Goal: Task Accomplishment & Management: Complete application form

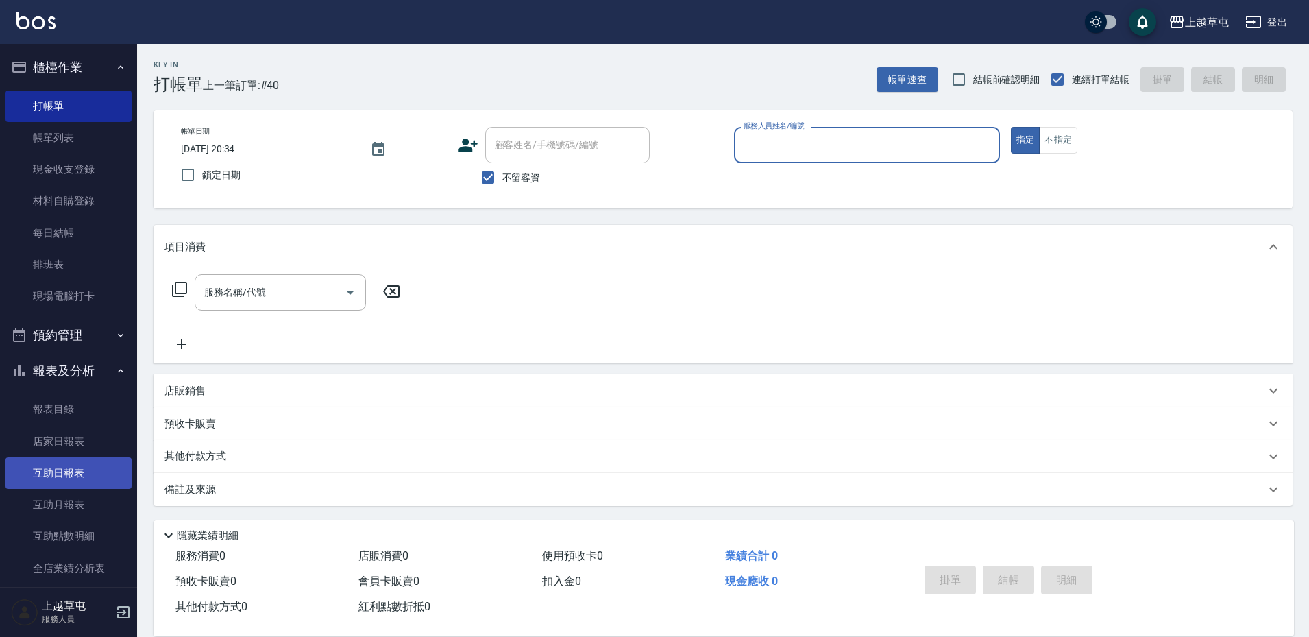
click at [73, 484] on link "互助日報表" at bounding box center [68, 473] width 126 height 32
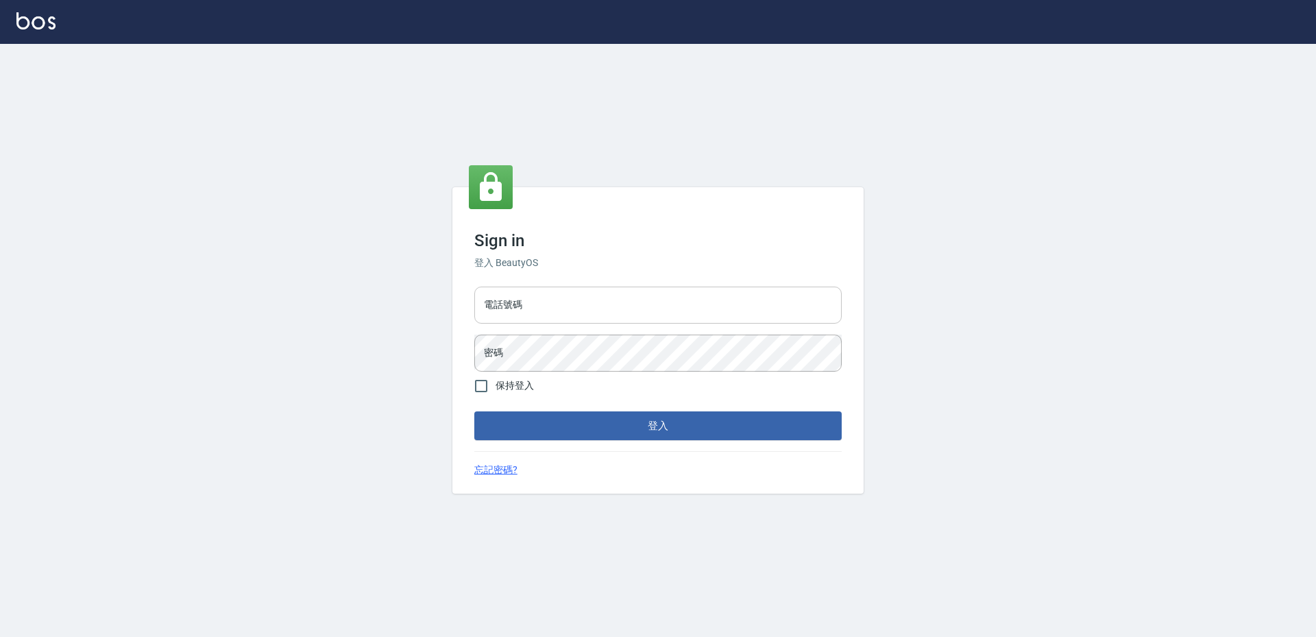
click at [576, 292] on input "電話號碼" at bounding box center [657, 304] width 367 height 37
type input "2380118"
click at [474, 411] on button "登入" at bounding box center [657, 425] width 367 height 29
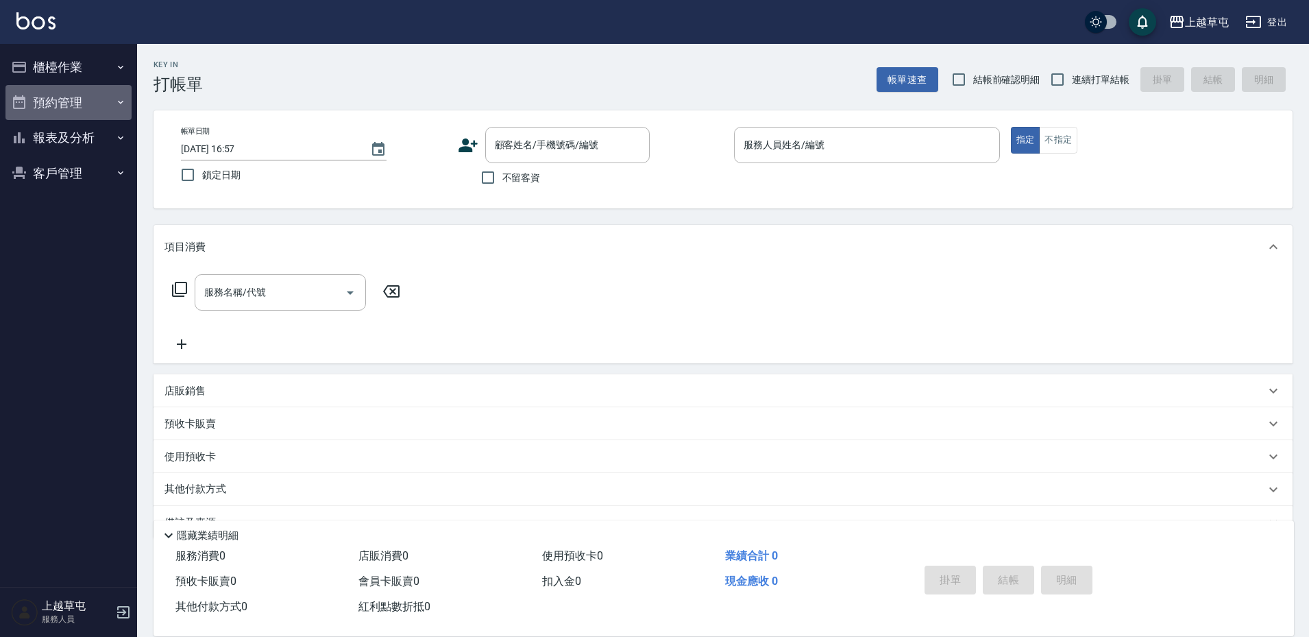
click at [66, 116] on button "預約管理" at bounding box center [68, 103] width 126 height 36
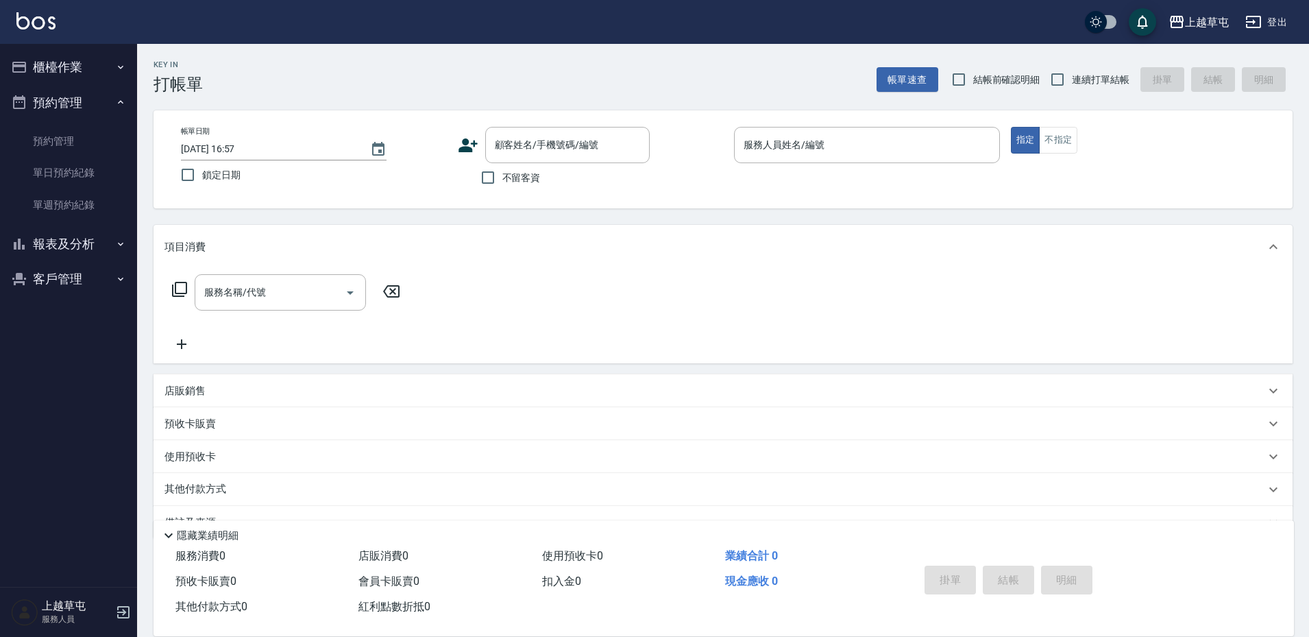
click at [81, 237] on button "報表及分析" at bounding box center [68, 244] width 126 height 36
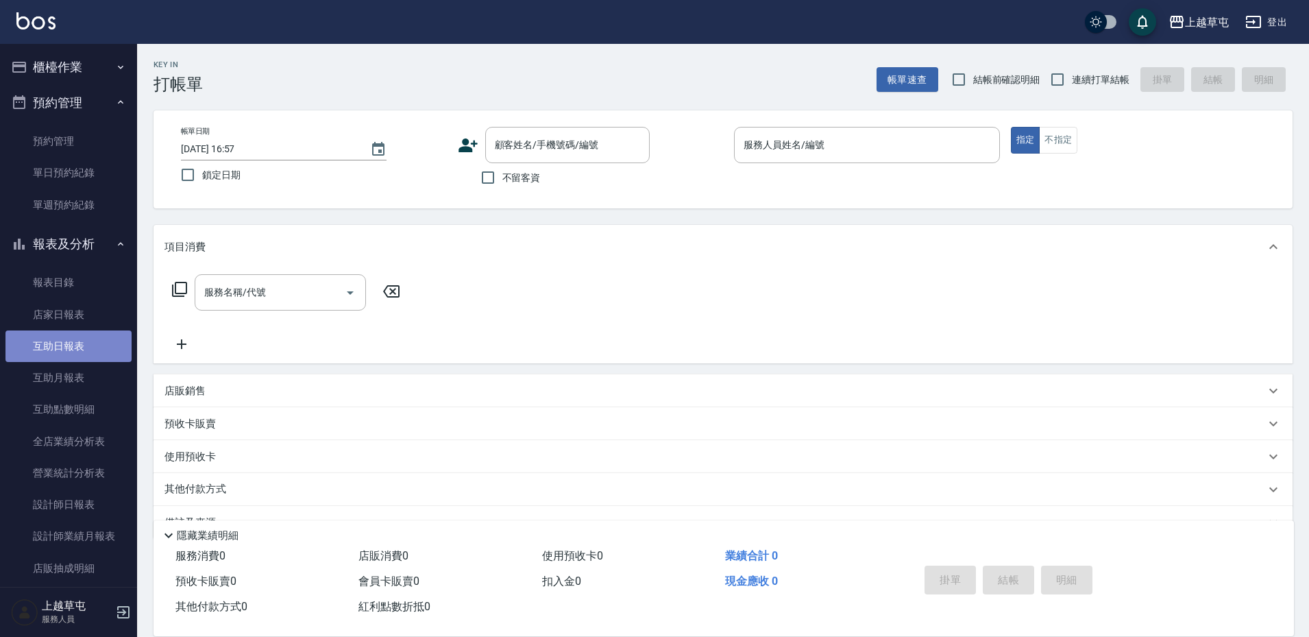
click at [82, 356] on link "互助日報表" at bounding box center [68, 346] width 126 height 32
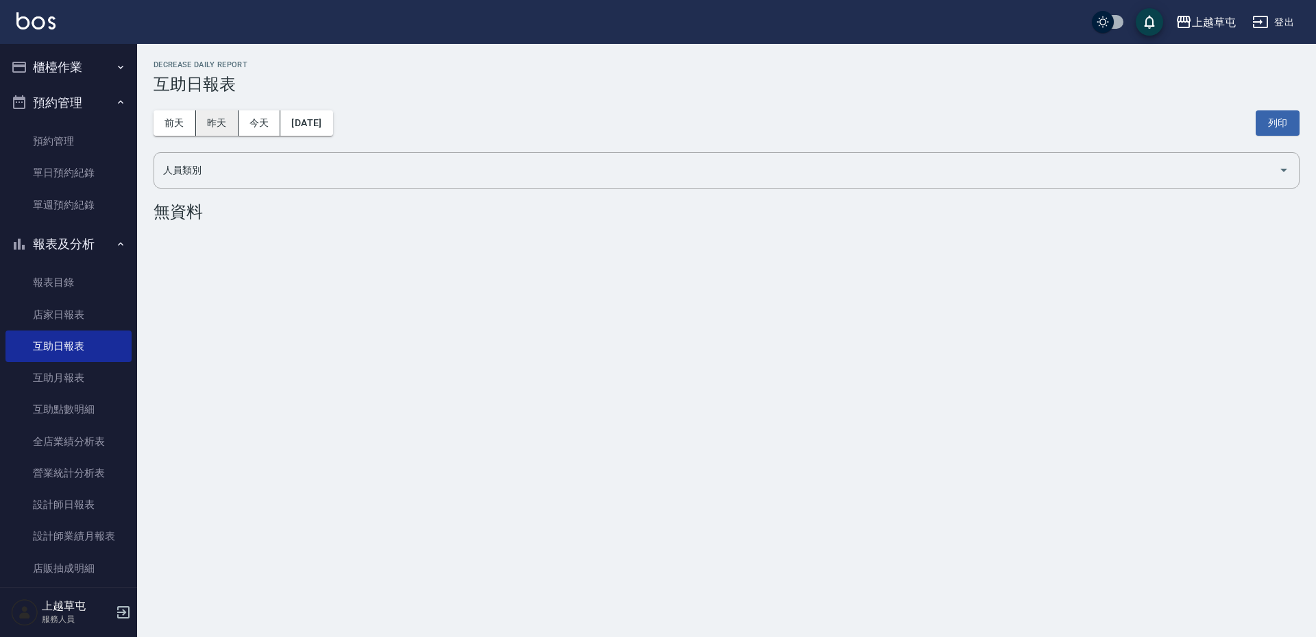
click at [225, 123] on button "昨天" at bounding box center [217, 122] width 42 height 25
click at [291, 121] on button "2025/09/16" at bounding box center [306, 122] width 52 height 25
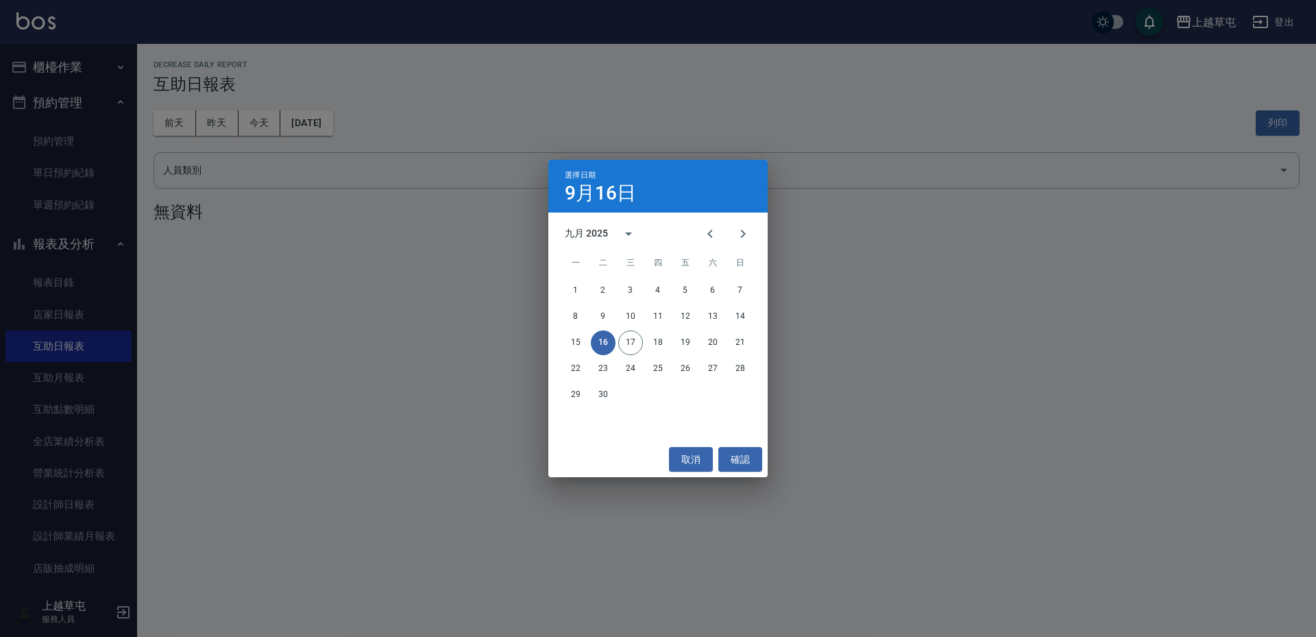
click at [380, 174] on div "選擇日期 9月16日 九月 2025 一 二 三 四 五 六 日 1 2 3 4 5 6 7 8 9 10 11 12 13 14 15 16 17 18 1…" at bounding box center [658, 318] width 1316 height 637
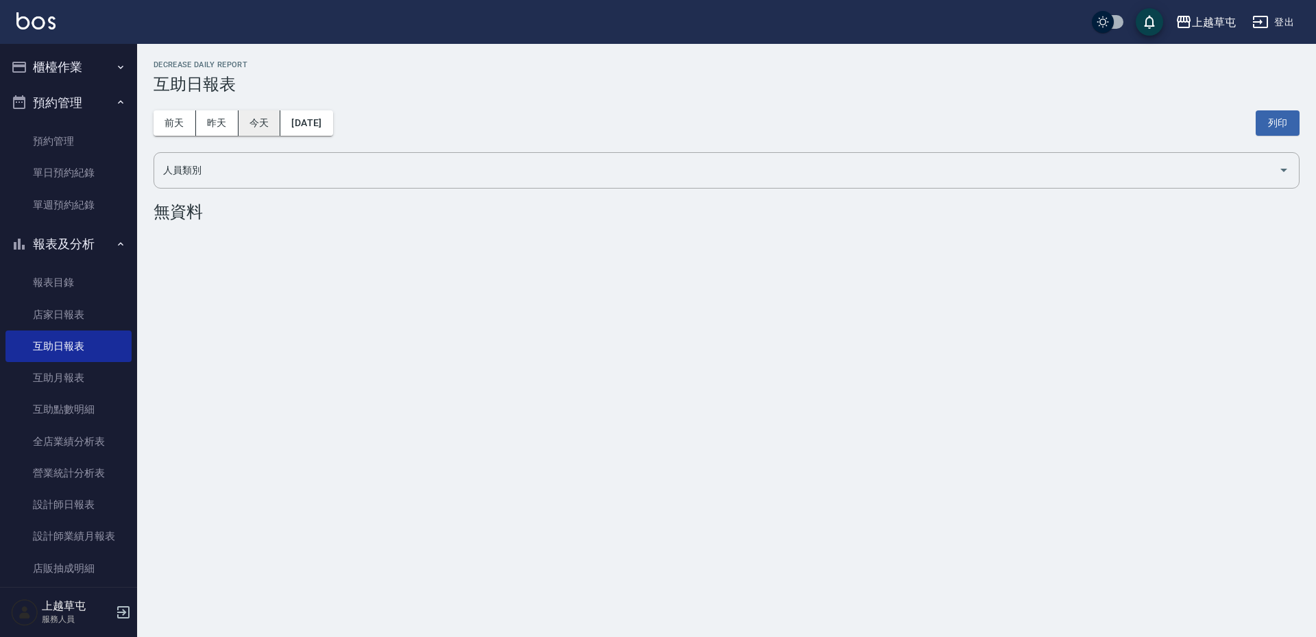
click at [261, 128] on button "今天" at bounding box center [259, 122] width 42 height 25
click at [99, 63] on button "櫃檯作業" at bounding box center [68, 67] width 126 height 36
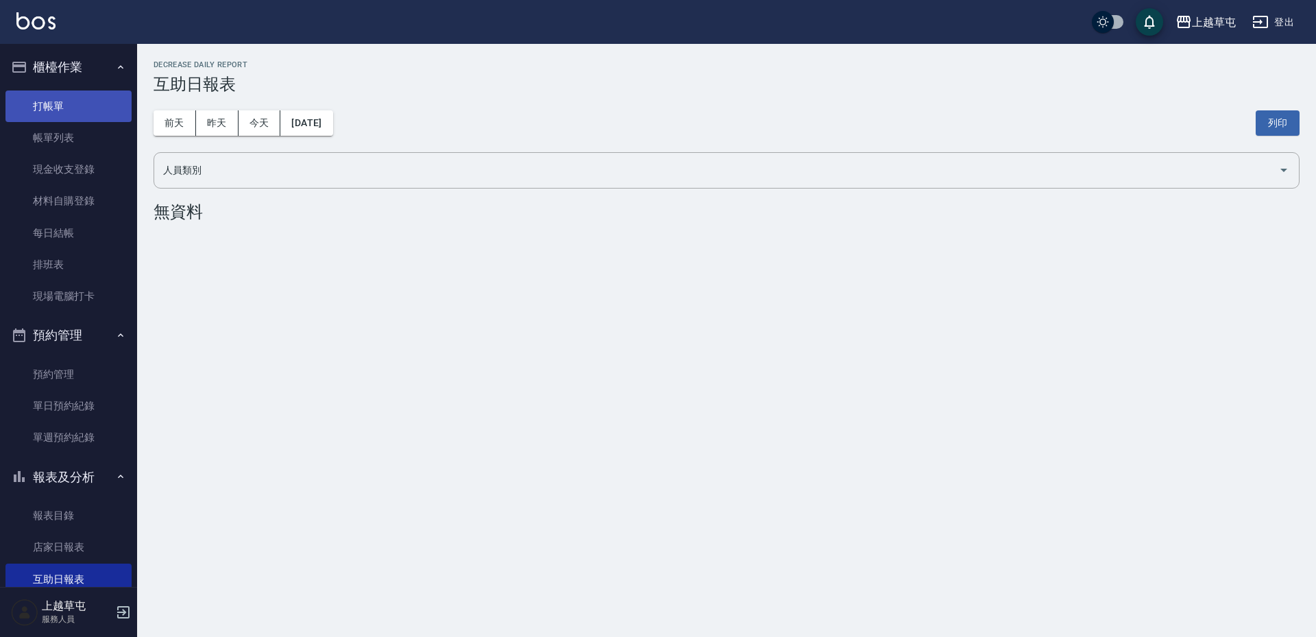
click at [80, 114] on link "打帳單" at bounding box center [68, 106] width 126 height 32
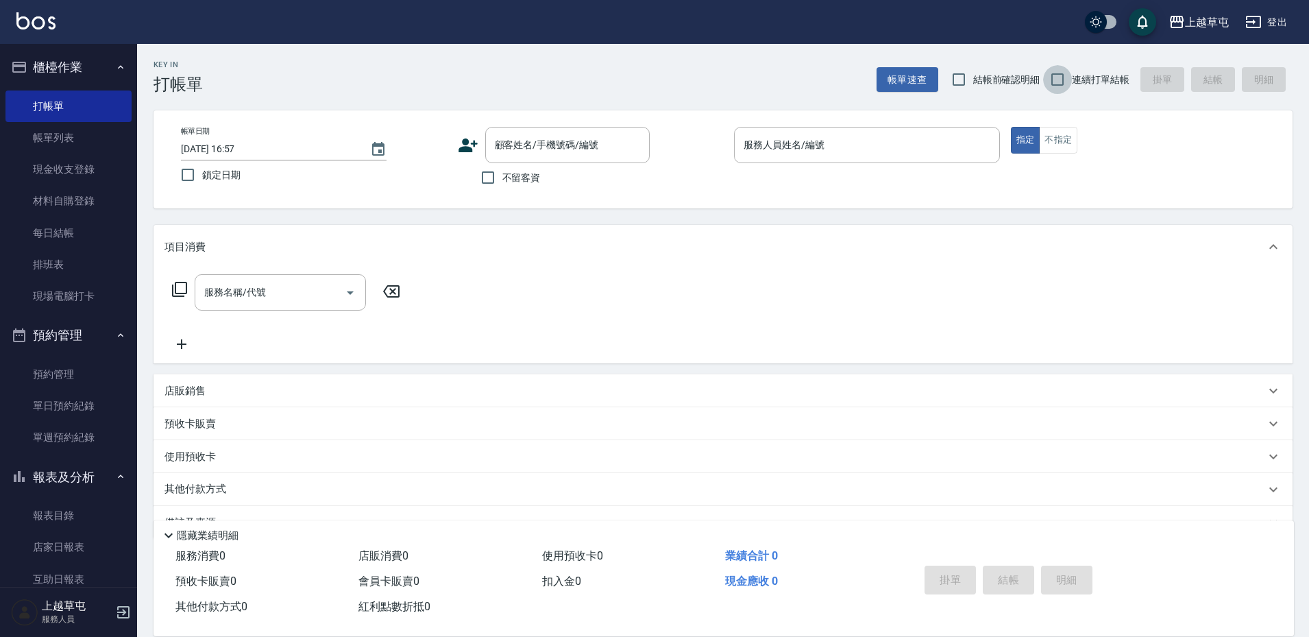
drag, startPoint x: 1057, startPoint y: 76, endPoint x: 1008, endPoint y: 79, distance: 48.8
click at [1055, 77] on input "連續打單結帳" at bounding box center [1057, 79] width 29 height 29
checkbox input "true"
drag, startPoint x: 494, startPoint y: 180, endPoint x: 558, endPoint y: 172, distance: 64.9
click at [495, 179] on input "不留客資" at bounding box center [488, 177] width 29 height 29
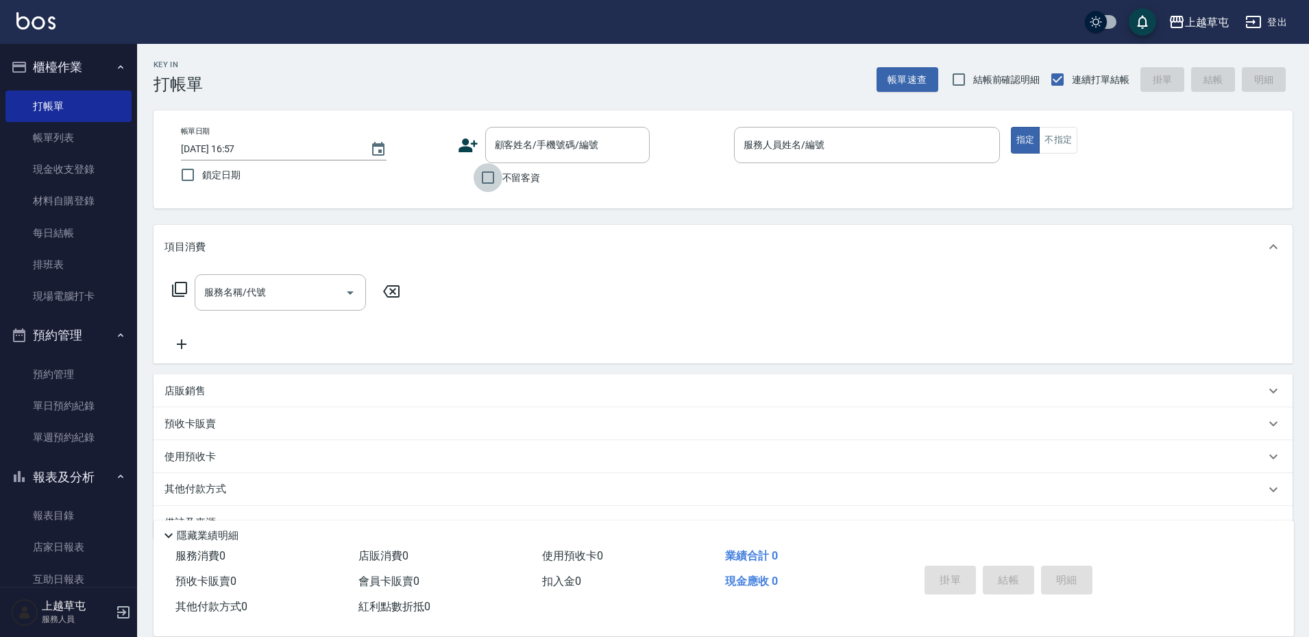
checkbox input "true"
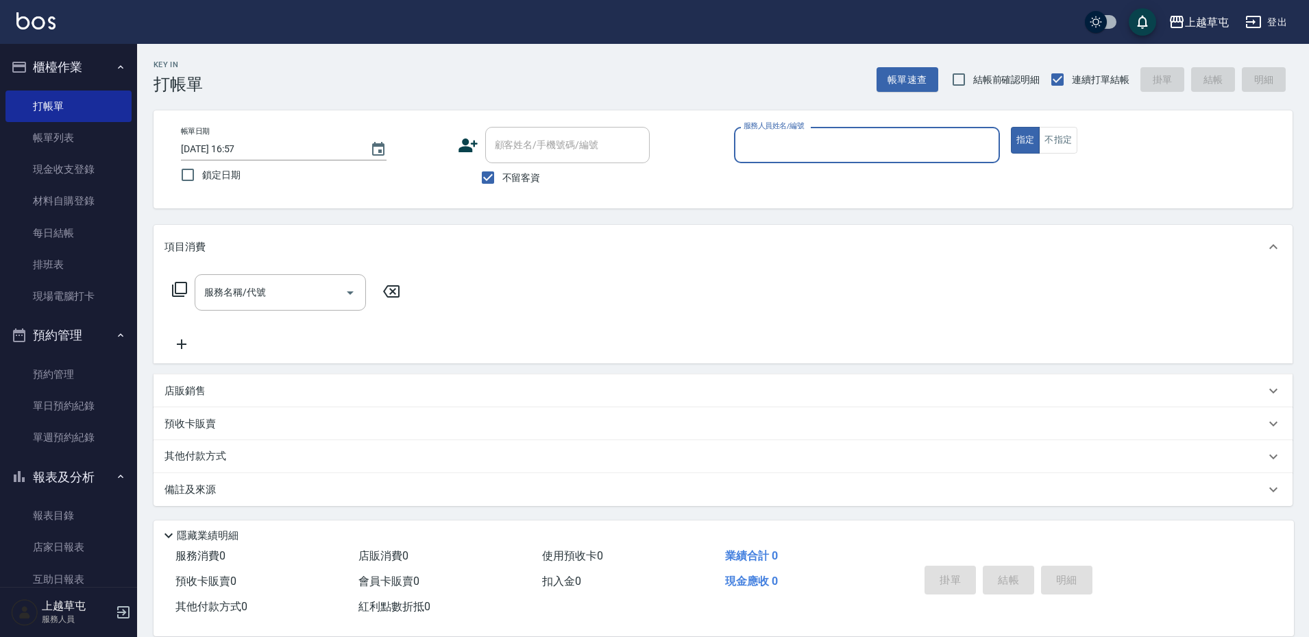
click at [798, 136] on input "服務人員姓名/編號" at bounding box center [867, 145] width 254 height 24
type input "56"
click at [1011, 127] on button "指定" at bounding box center [1025, 140] width 29 height 27
type button "true"
click at [781, 149] on input "服務人員姓名/編號" at bounding box center [867, 145] width 254 height 24
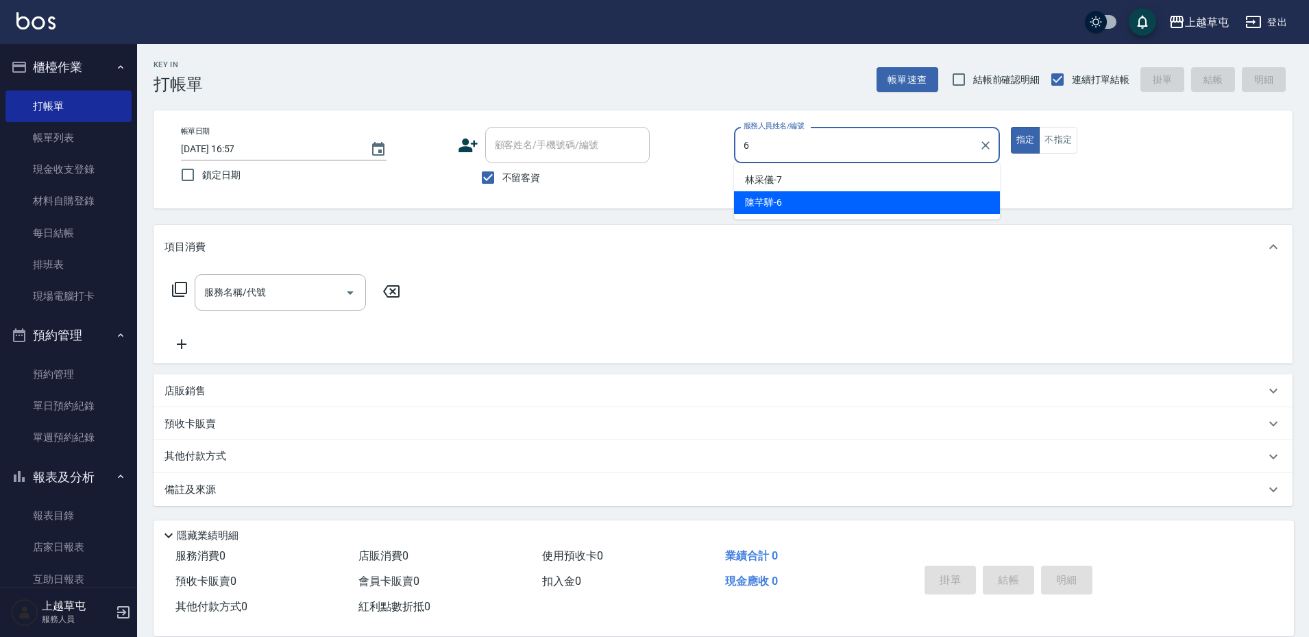
type input "陳芊驊-6"
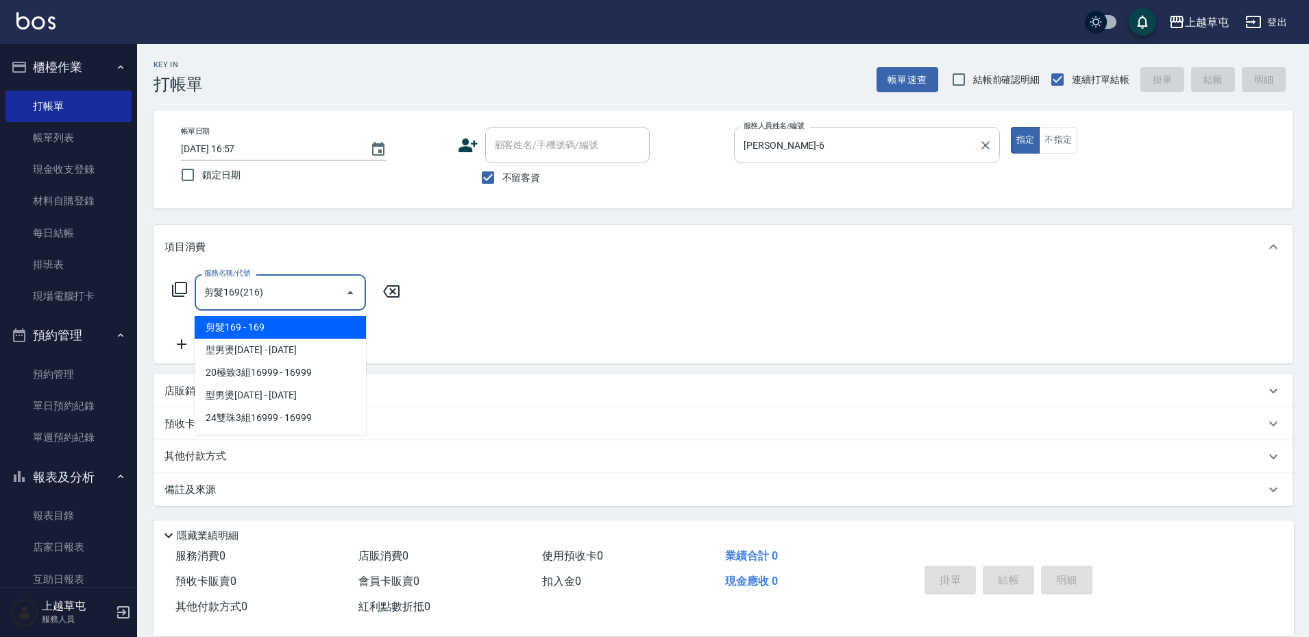
type input "剪髮169(216)"
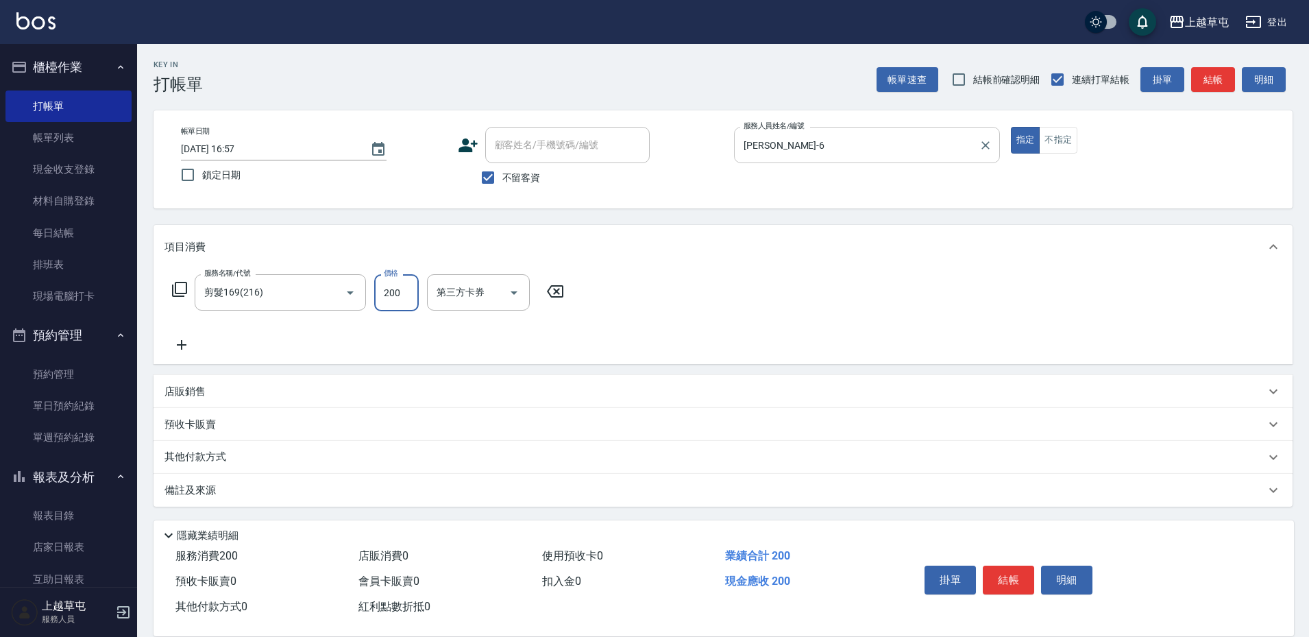
type input "200"
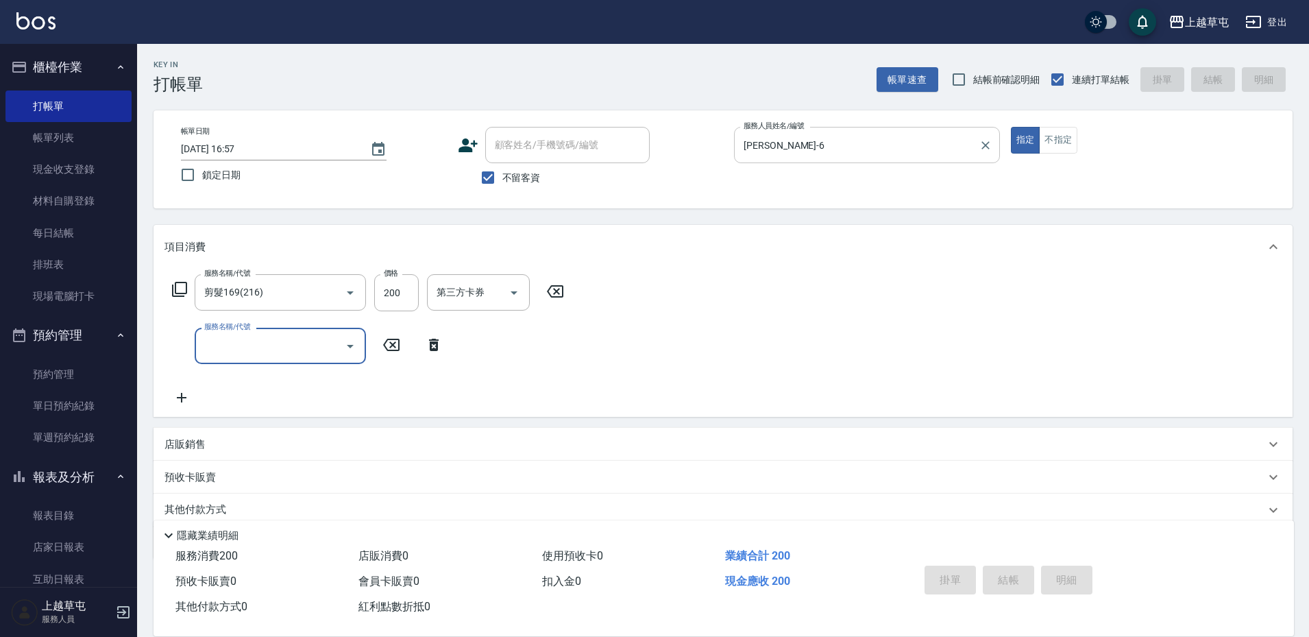
type input "2025/09/17 17:15"
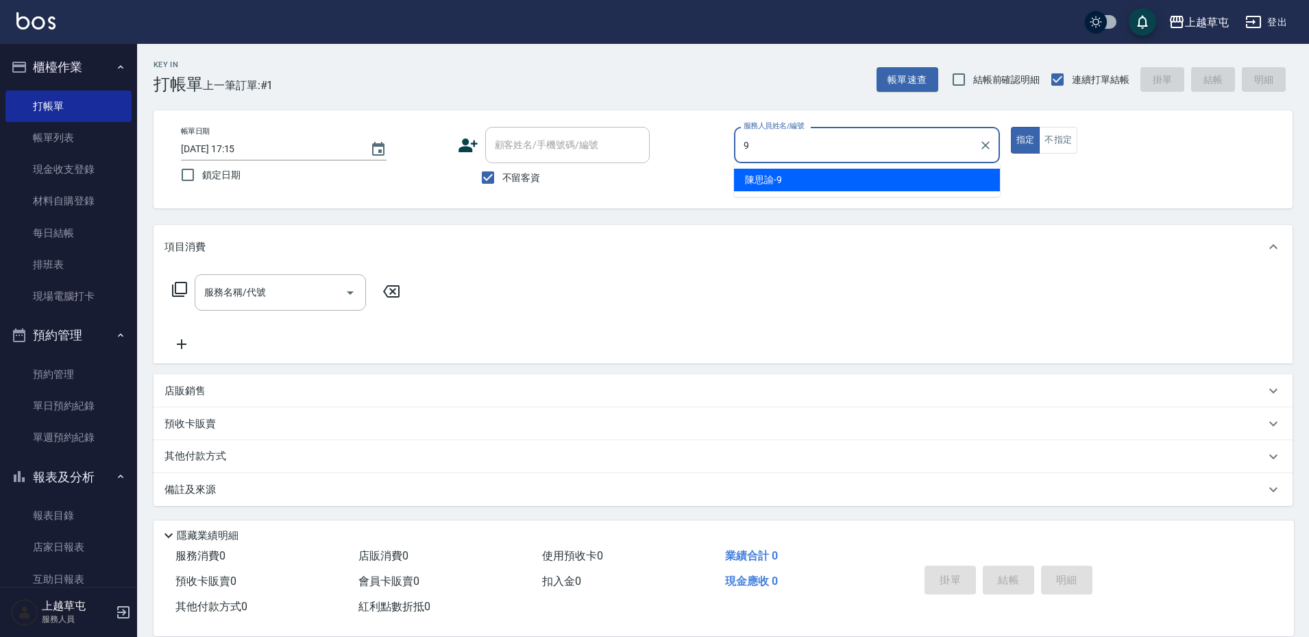
type input "陳思諭-9"
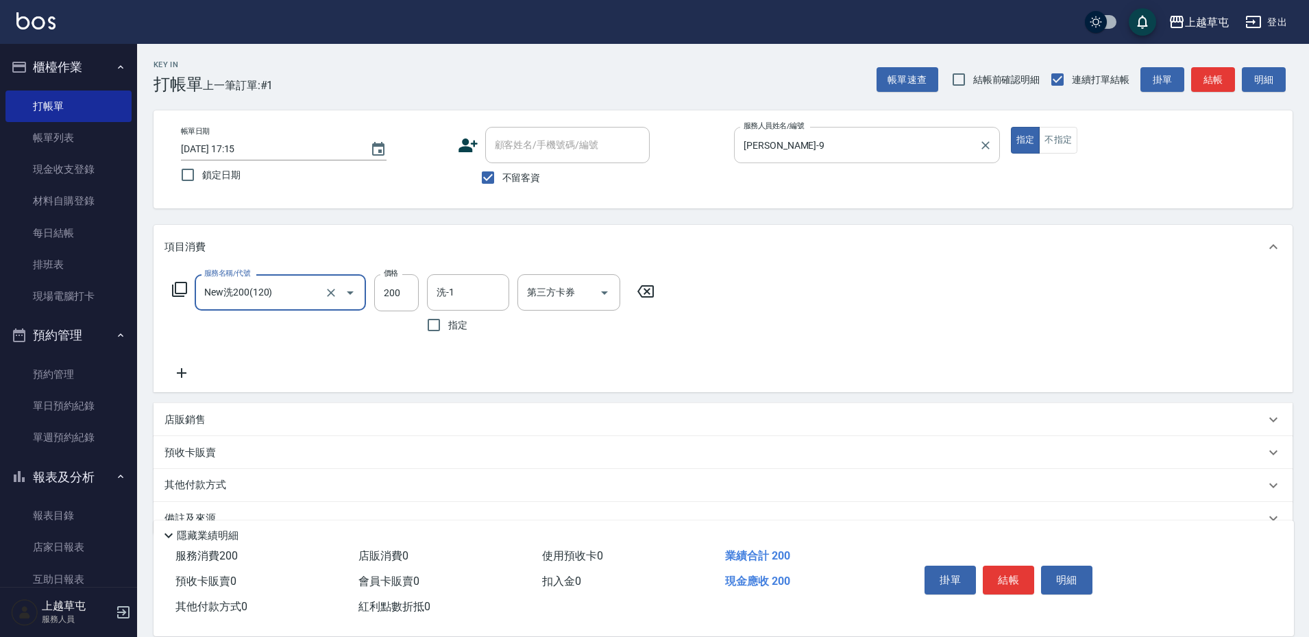
type input "New洗200(120)"
type input "陳思諭-9"
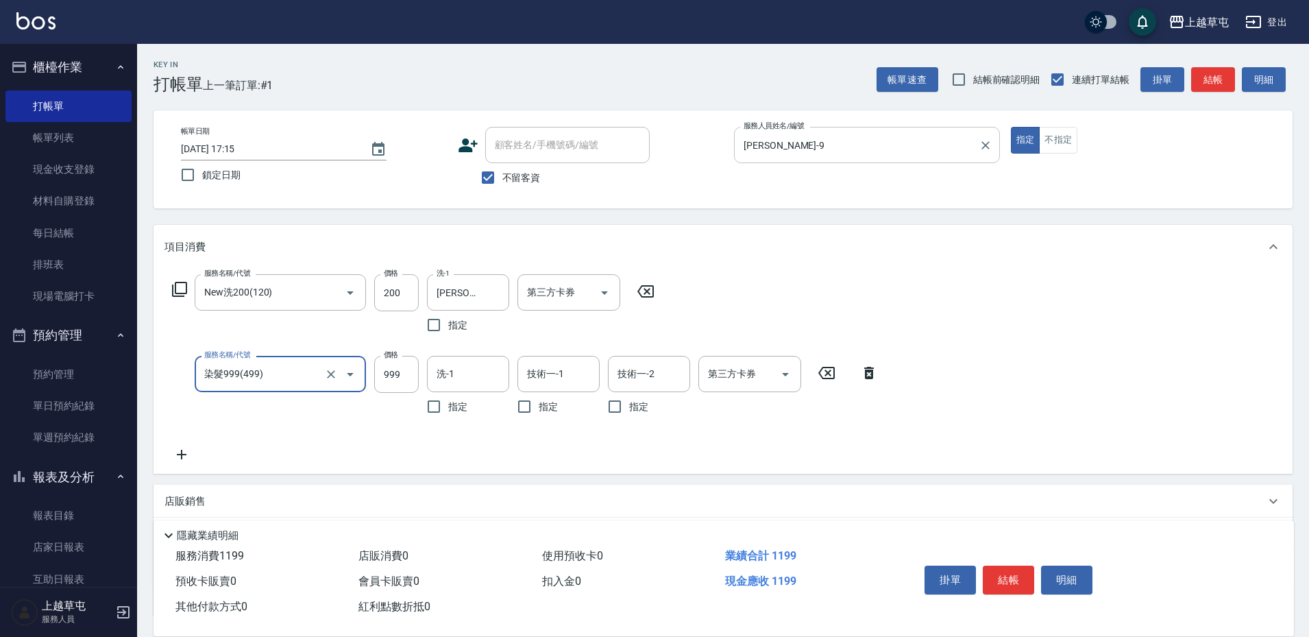
type input "染髮999(499)"
type input "800"
type input "陳思諭-9"
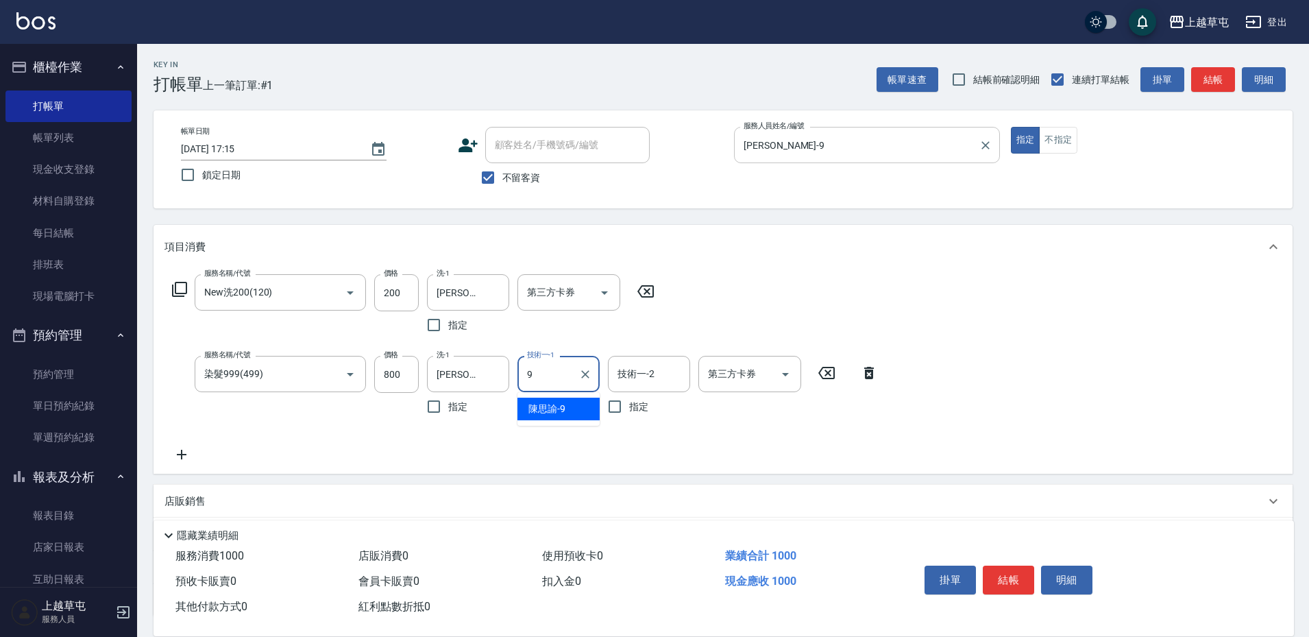
type input "陳思諭-9"
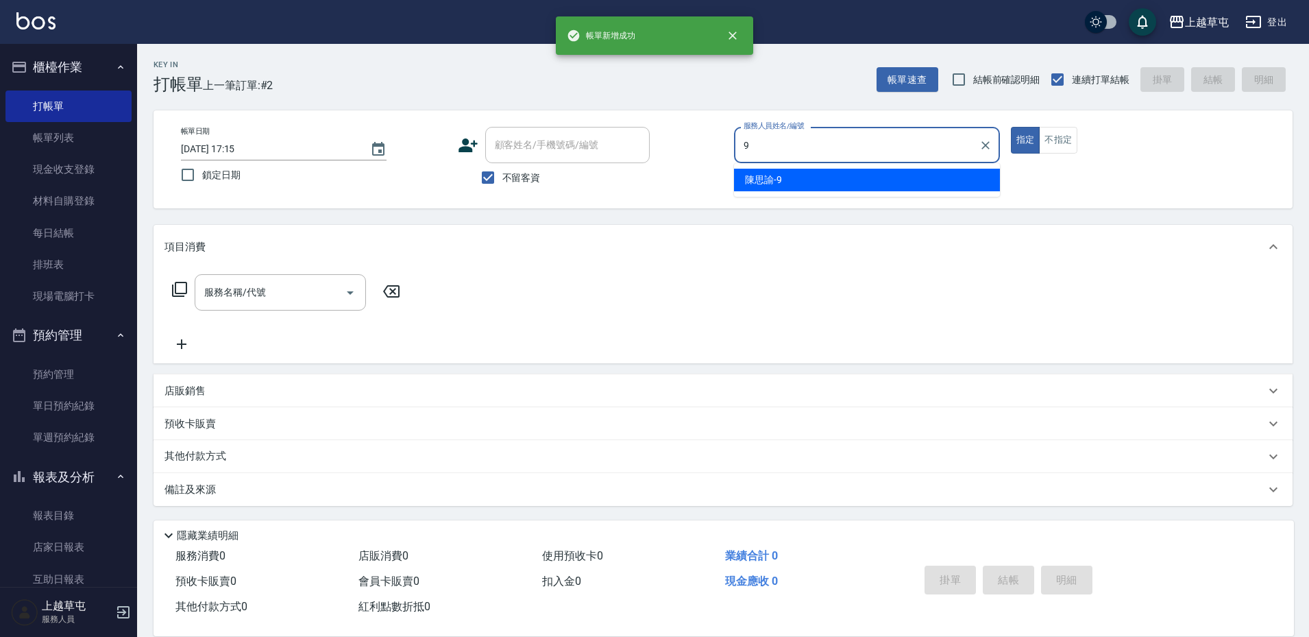
type input "陳思諭-9"
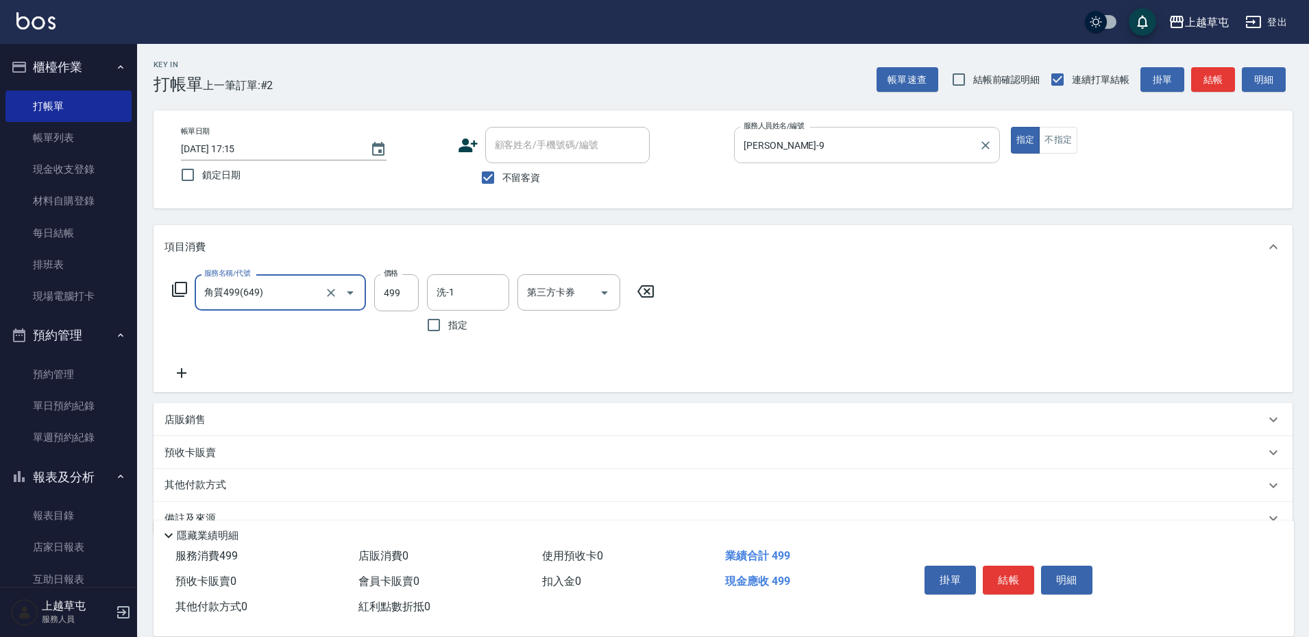
type input "角質499(649)"
type input "李育慈-3"
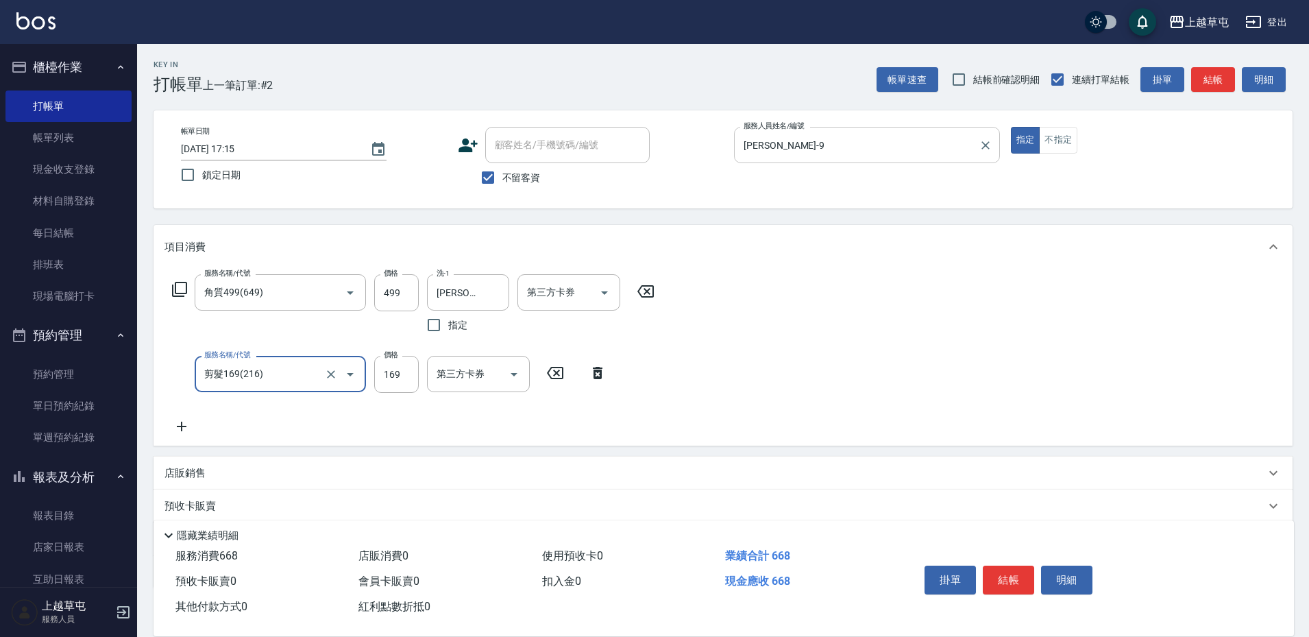
type input "剪髮169(216)"
type input "350"
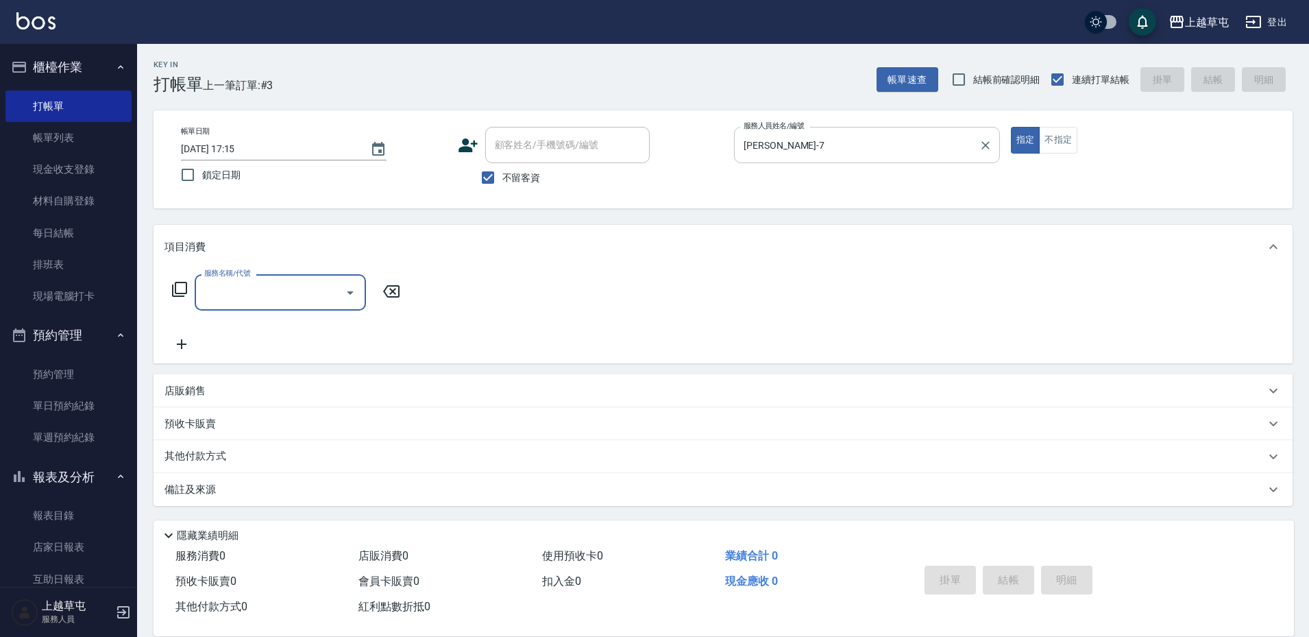
click at [781, 149] on input "林采儀-7" at bounding box center [856, 145] width 233 height 24
type input "林"
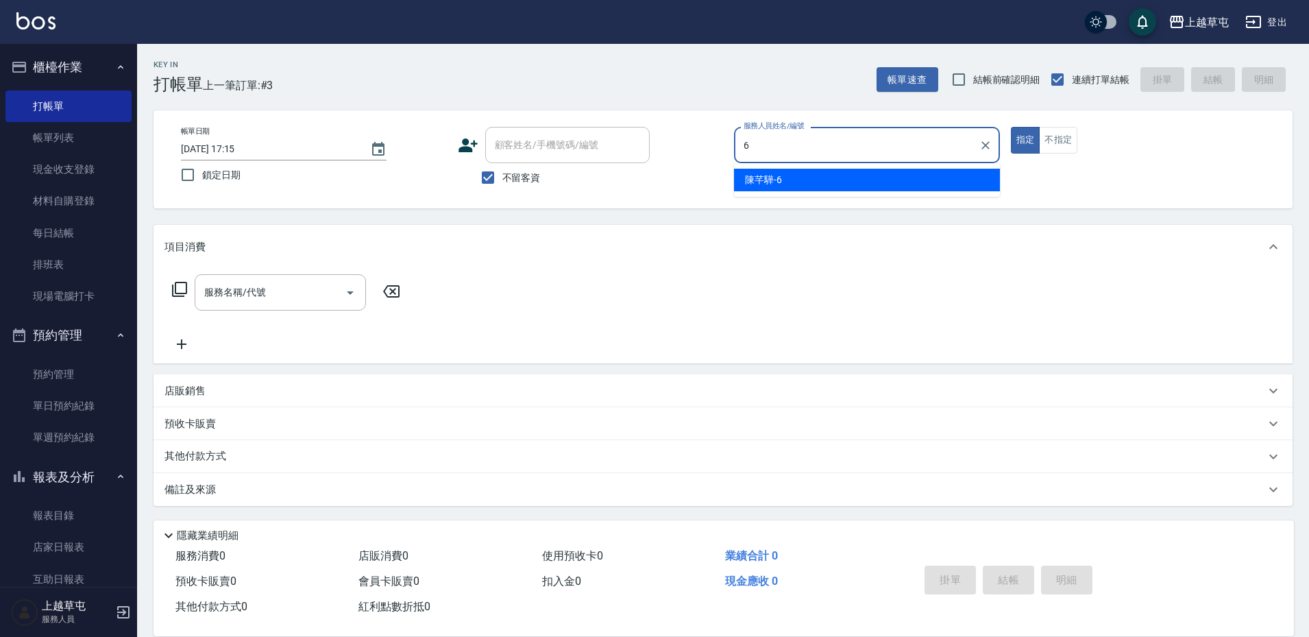
type input "陳芊驊-6"
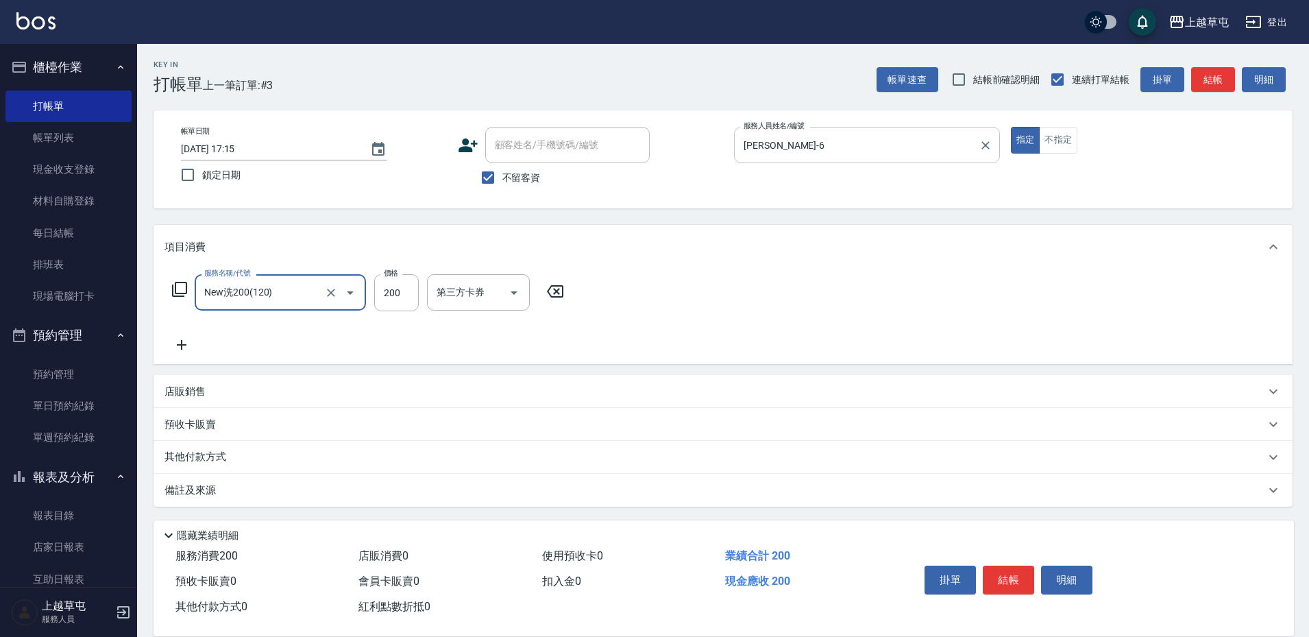
type input "New洗200(120)"
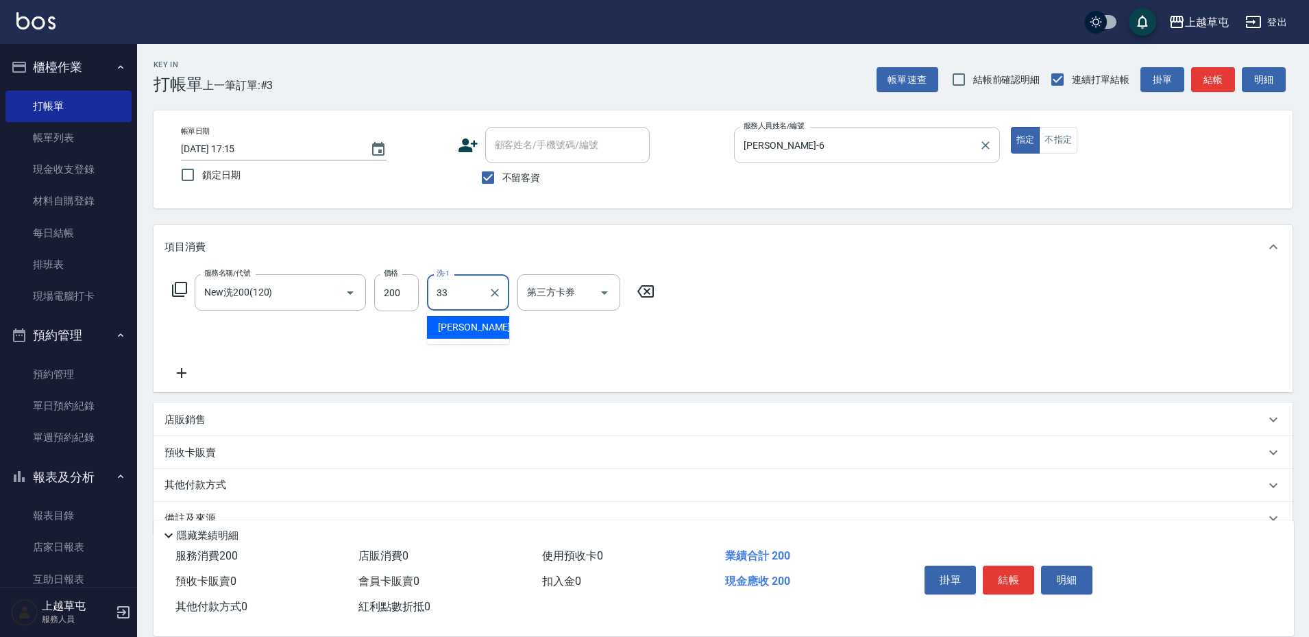
type input "蔣采靜-33"
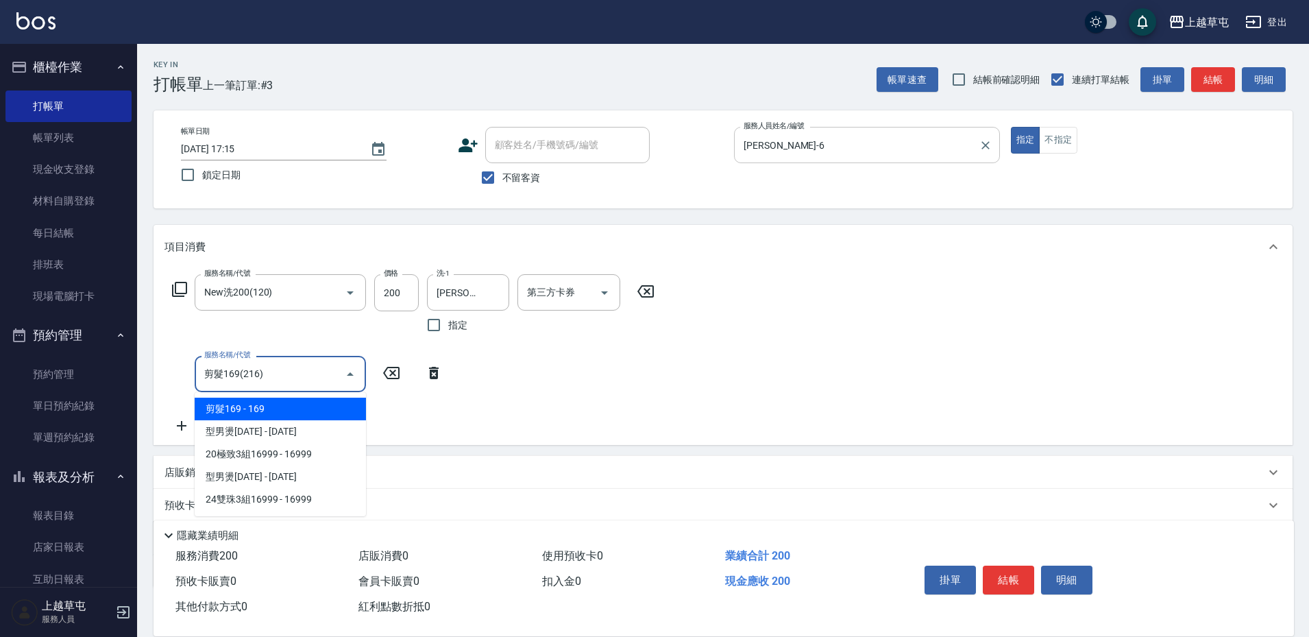
type input "剪髮169(216)"
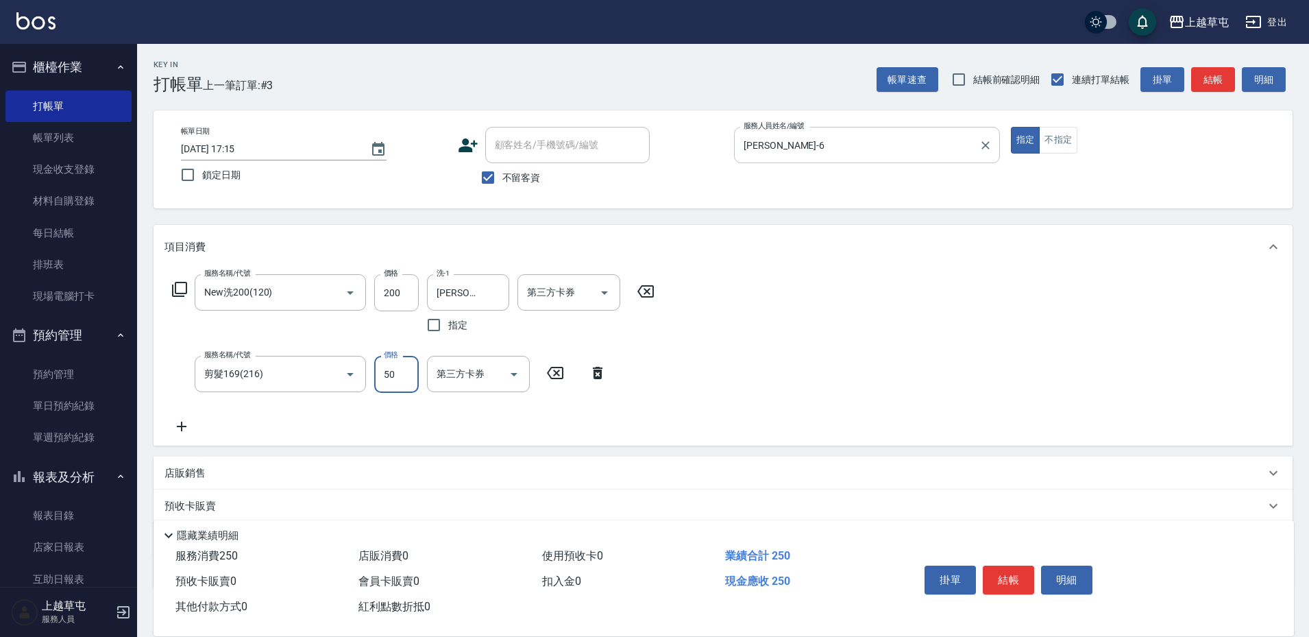
type input "50"
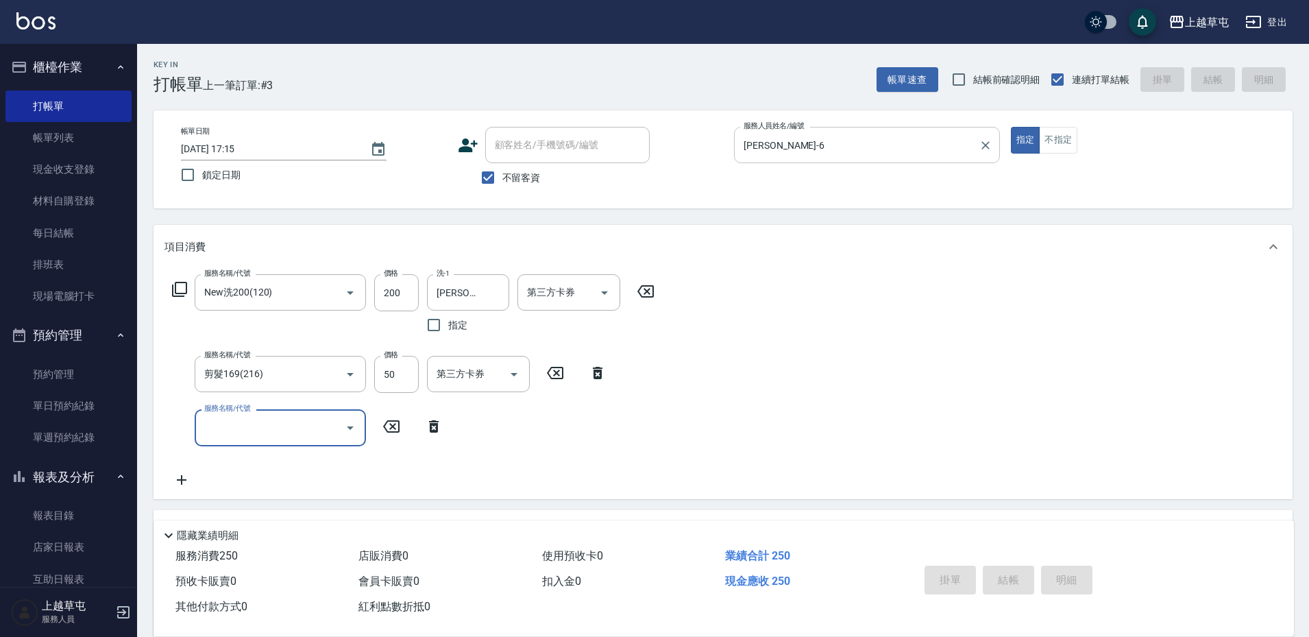
type input "2025/09/17 17:16"
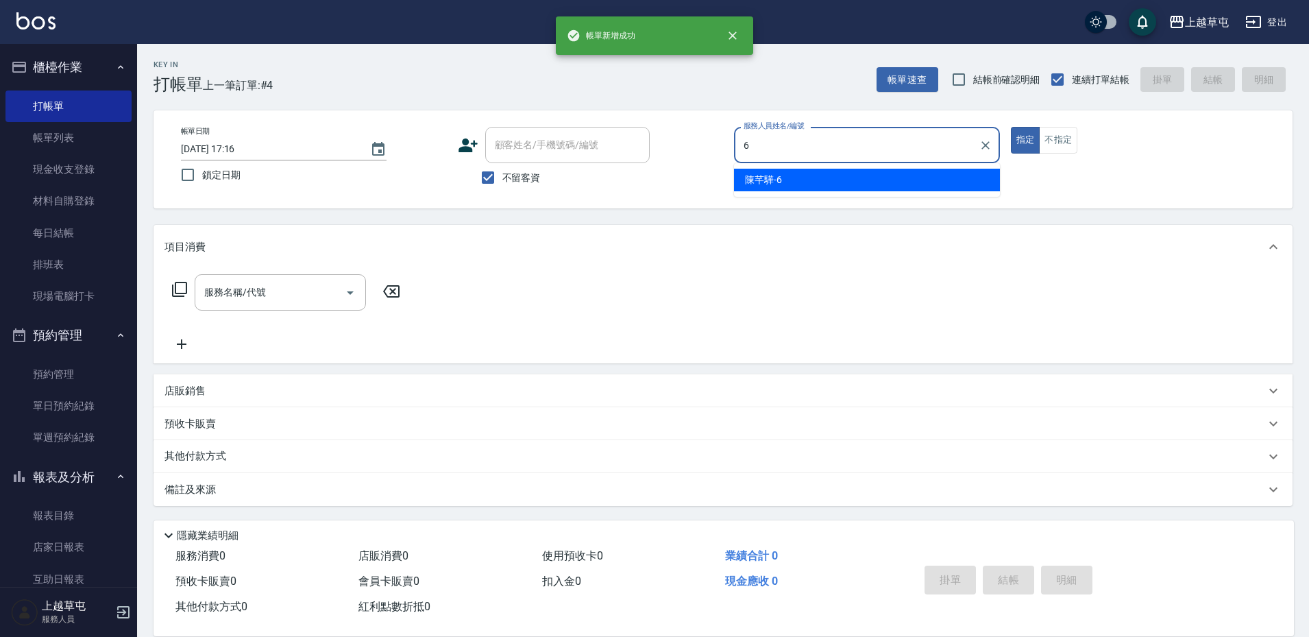
type input "陳芊驊-6"
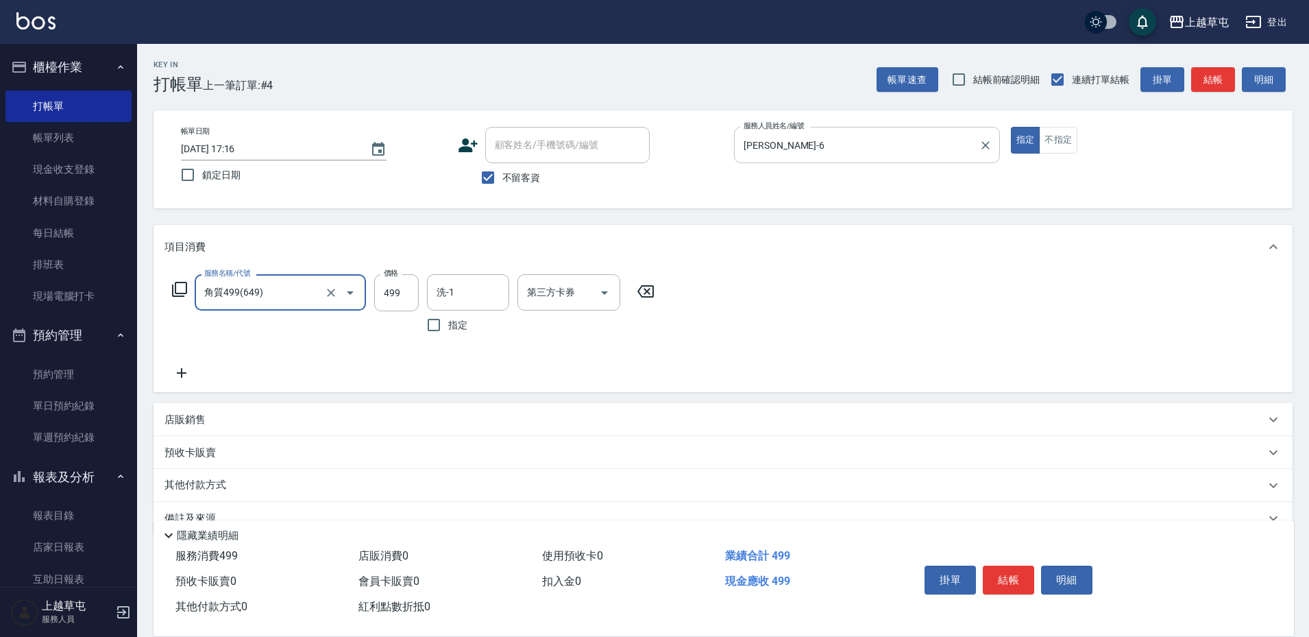
type input "角質499(649)"
type input "陳芊驊-6"
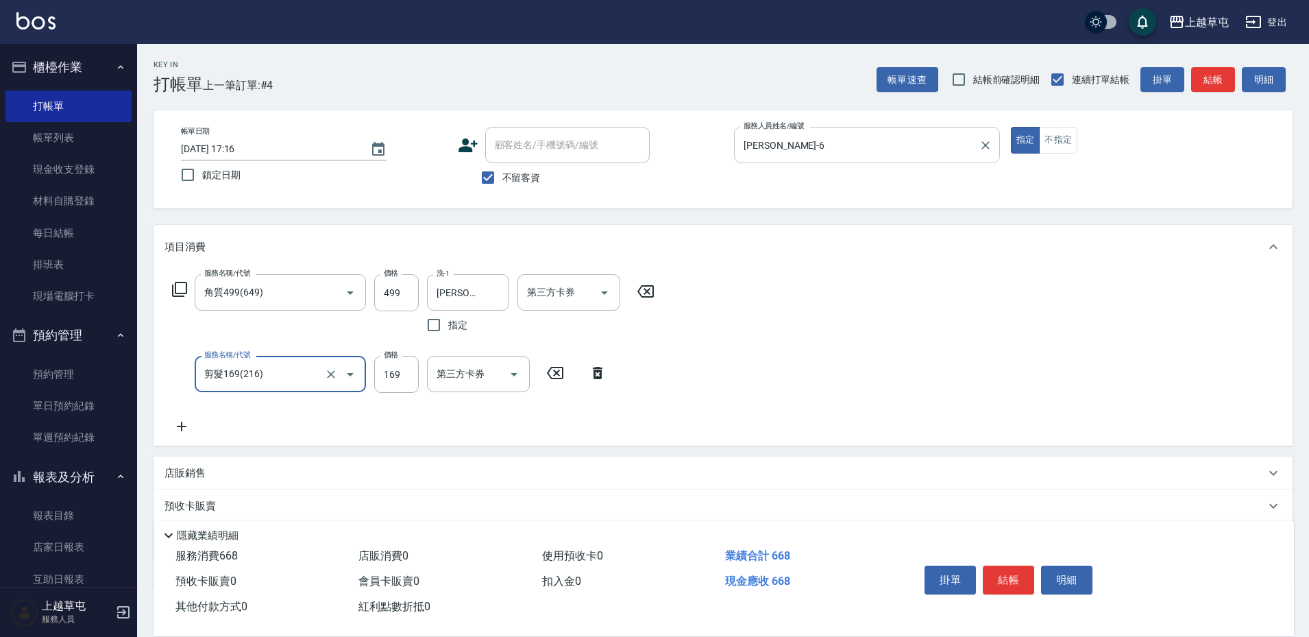
type input "剪髮169(216)"
type input "200"
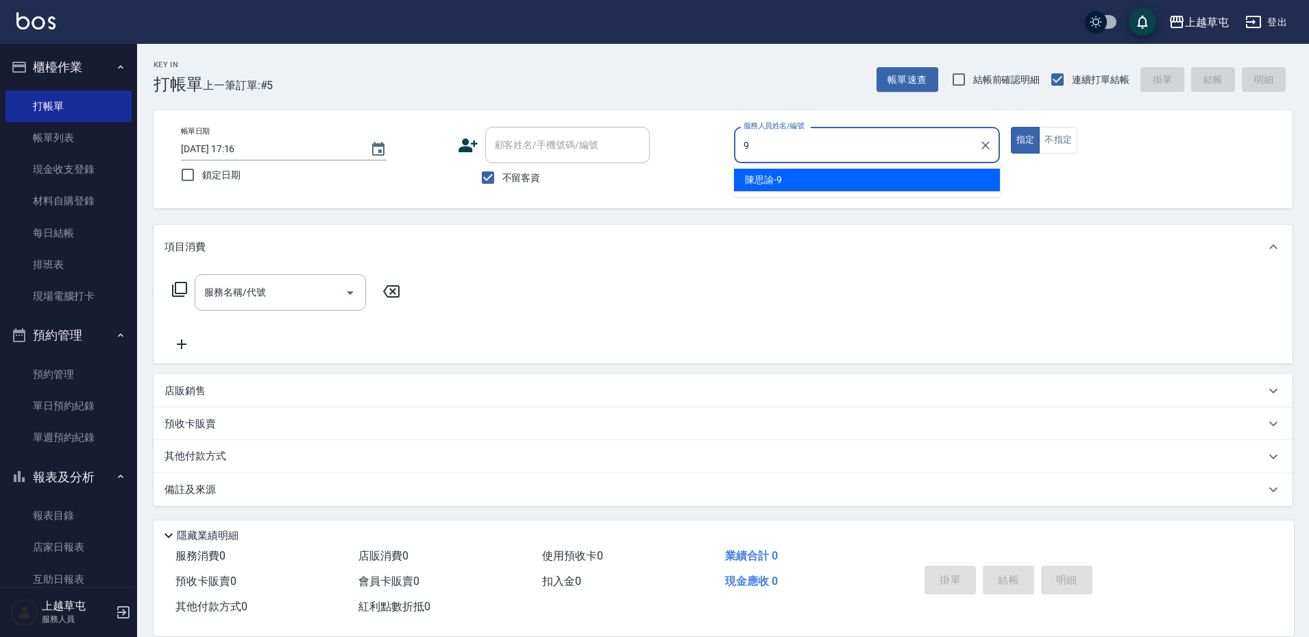
type input "陳思諭-9"
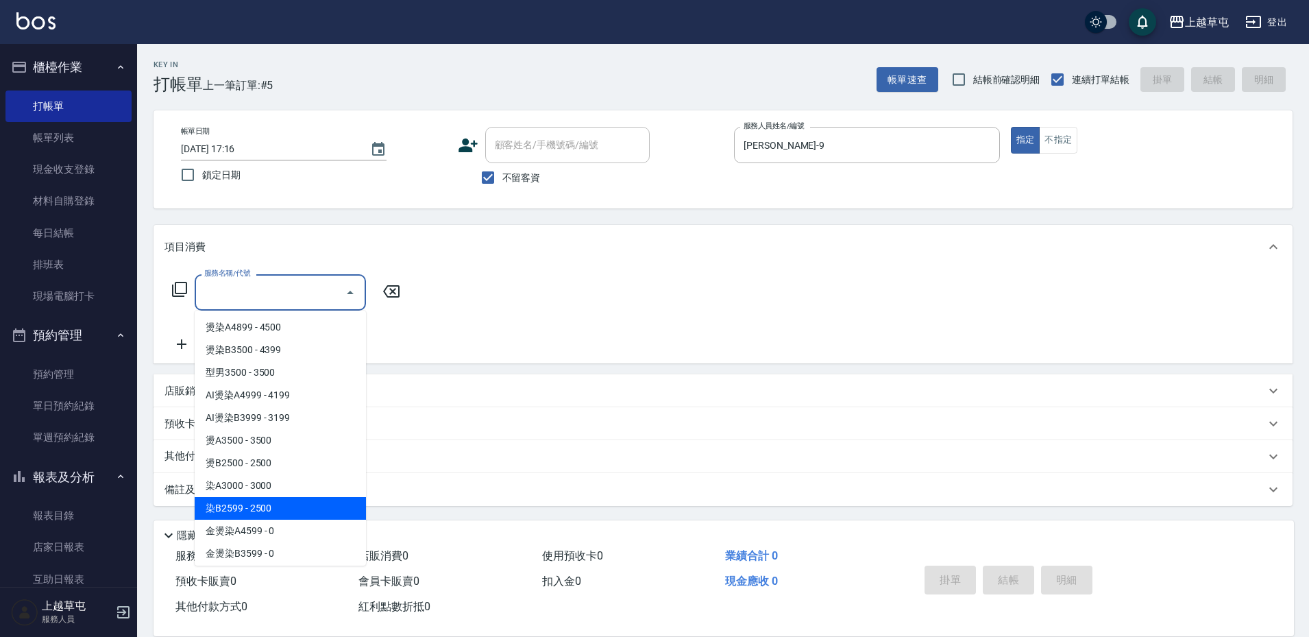
type input "染B2599(42)"
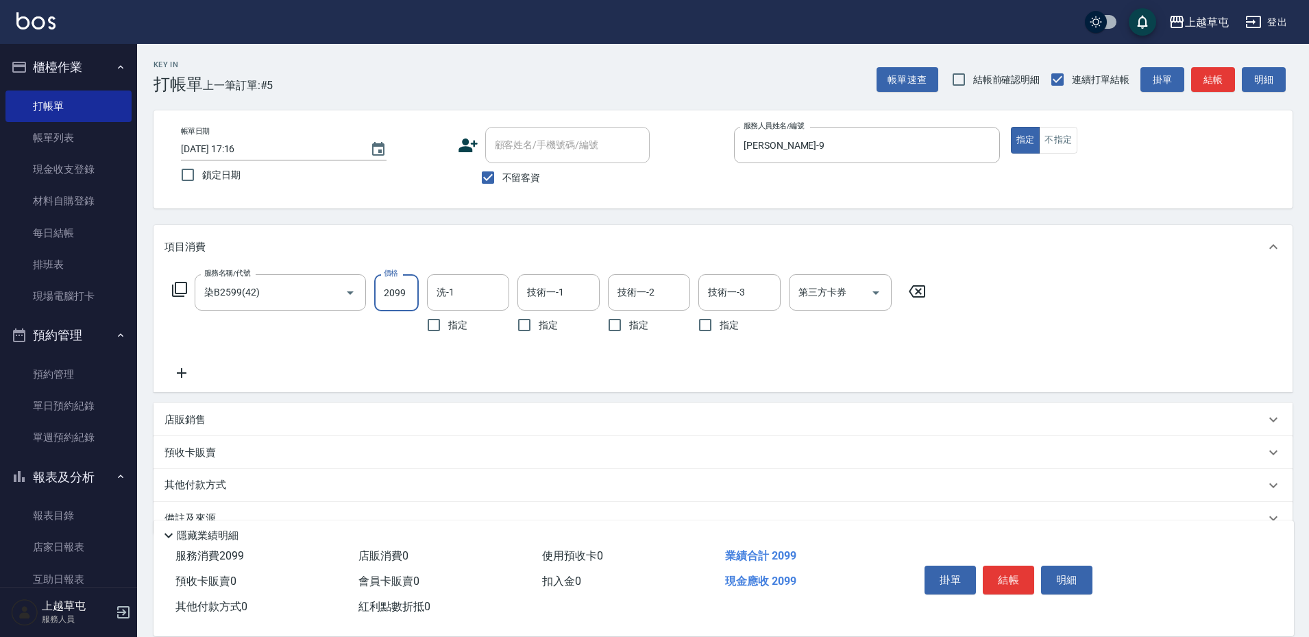
type input "2099"
type input "程煒智-39"
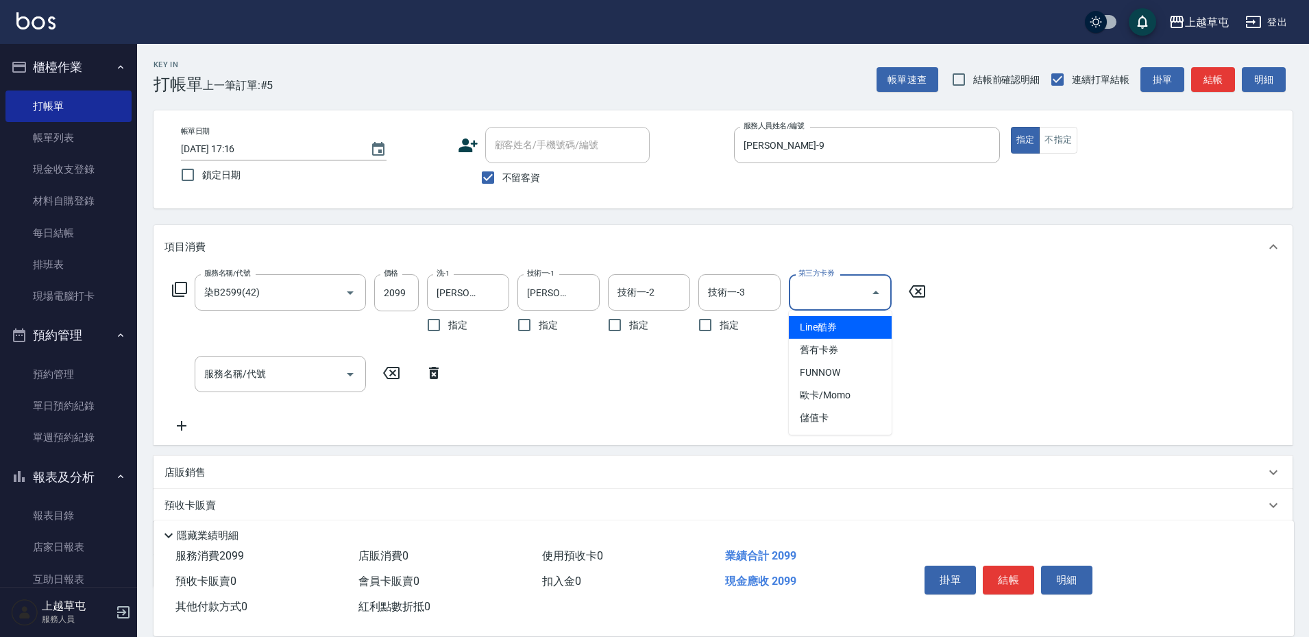
click at [811, 288] on input "第三方卡券" at bounding box center [830, 292] width 70 height 24
click at [828, 420] on span "儲值卡" at bounding box center [840, 417] width 103 height 23
type input "儲值卡"
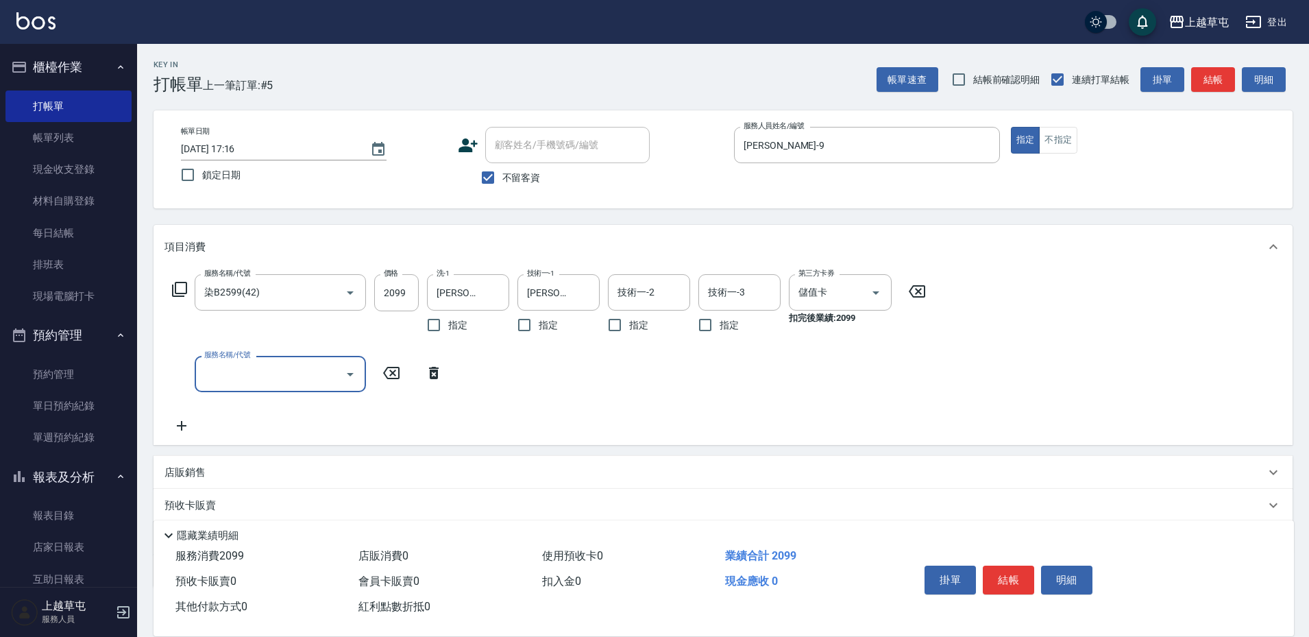
click at [297, 376] on input "服務名稱/代號" at bounding box center [270, 374] width 138 height 24
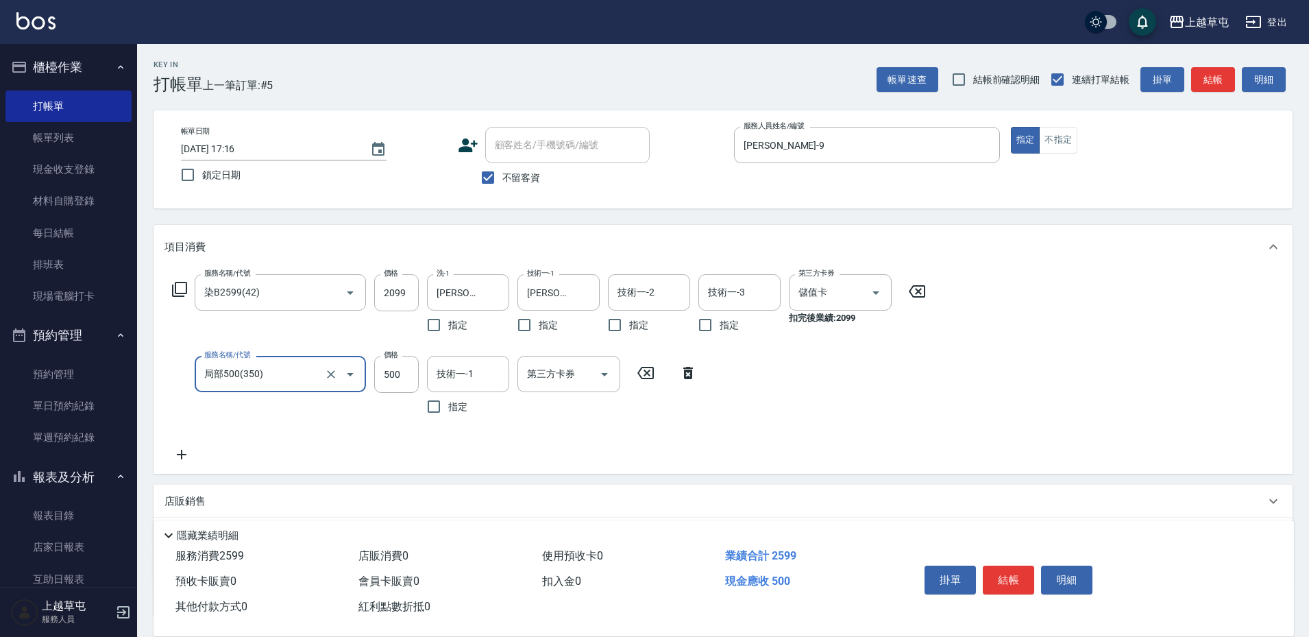
type input "局部500(350)"
type input "程煒智-39"
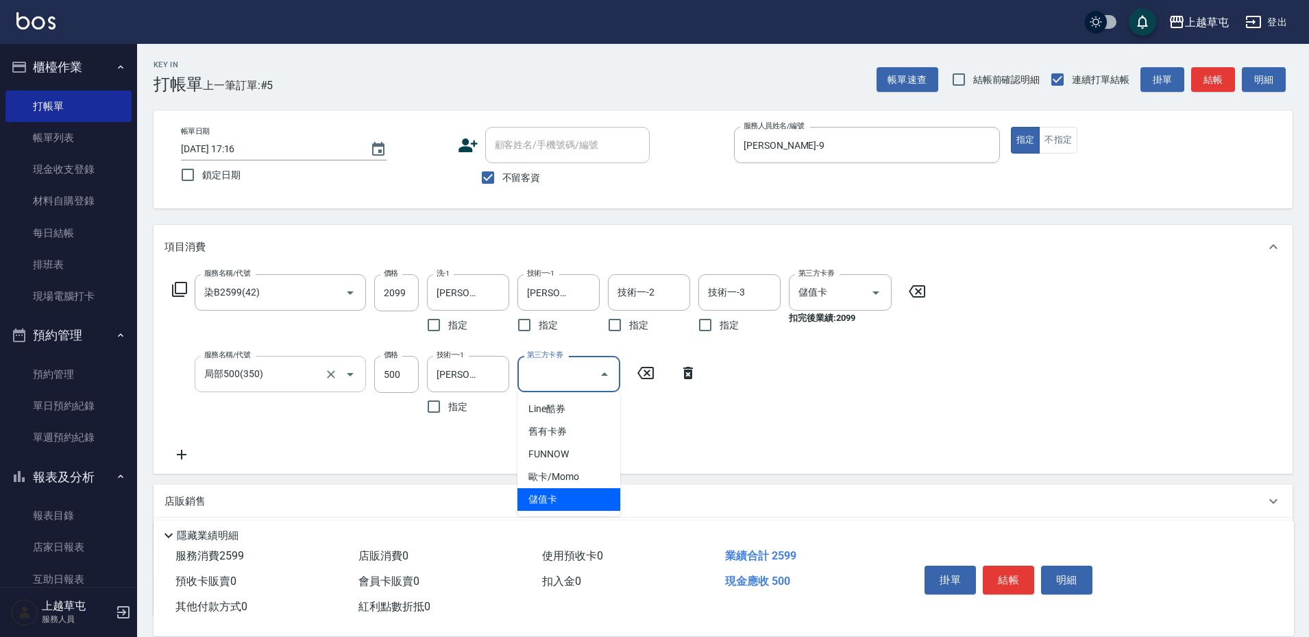
type input "儲值卡"
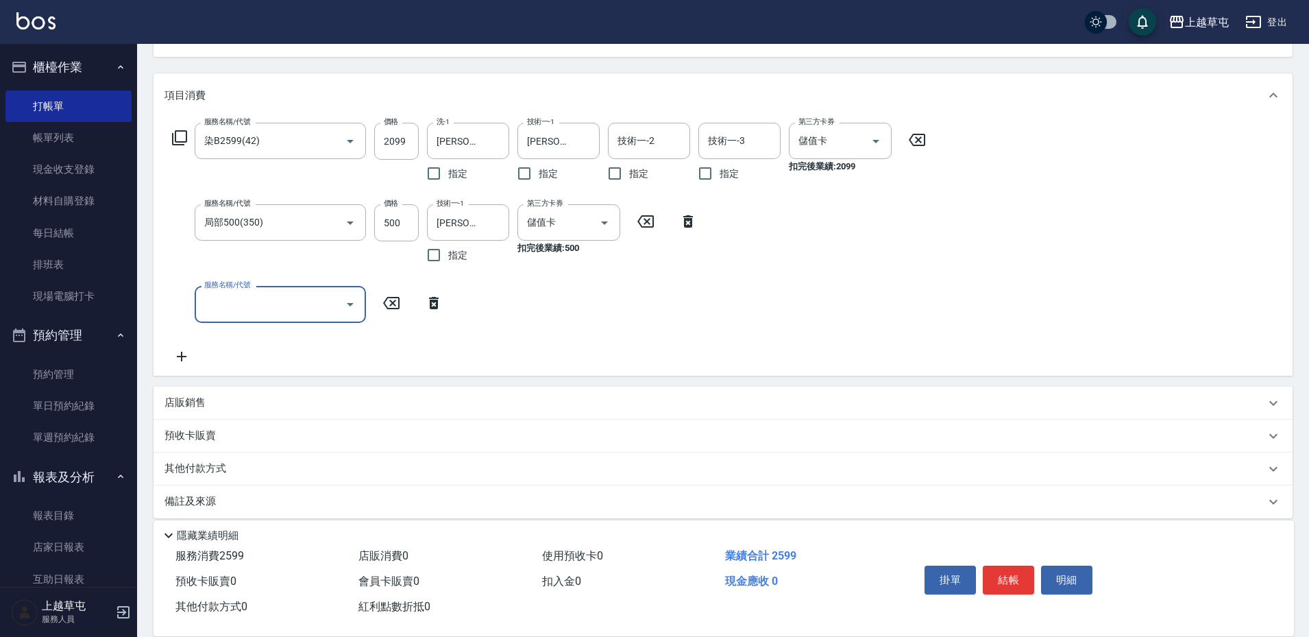
scroll to position [164, 0]
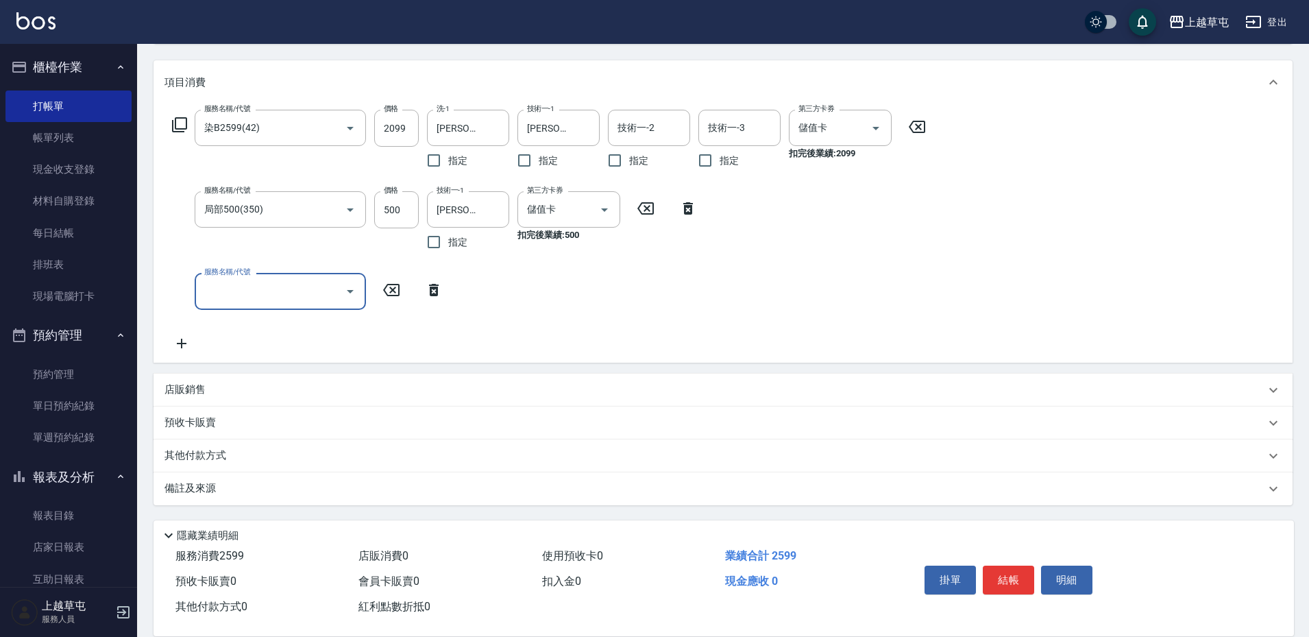
click at [195, 384] on p "店販銷售" at bounding box center [184, 389] width 41 height 14
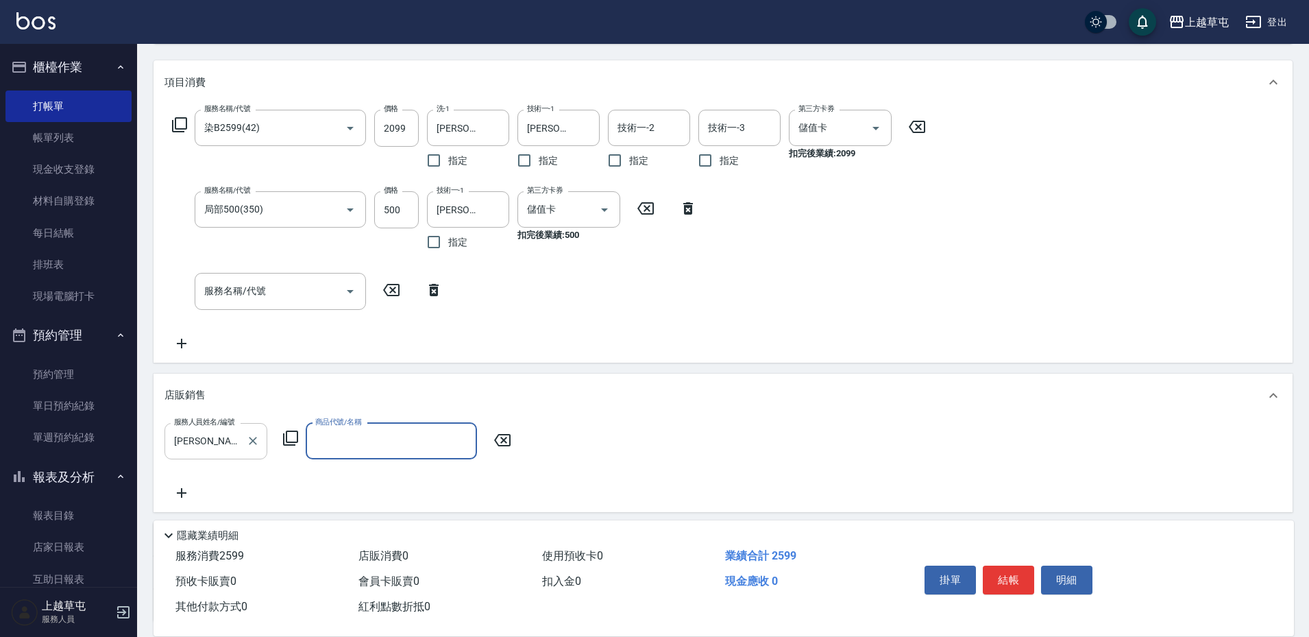
click at [233, 433] on input "李育慈-3" at bounding box center [206, 441] width 70 height 24
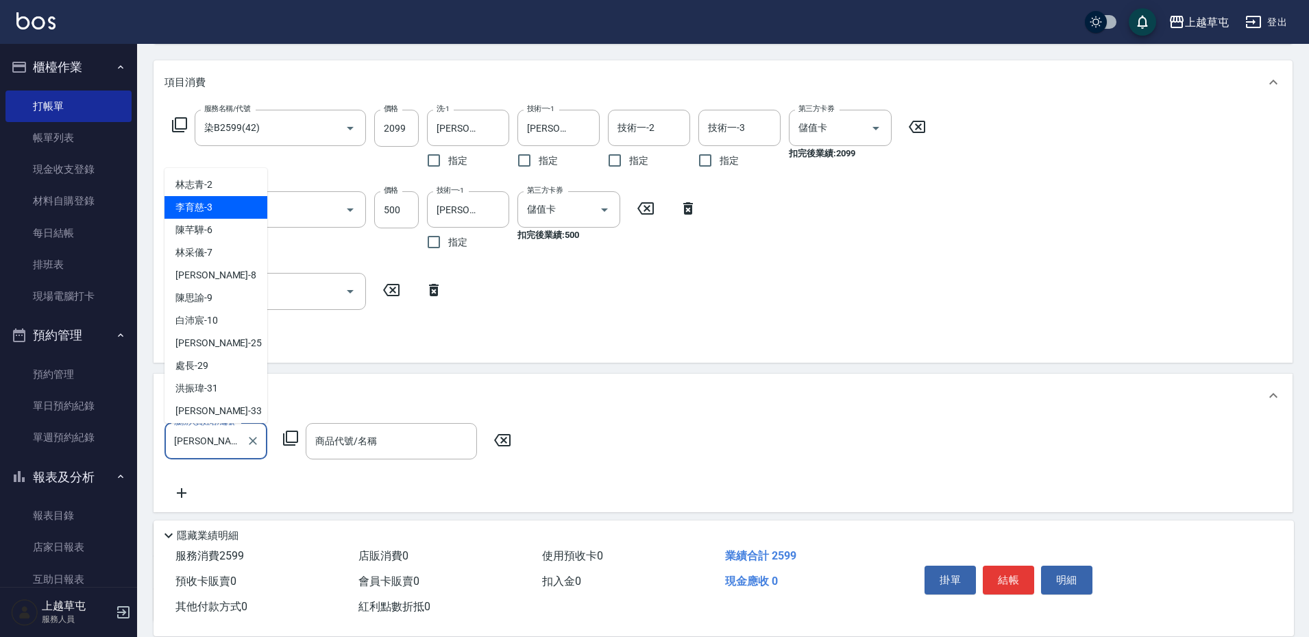
click at [233, 433] on input "李育慈-3" at bounding box center [206, 441] width 70 height 24
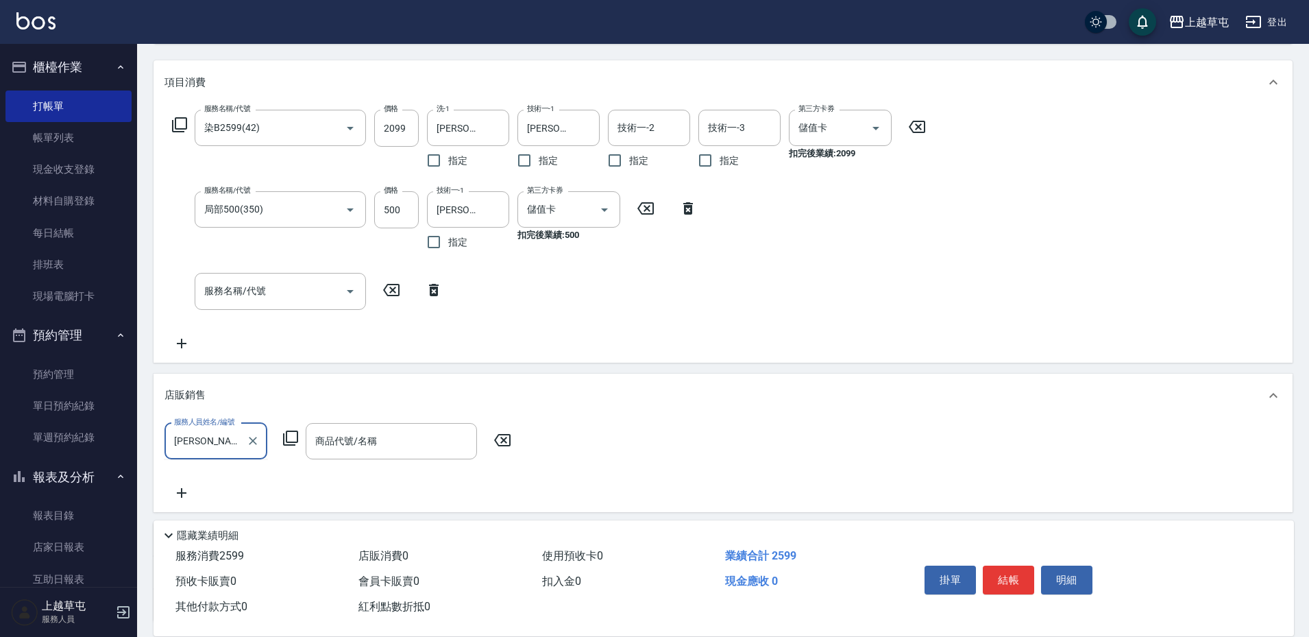
type input "李"
type input "2"
type input "陳思諭-9"
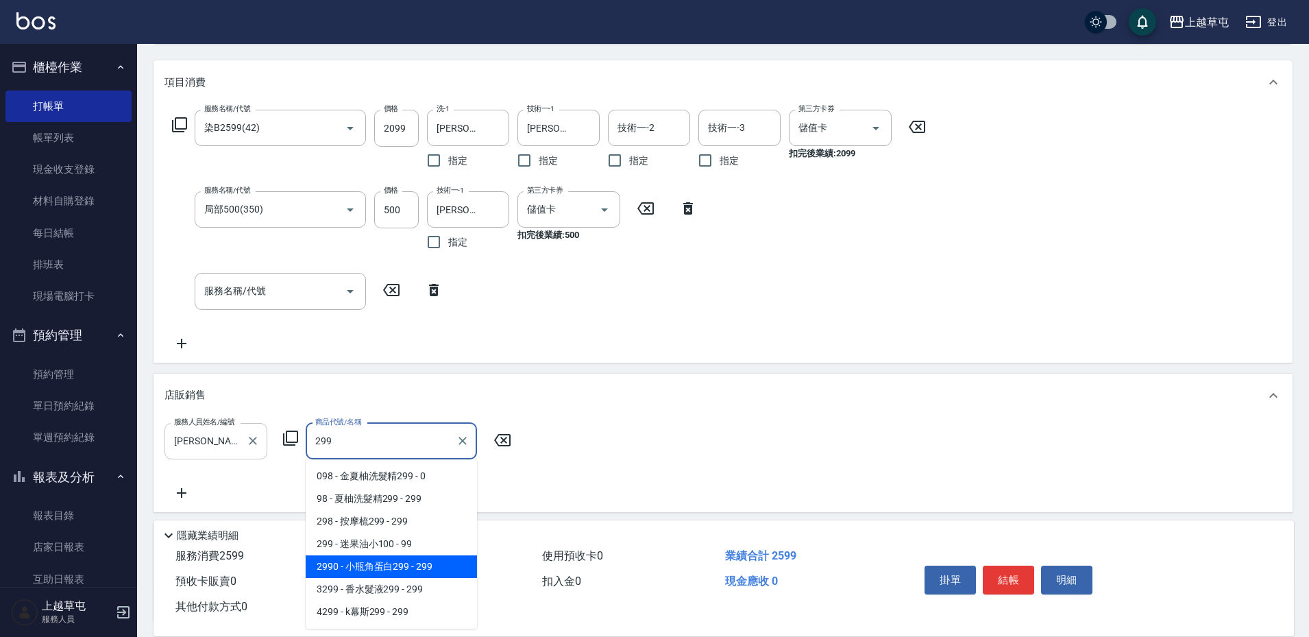
type input "小瓶角蛋白299"
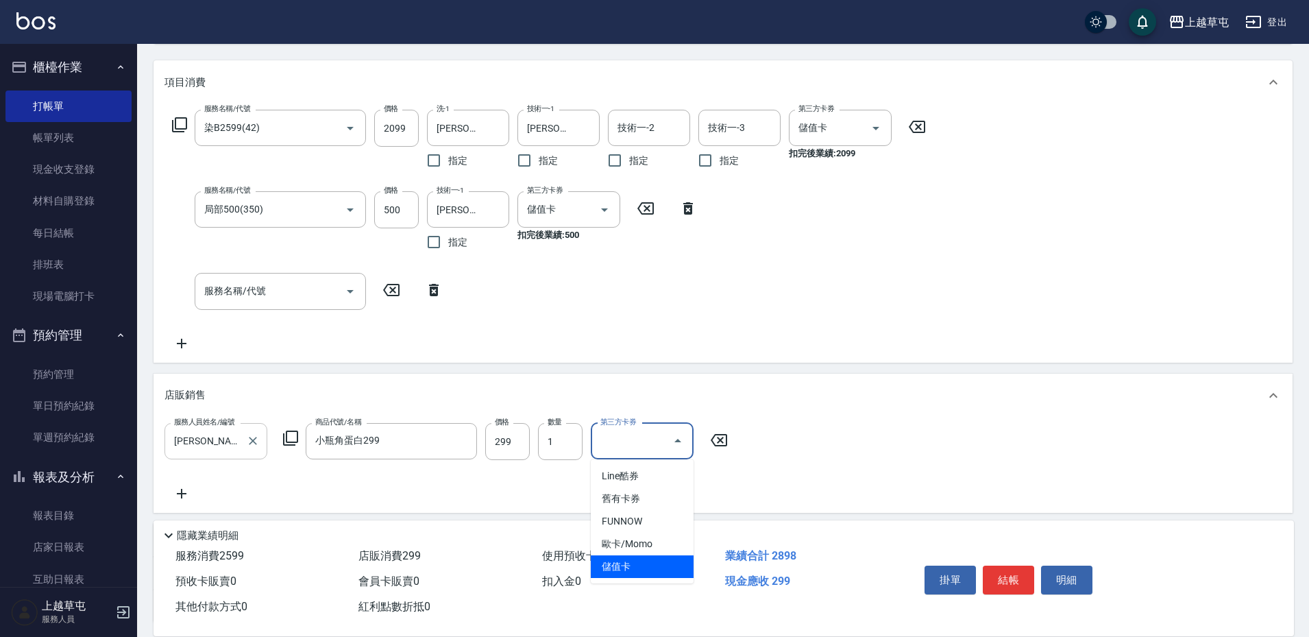
type input "儲值卡"
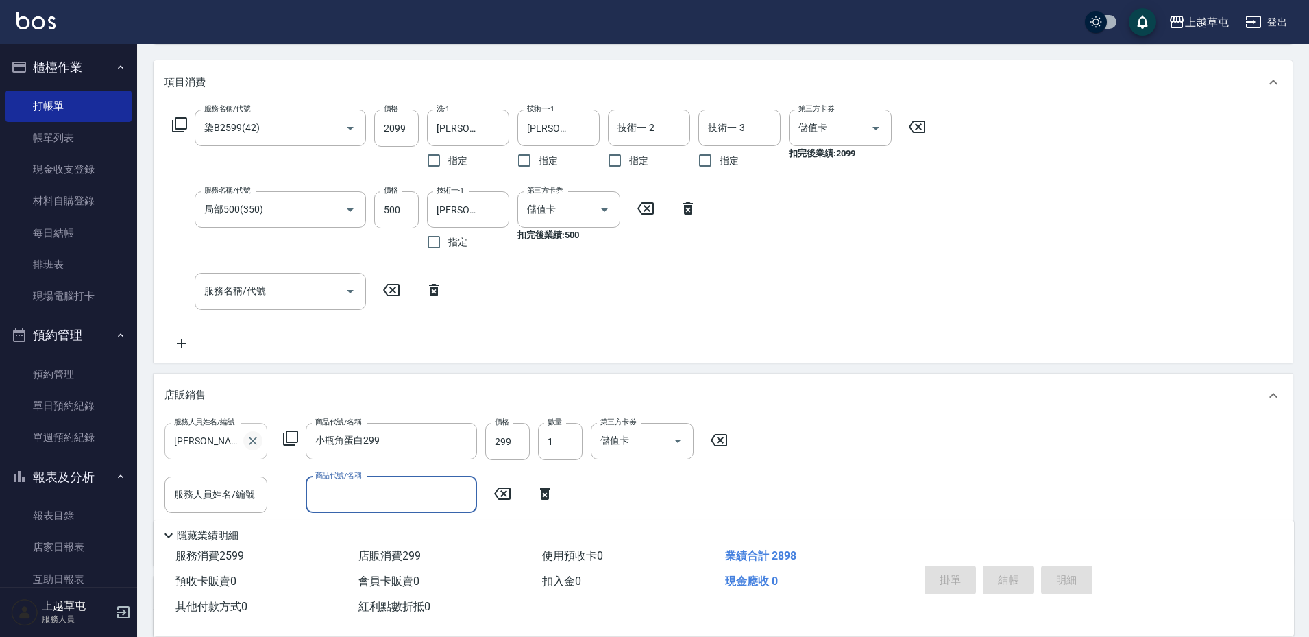
type input "2025/09/17 17:17"
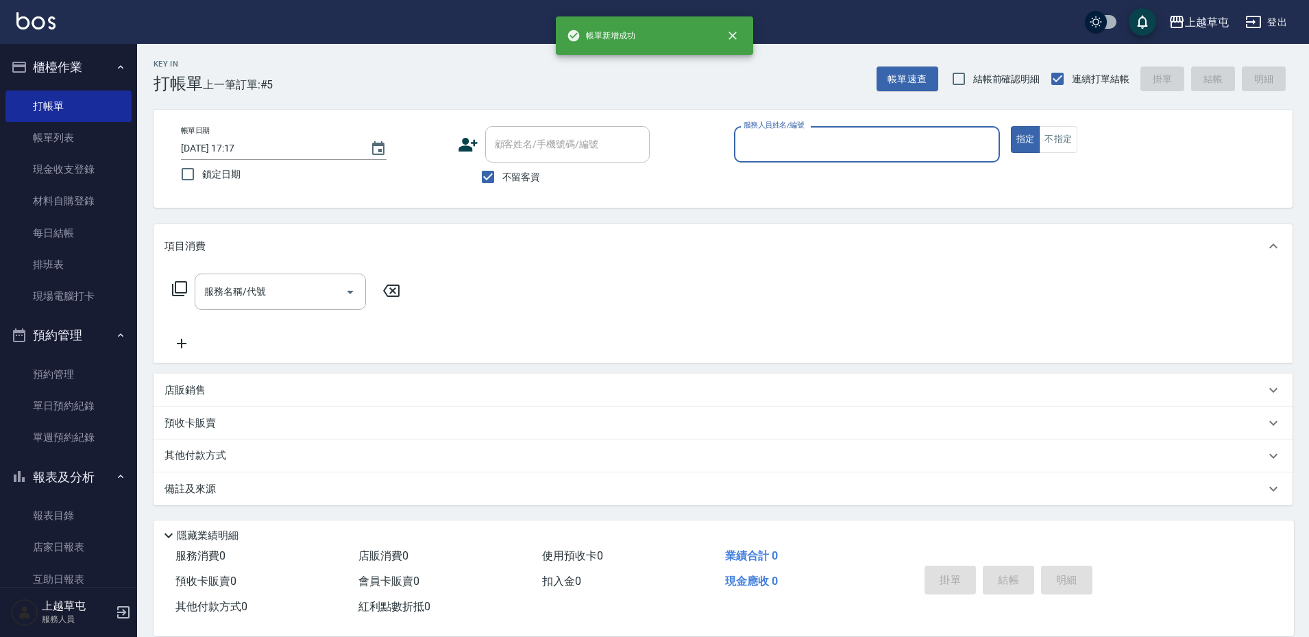
scroll to position [1, 0]
type input "陳思諭-9"
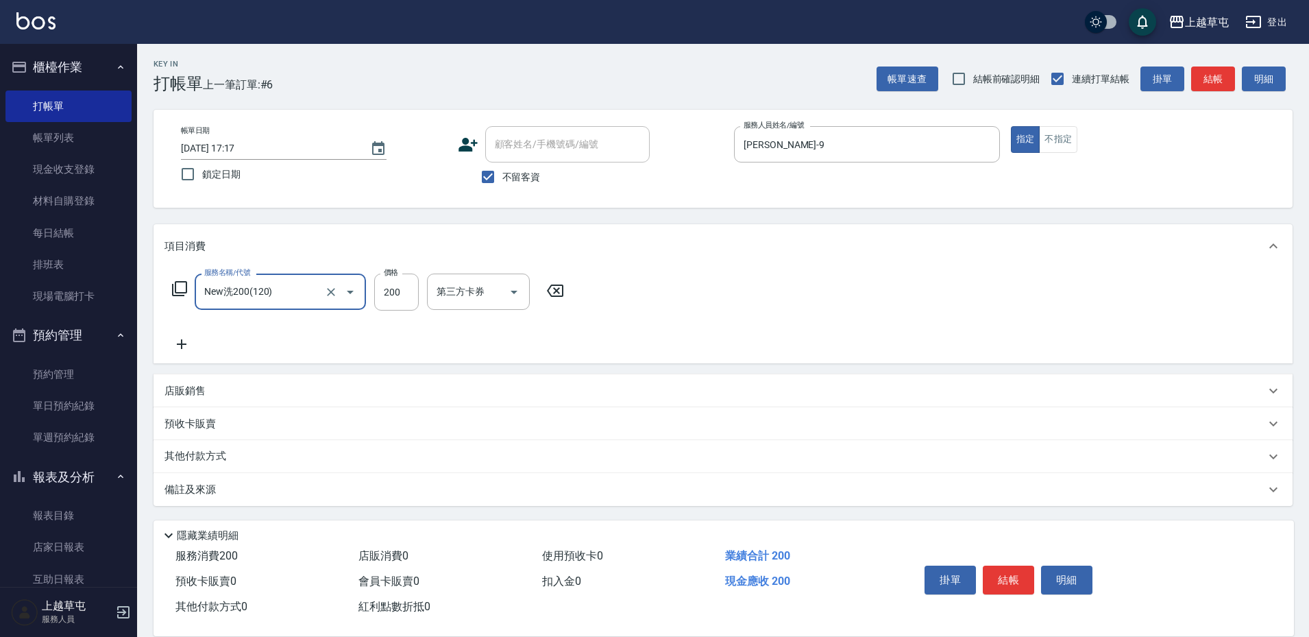
type input "New洗200(120)"
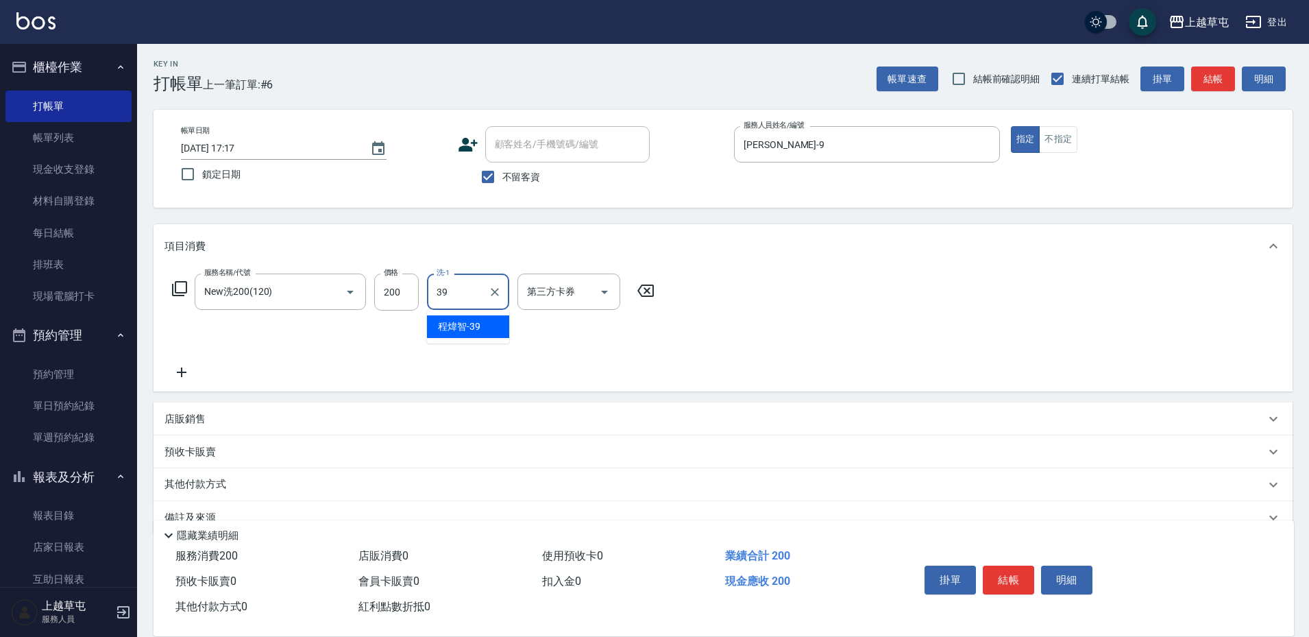
type input "程煒智-39"
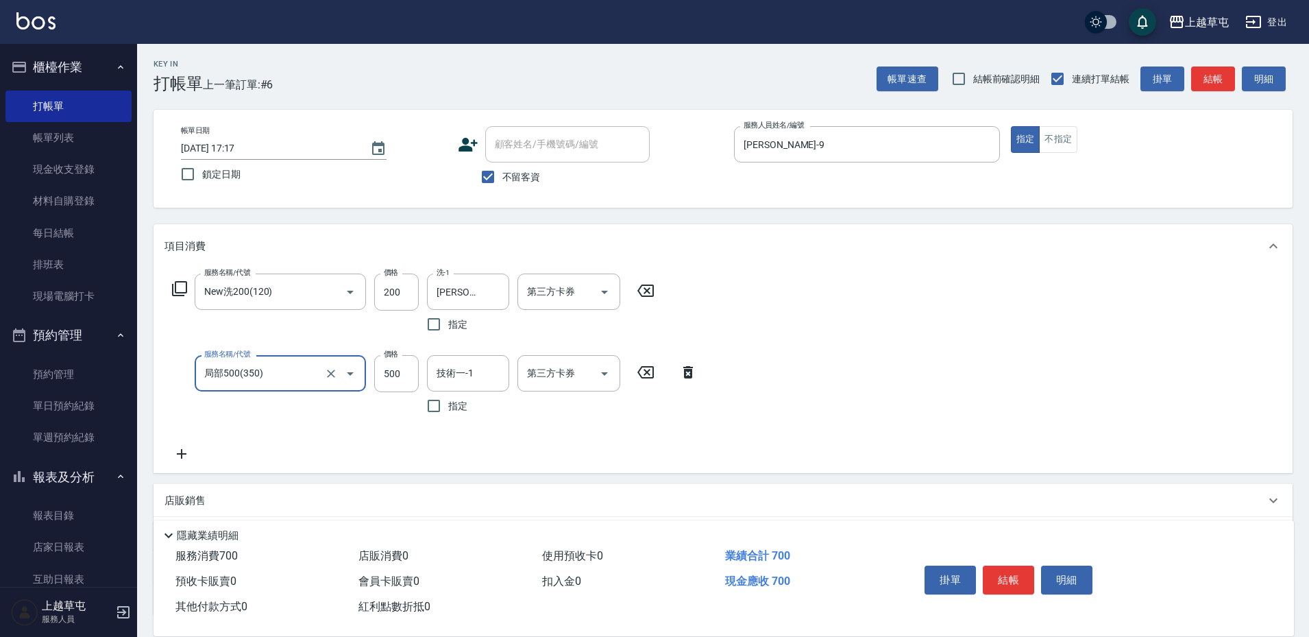
type input "局部500(350)"
type input "程煒智-39"
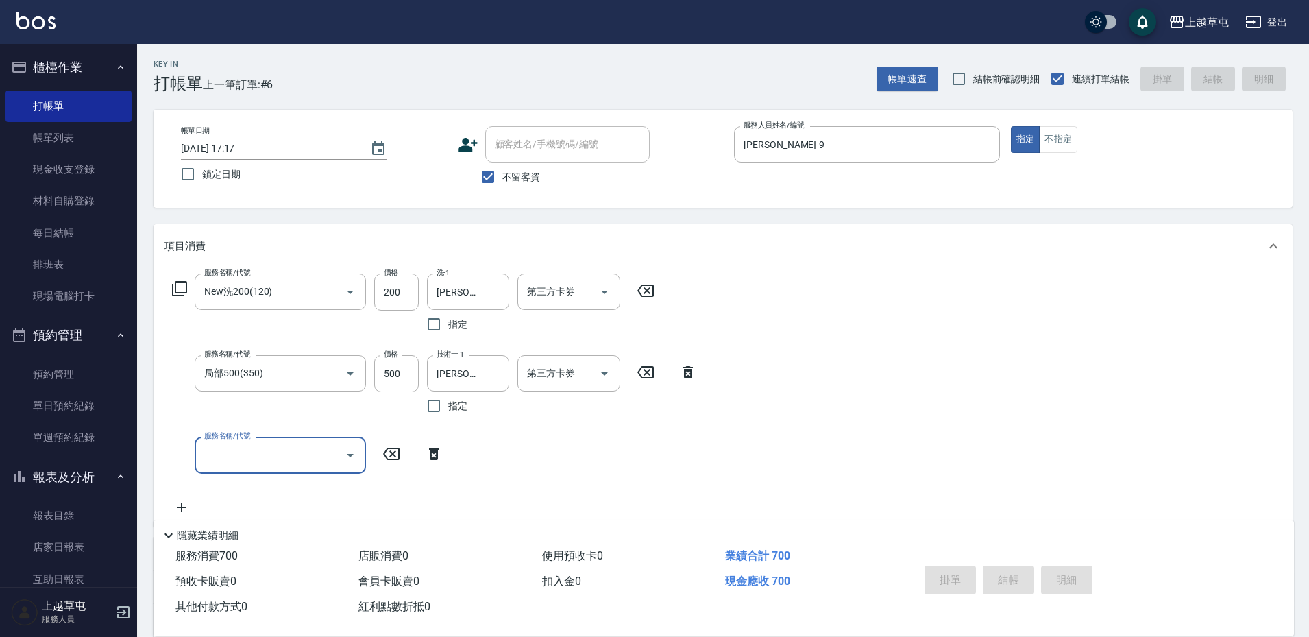
type input "2025/09/17 17:18"
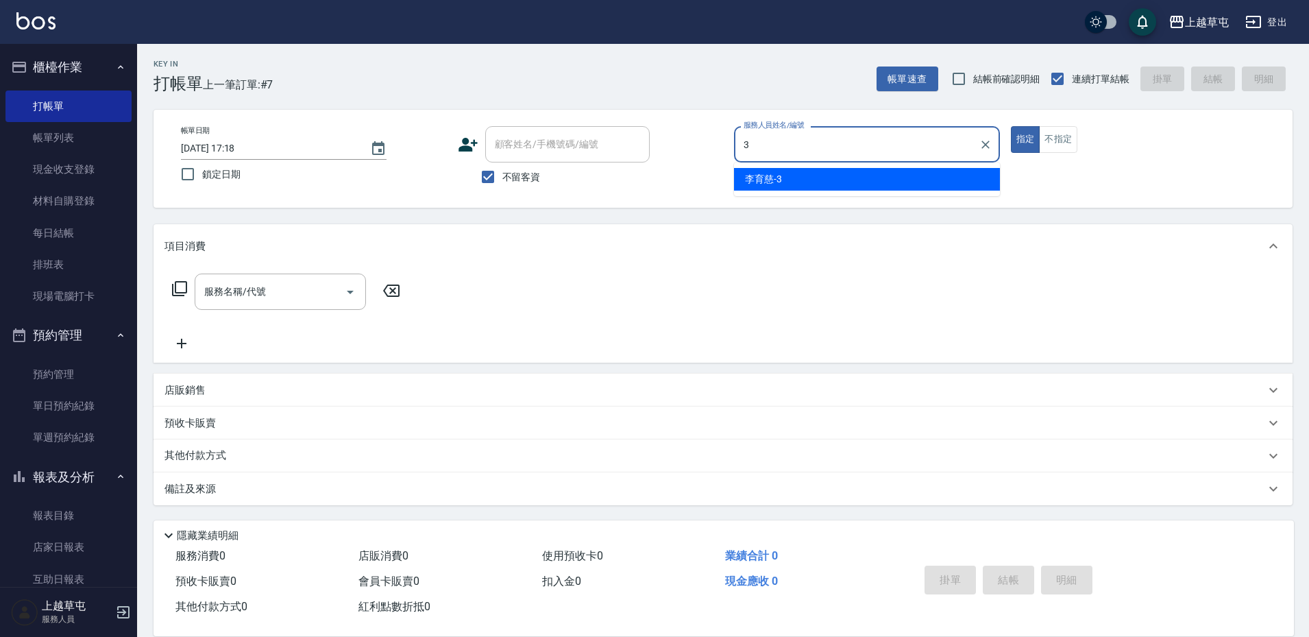
type input "李育慈-3"
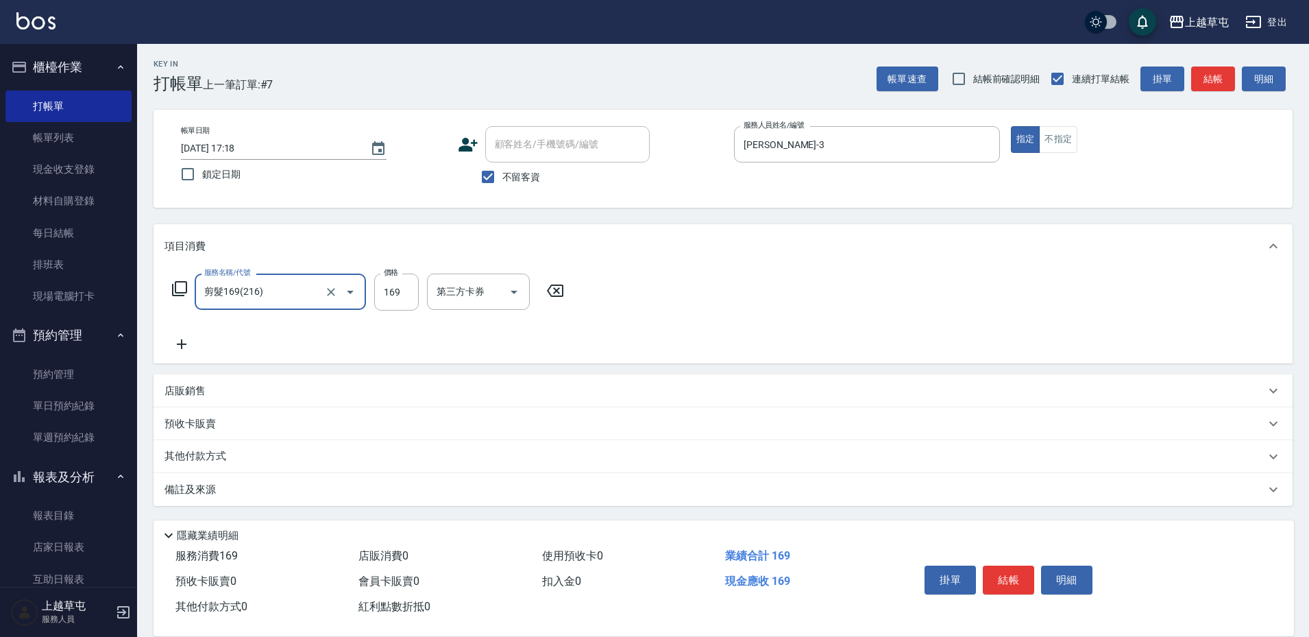
type input "剪髮169(216)"
type input "250"
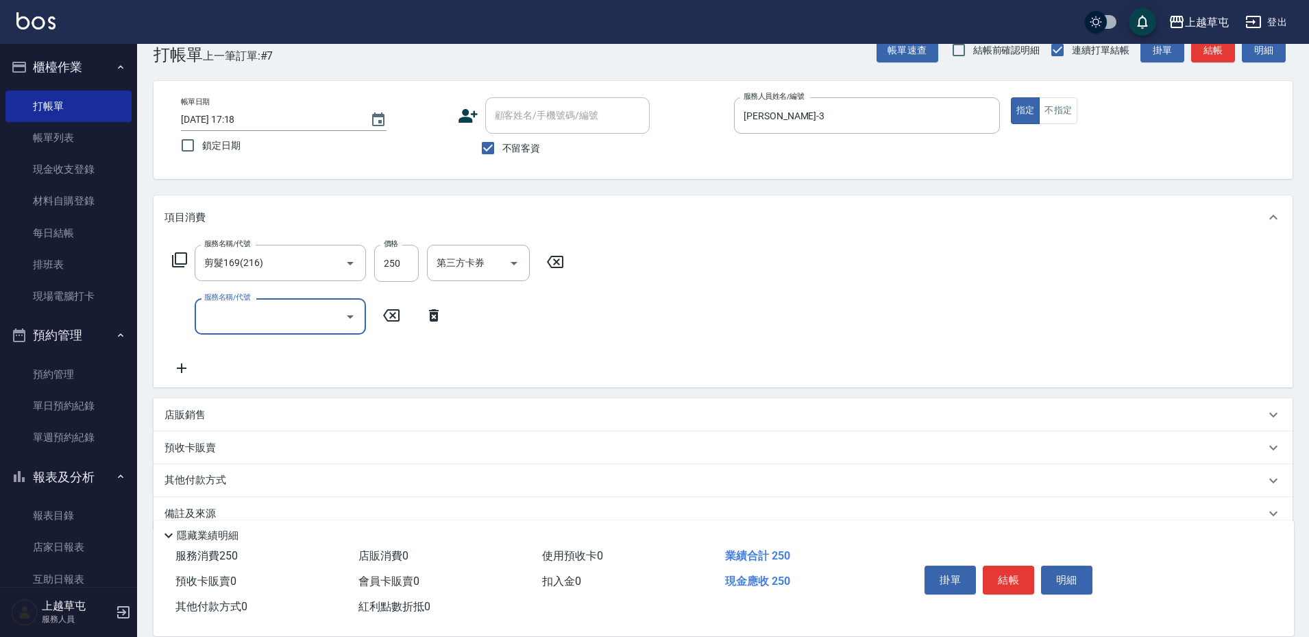
scroll to position [54, 0]
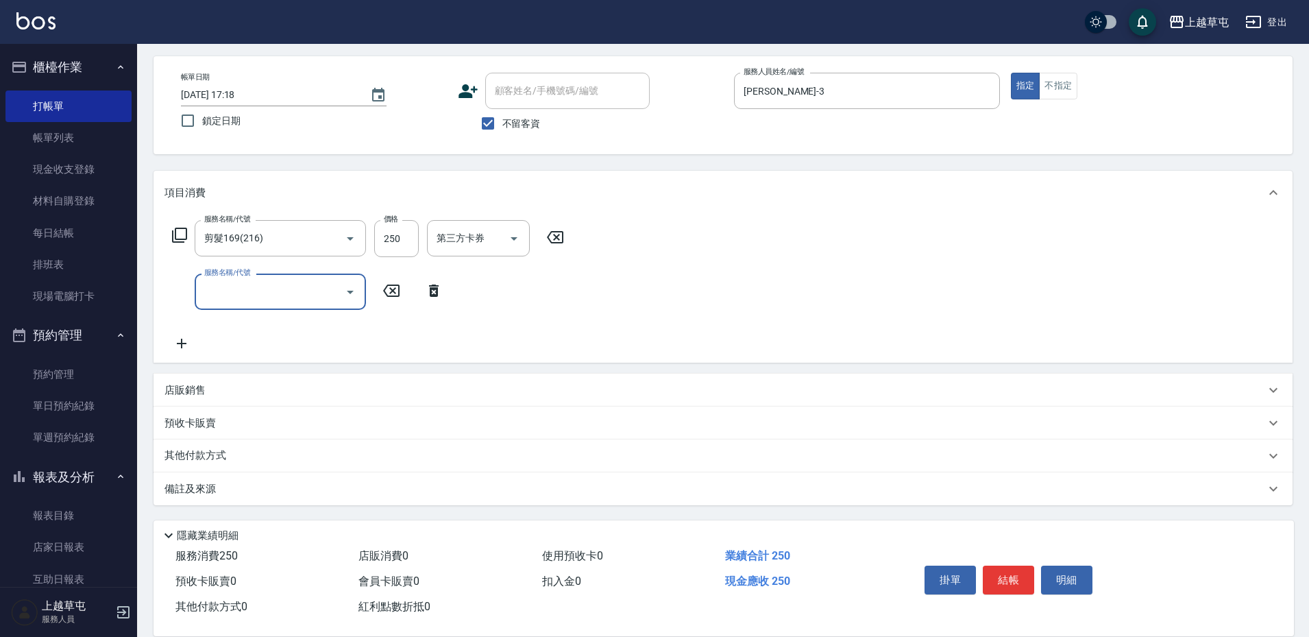
click at [193, 391] on p "店販銷售" at bounding box center [184, 390] width 41 height 14
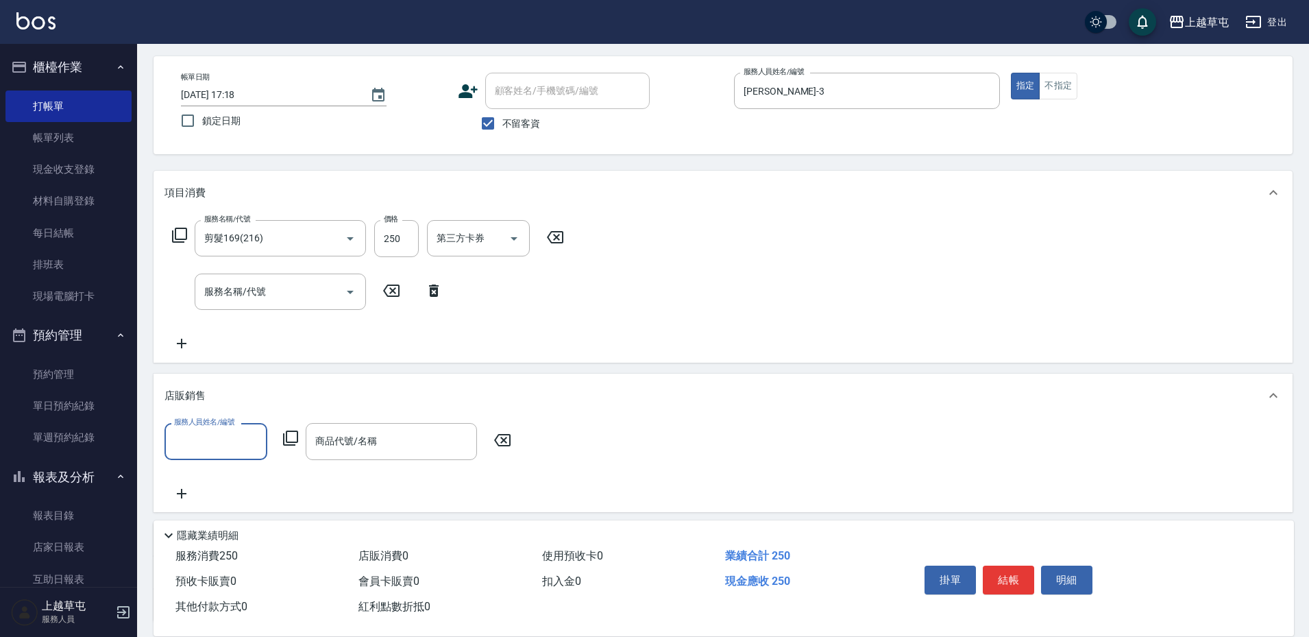
scroll to position [0, 0]
type input "李育慈-3"
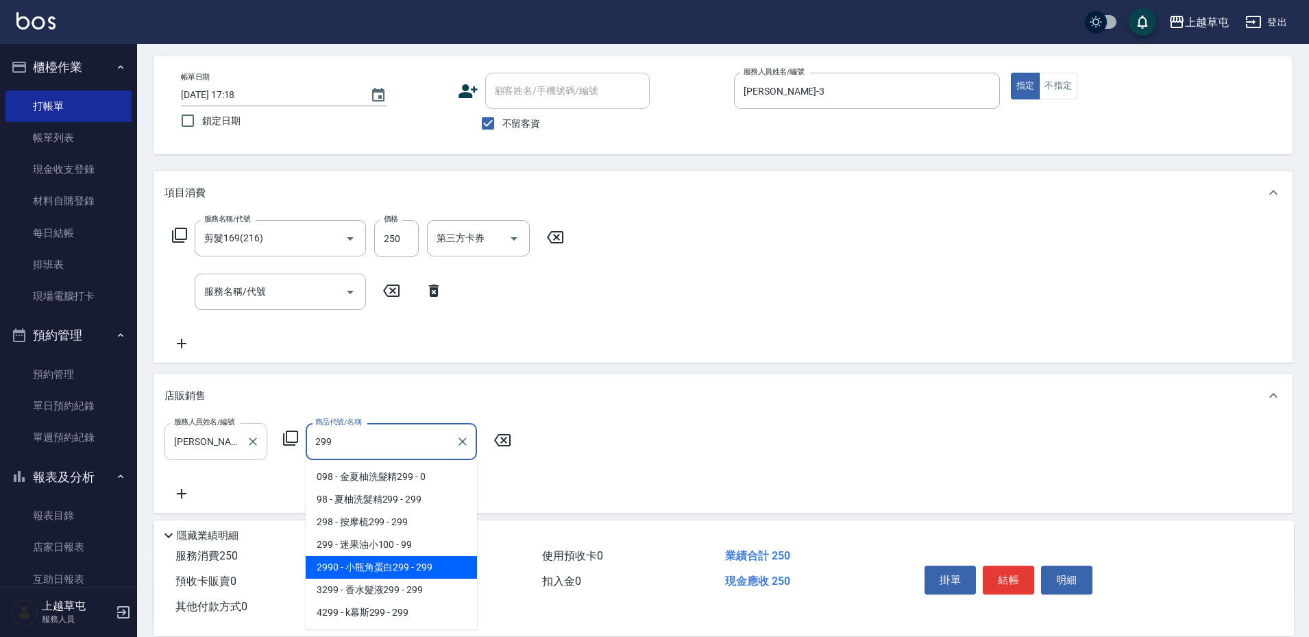
type input "小瓶角蛋白299"
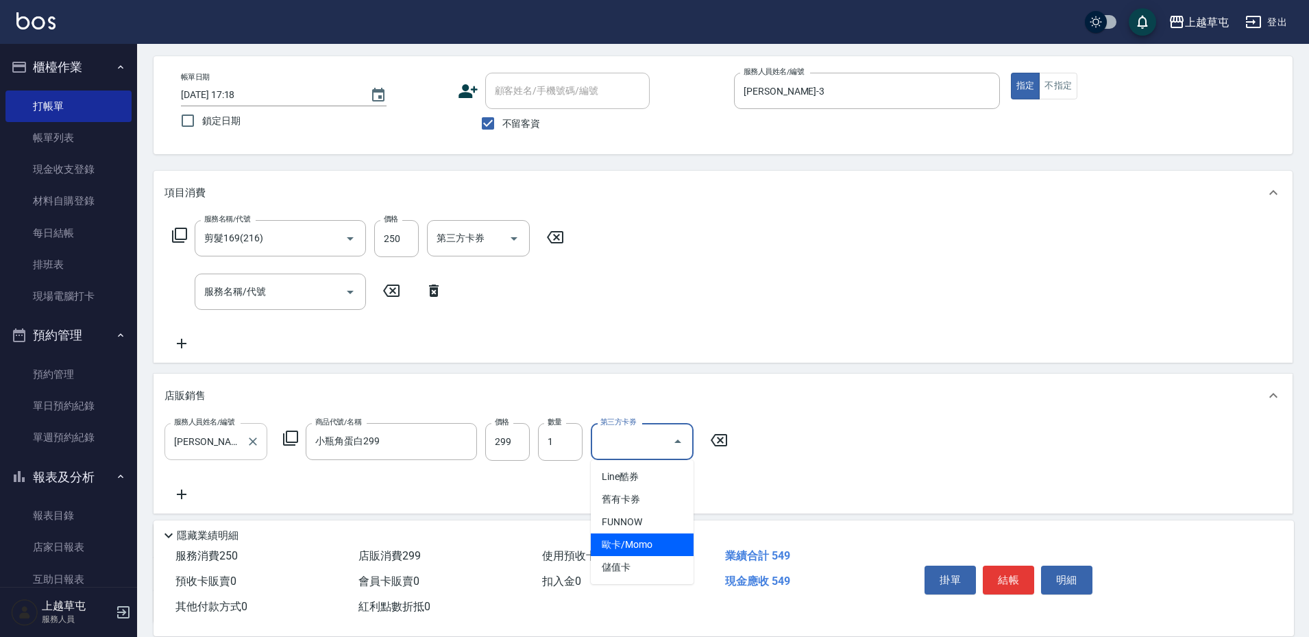
click at [831, 298] on div "服務名稱/代號 剪髮169(216) 服務名稱/代號 價格 250 價格 第三方卡券 第三方卡券 服務名稱/代號 服務名稱/代號" at bounding box center [722, 288] width 1139 height 148
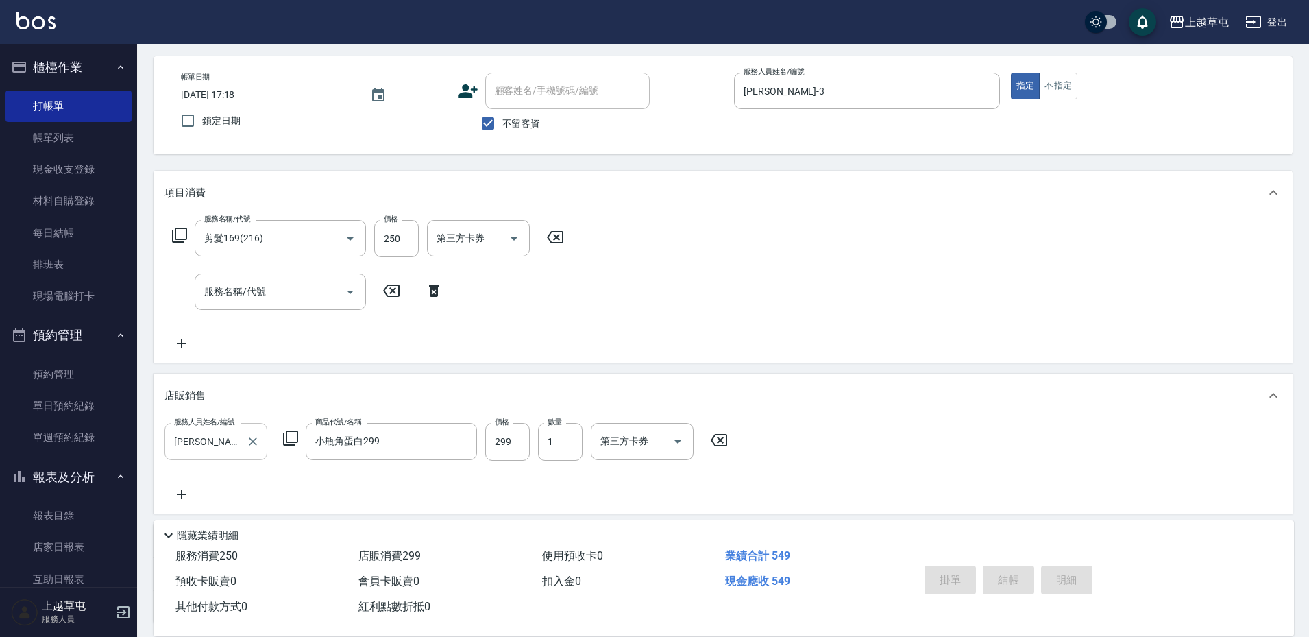
type input "2025/09/17 17:19"
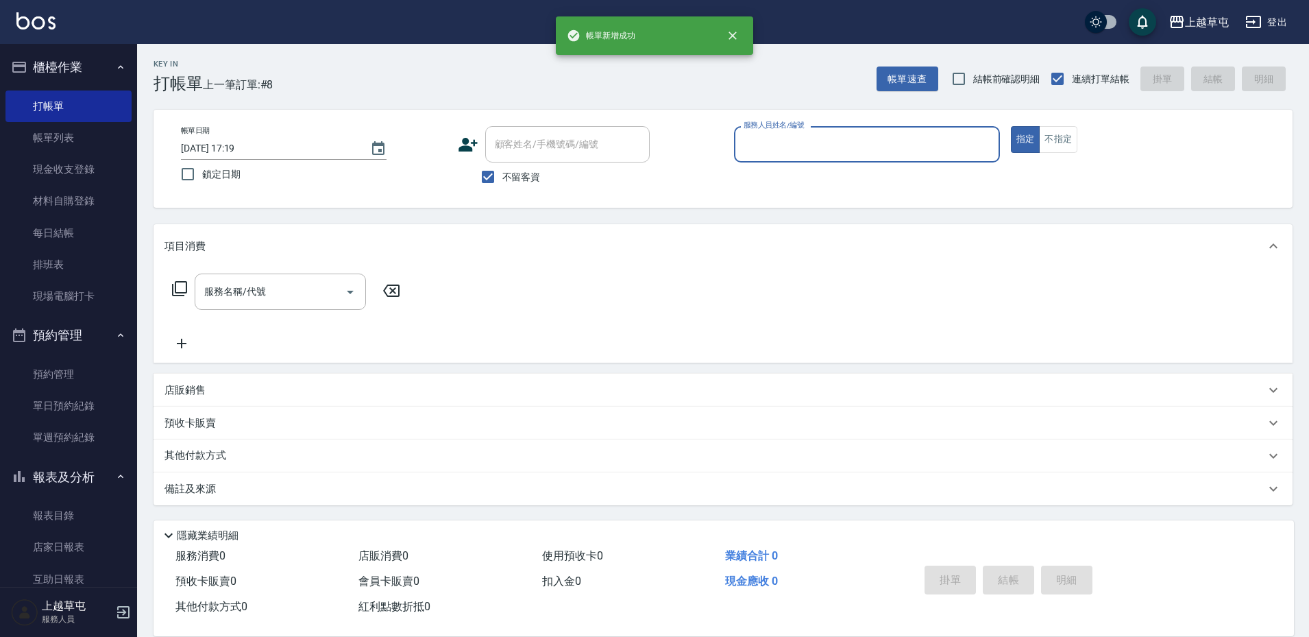
scroll to position [1, 0]
type input "陳芊驊-6"
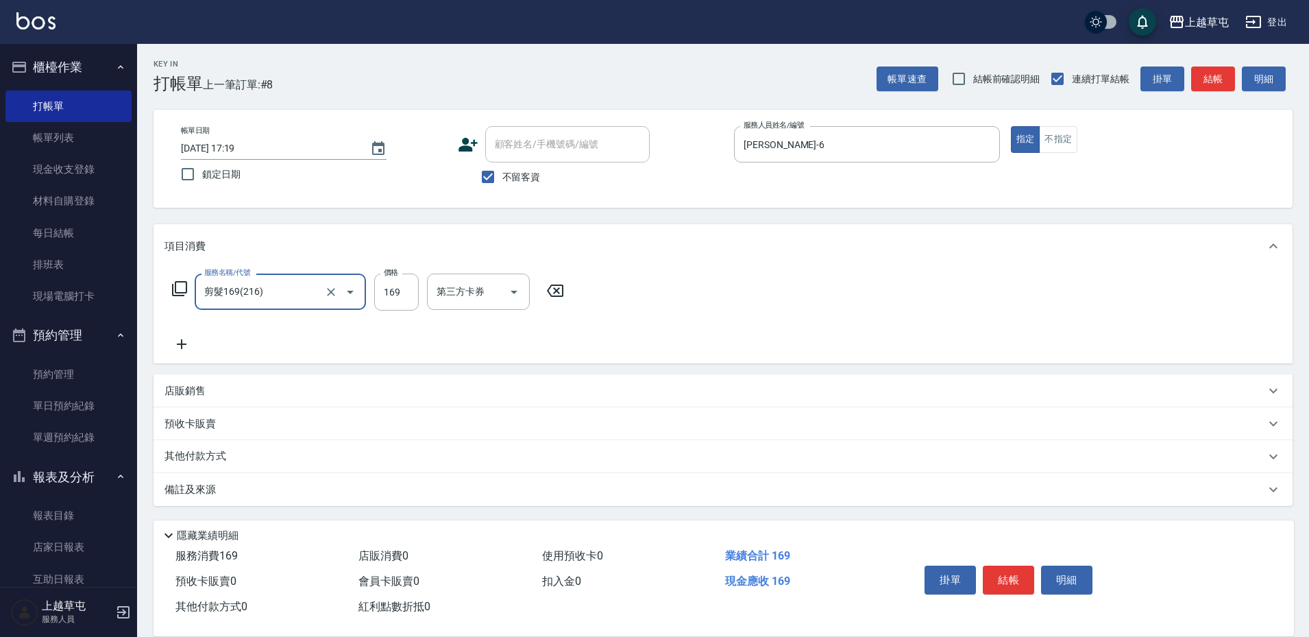
type input "剪髮169(216)"
type input "200"
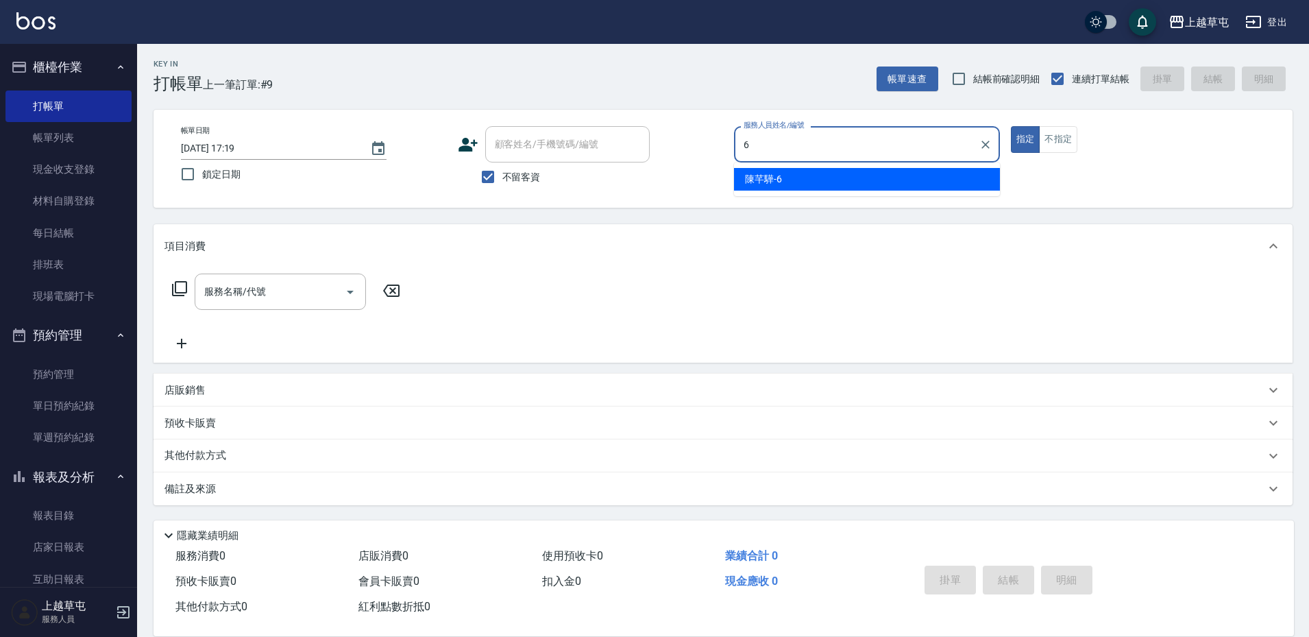
type input "陳芊驊-6"
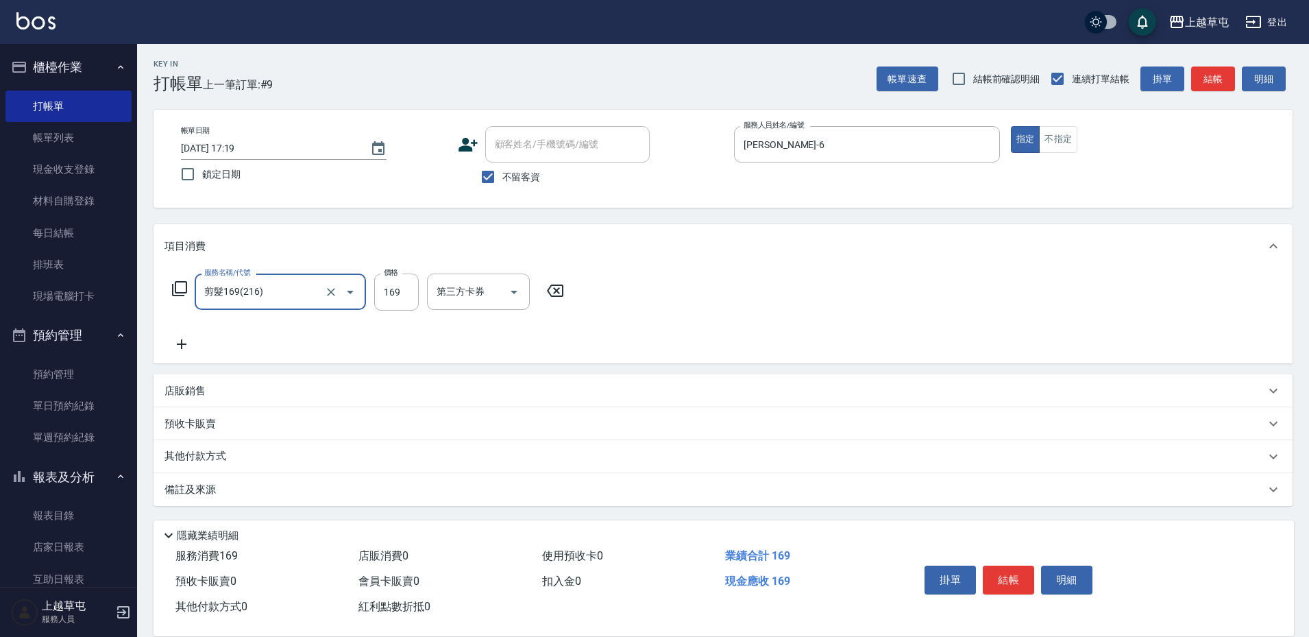
type input "剪髮169(216)"
type input "200"
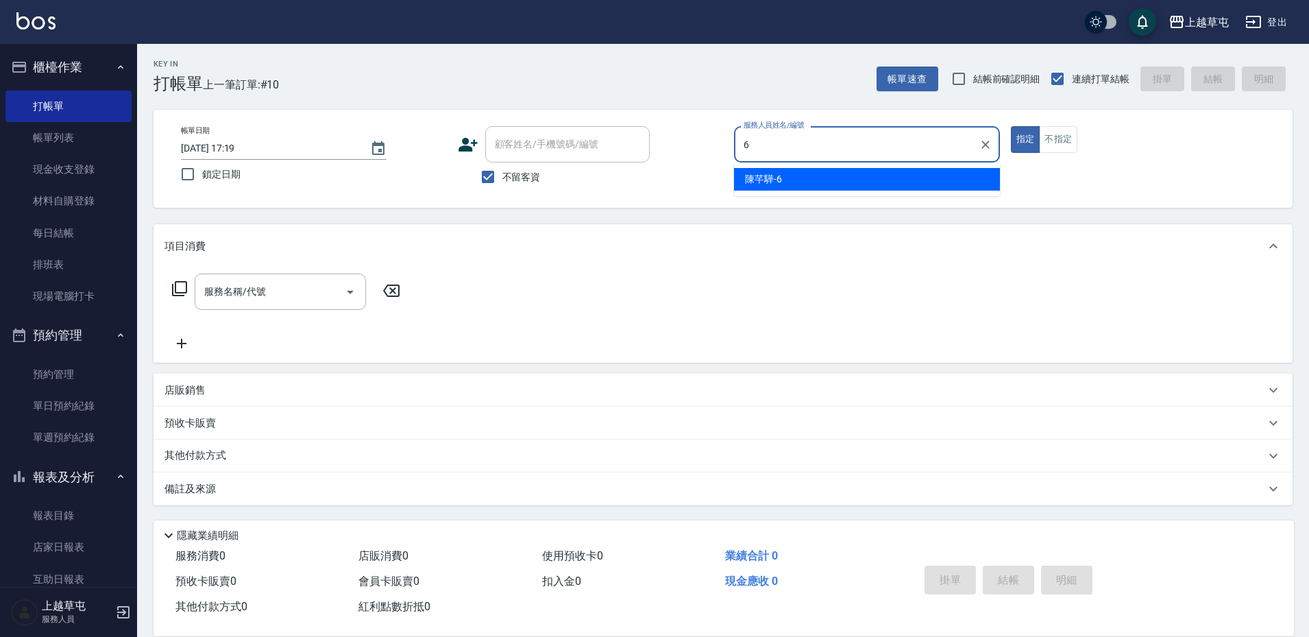
type input "陳芊驊-6"
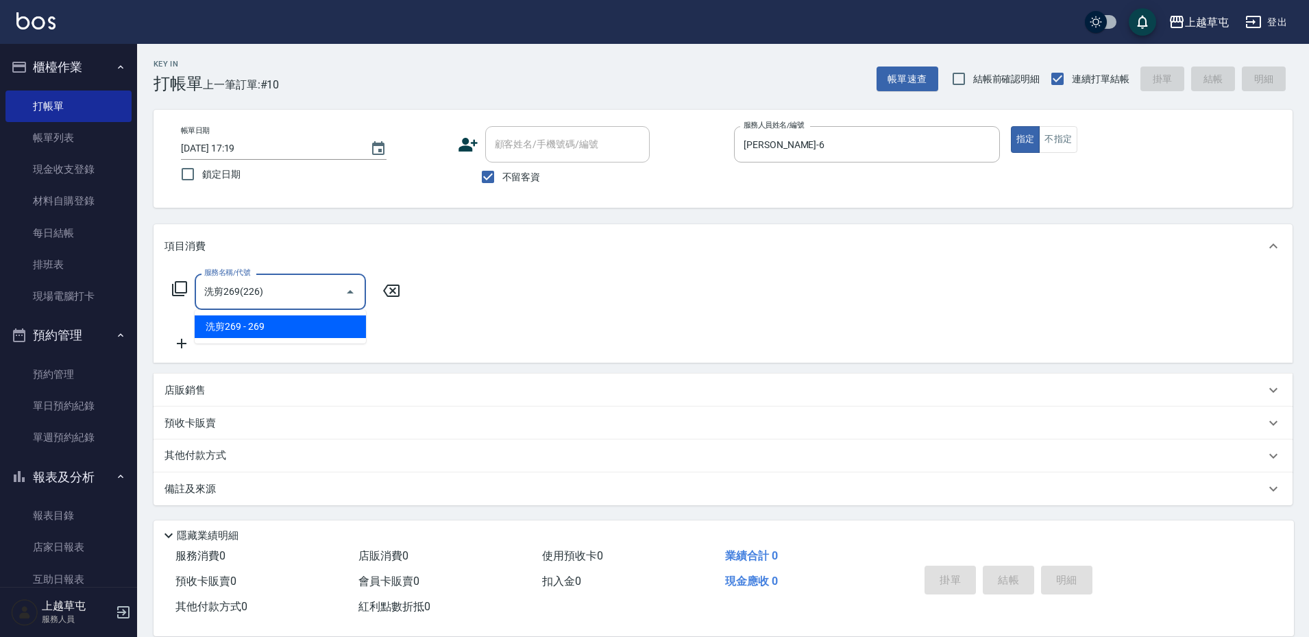
type input "洗剪269(226)"
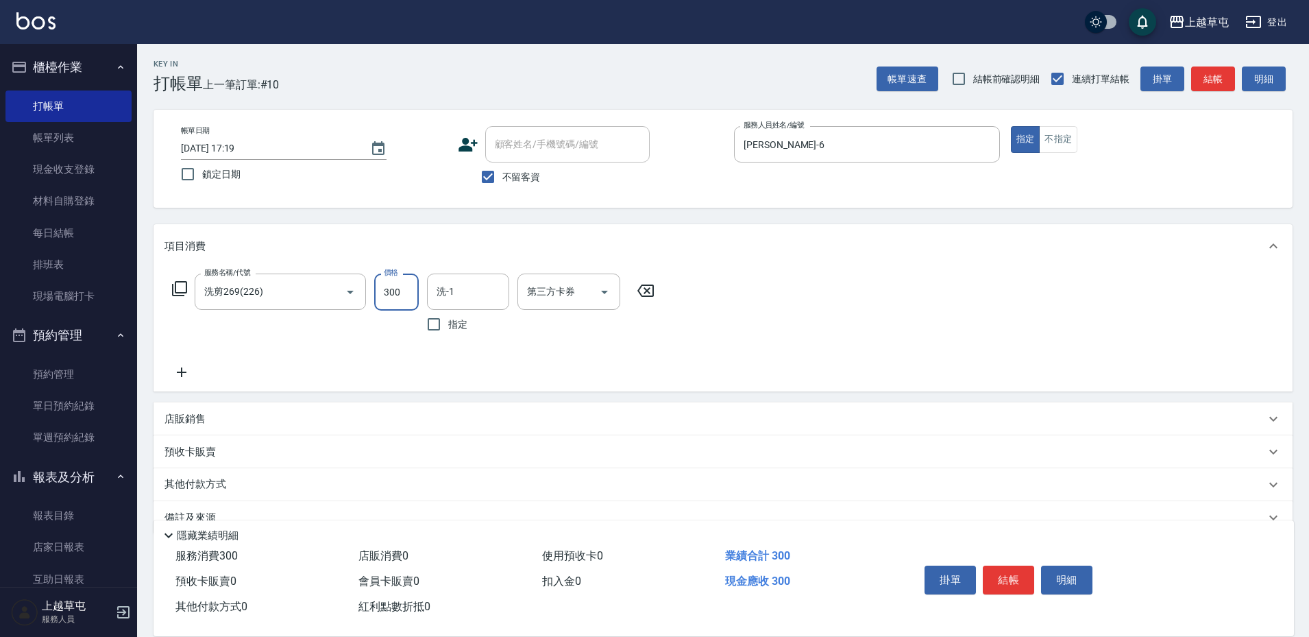
type input "300"
type input "程煒智-39"
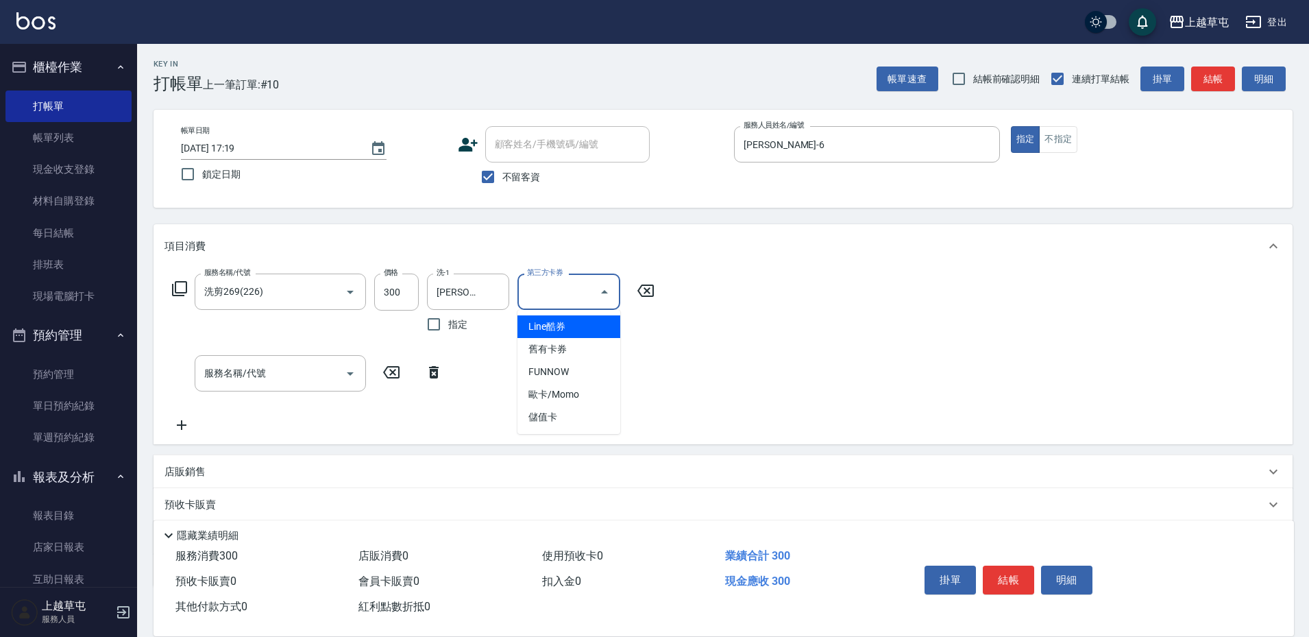
click at [580, 284] on input "第三方卡券" at bounding box center [559, 292] width 70 height 24
click at [558, 421] on span "儲值卡" at bounding box center [568, 417] width 103 height 23
type input "儲值卡"
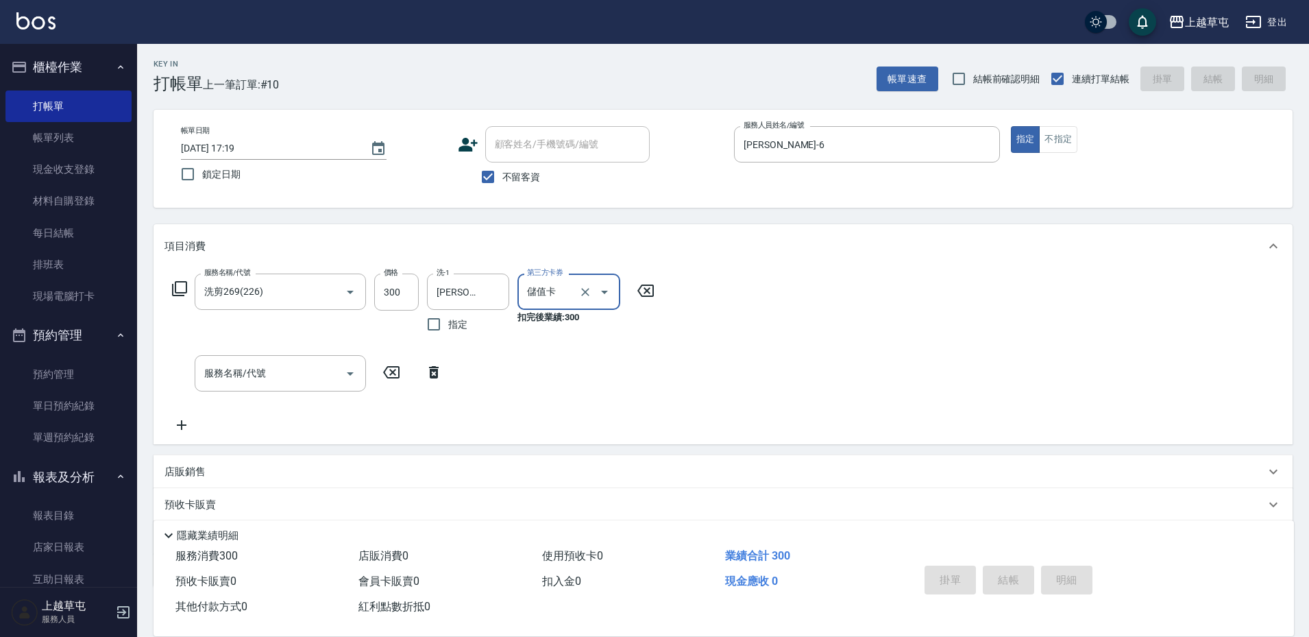
type input "2025/09/17 17:20"
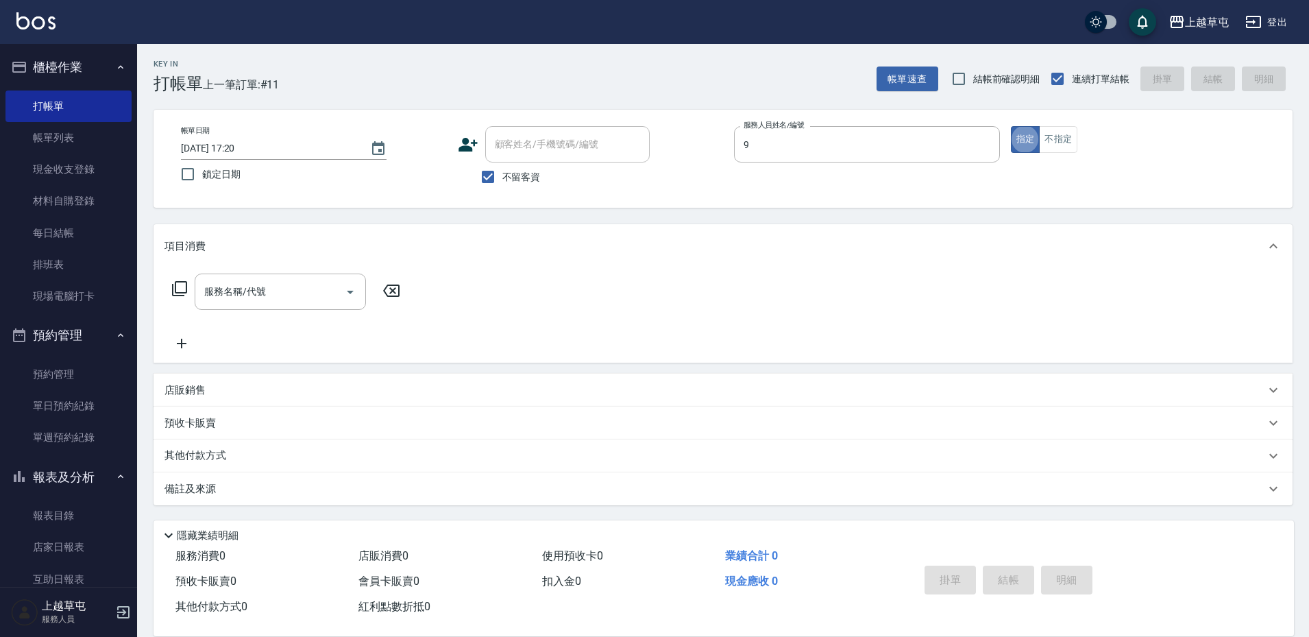
type input "陳思諭-9"
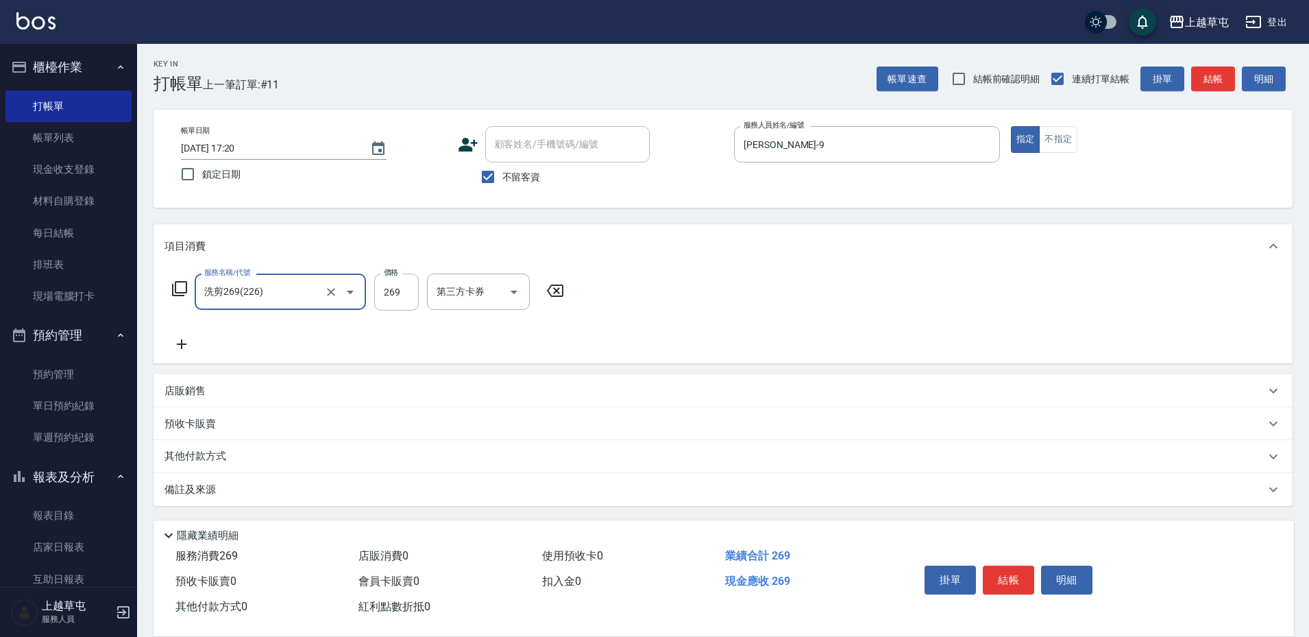
type input "洗剪269(226)"
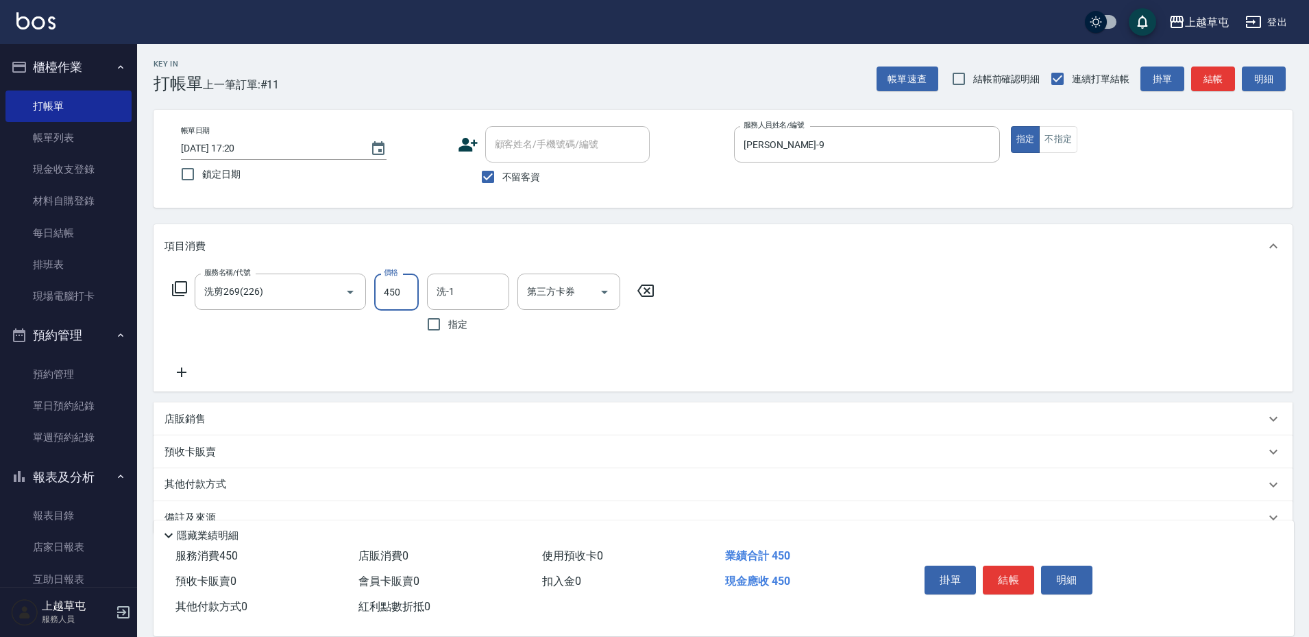
type input "450"
type input "程煒智-39"
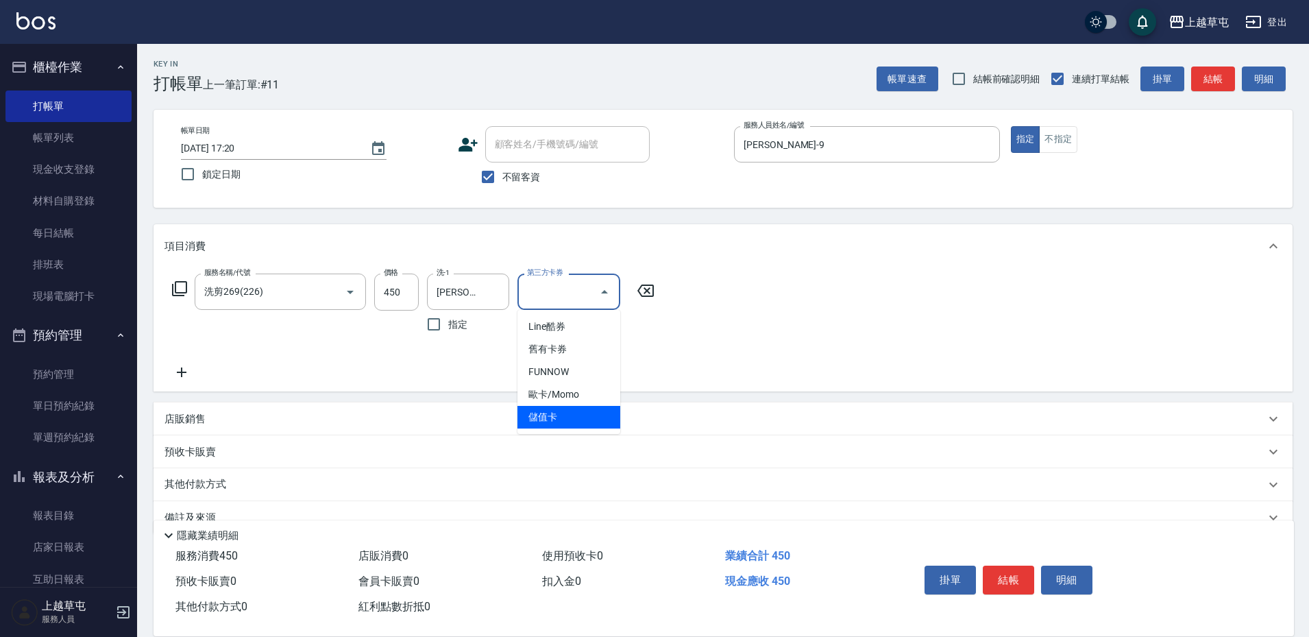
type input "儲值卡"
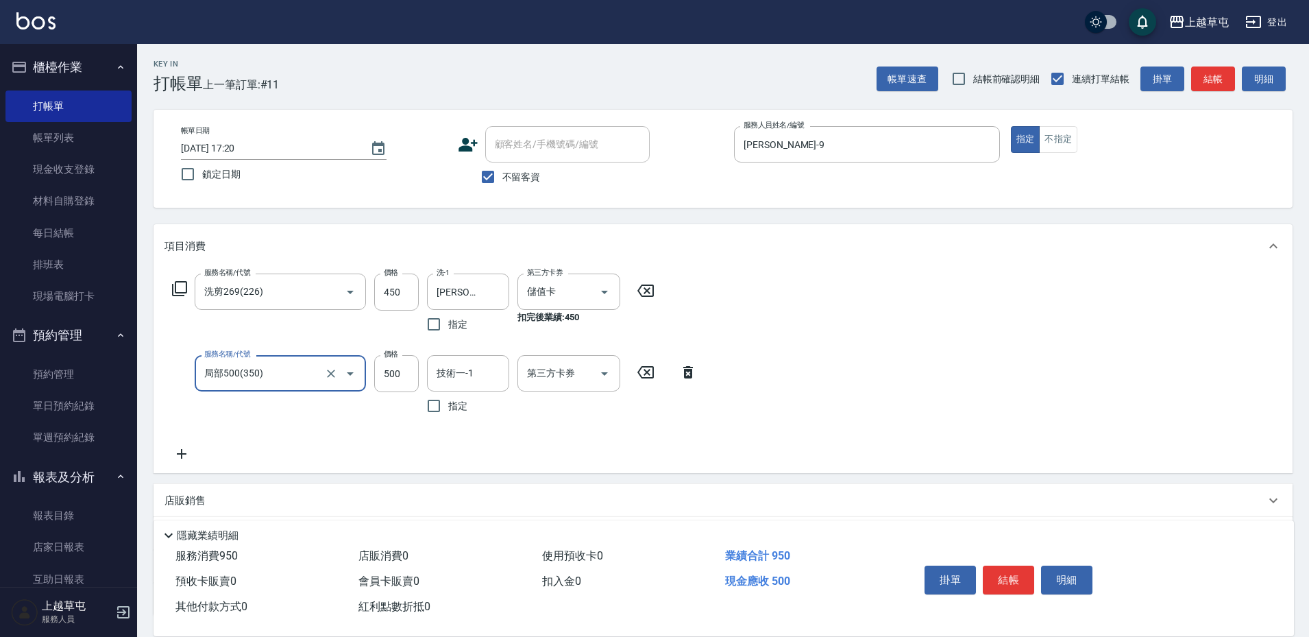
type input "局部500(350)"
type input "200"
click at [330, 369] on icon "Clear" at bounding box center [331, 374] width 14 height 14
type input "局部500(350)"
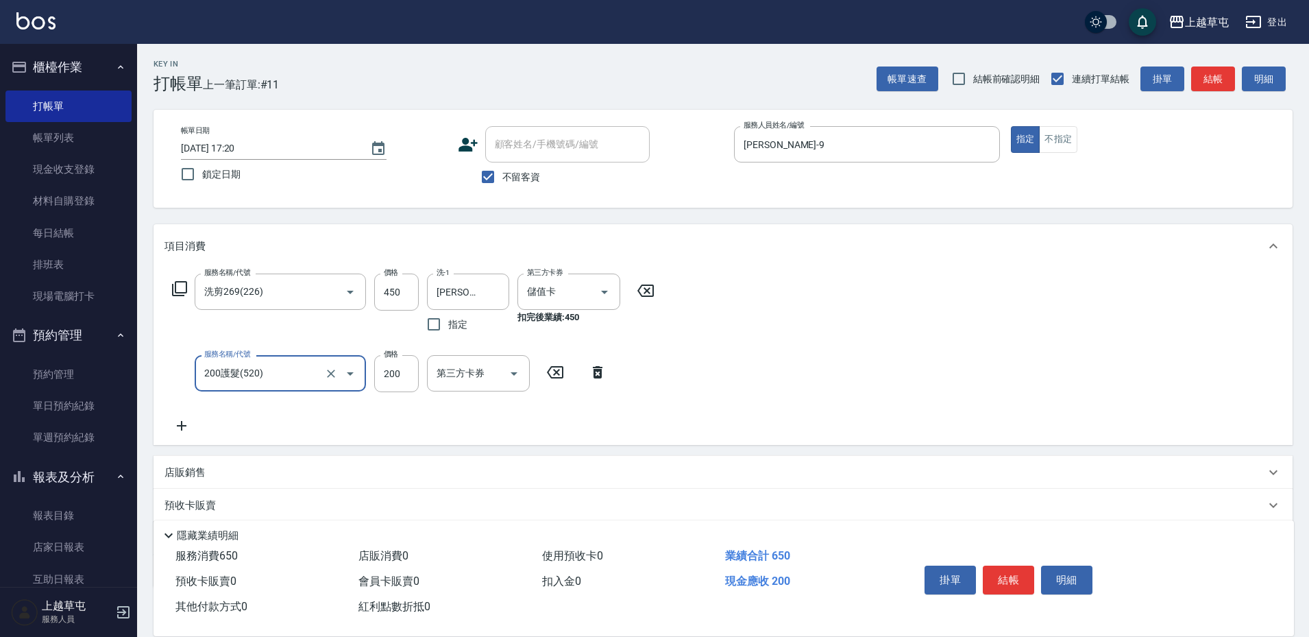
type input "200護髮(520)"
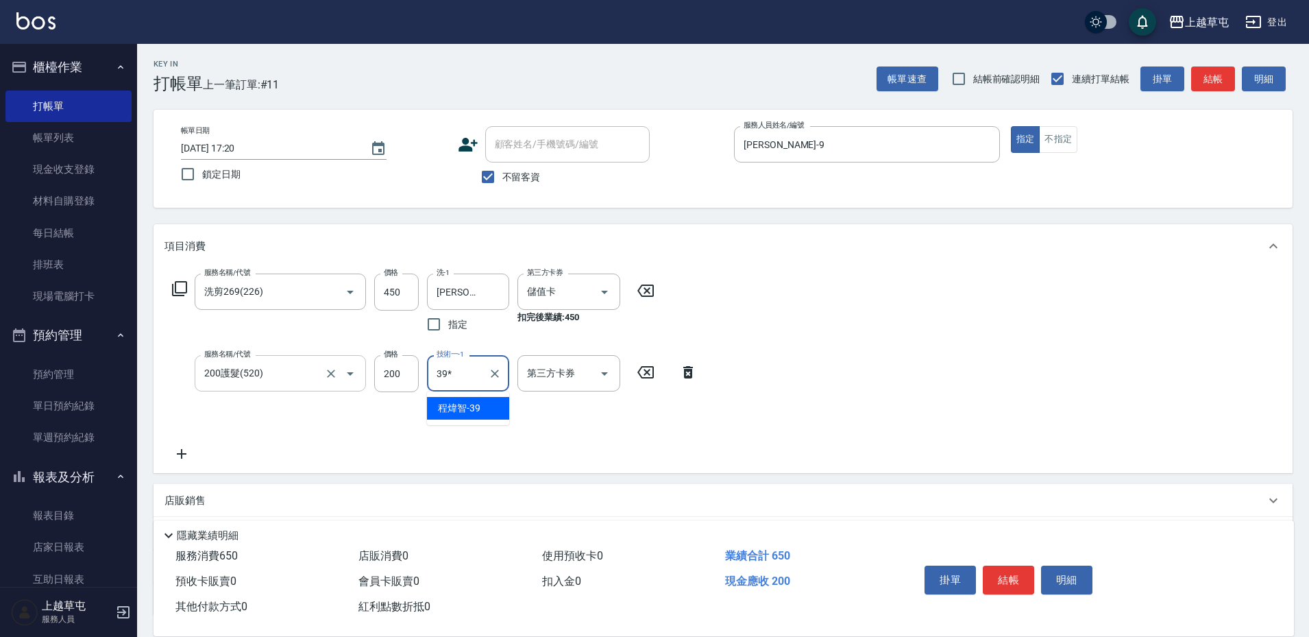
type input "39*"
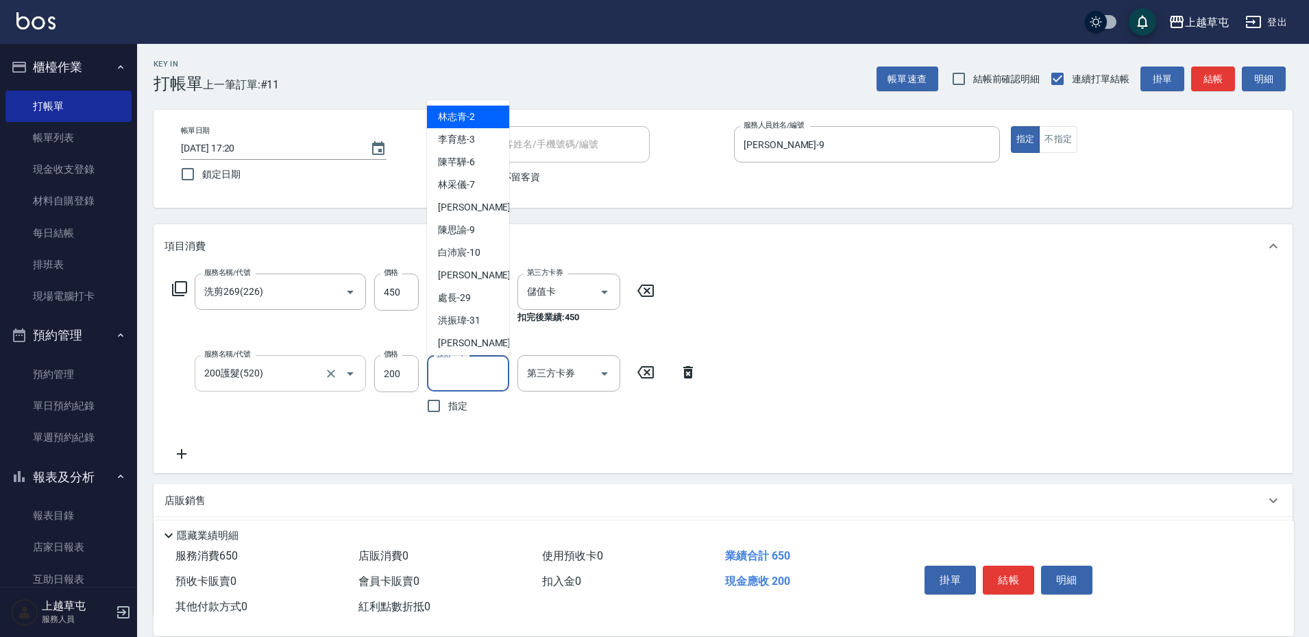
click at [463, 376] on input "技術一-1" at bounding box center [468, 373] width 70 height 24
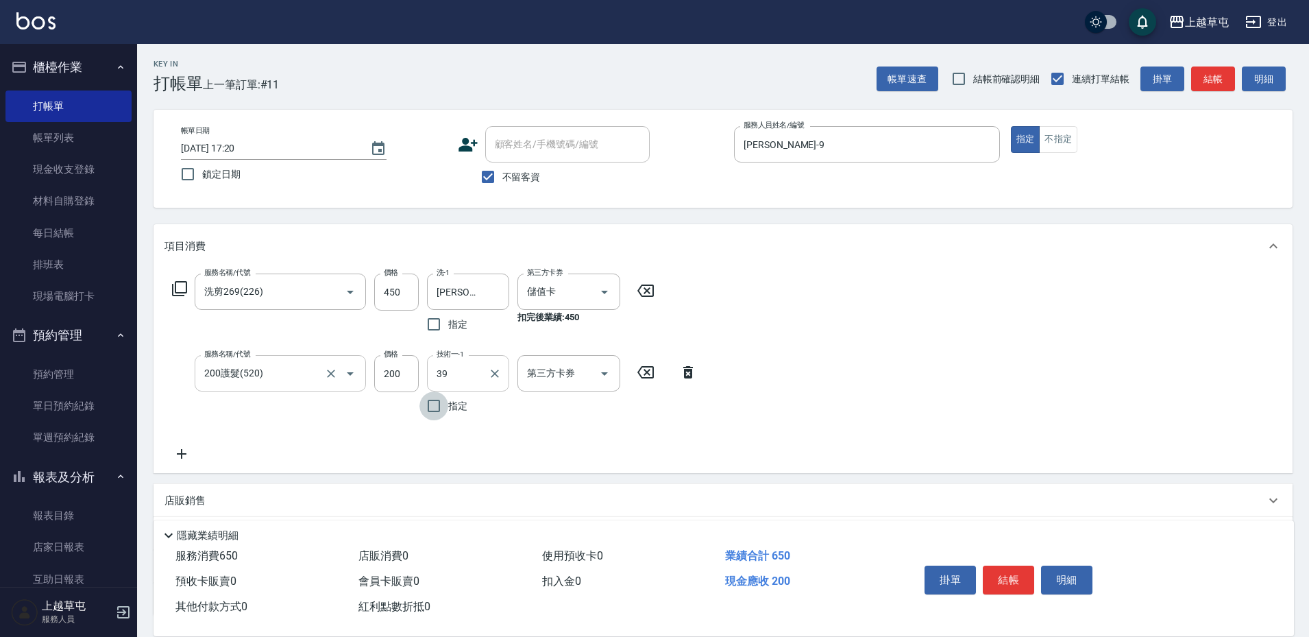
type input "程煒智-39"
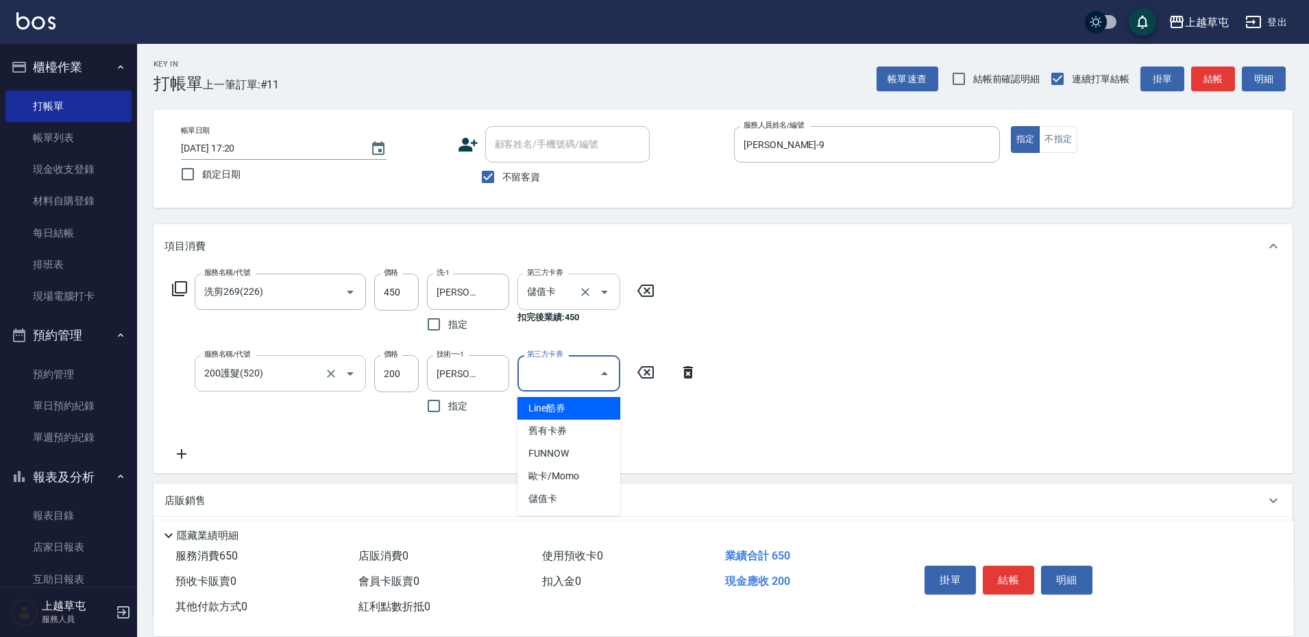
click at [564, 287] on input "儲值卡" at bounding box center [550, 292] width 52 height 24
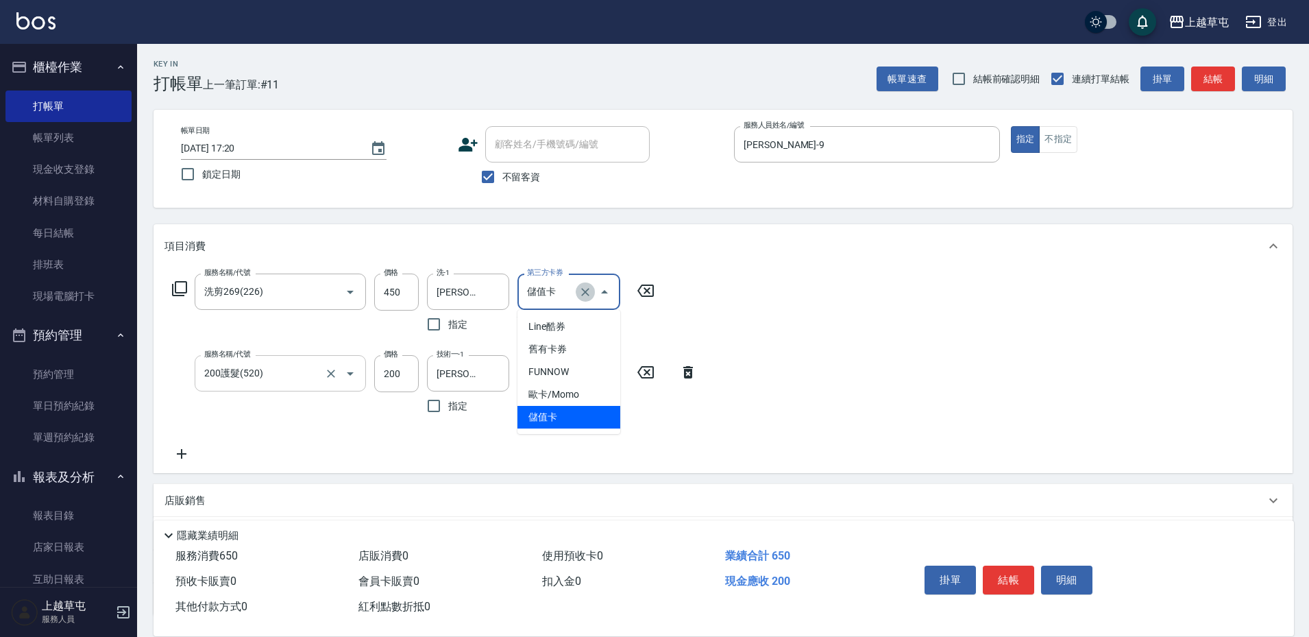
click at [586, 292] on icon "Clear" at bounding box center [585, 292] width 8 height 8
click at [1015, 323] on div "服務名稱/代號 洗剪269(226) 服務名稱/代號 價格 450 價格 洗-1 程煒智-39 洗-1 指定 第三方卡券 第三方卡券 服務名稱/代號 200護…" at bounding box center [722, 370] width 1139 height 205
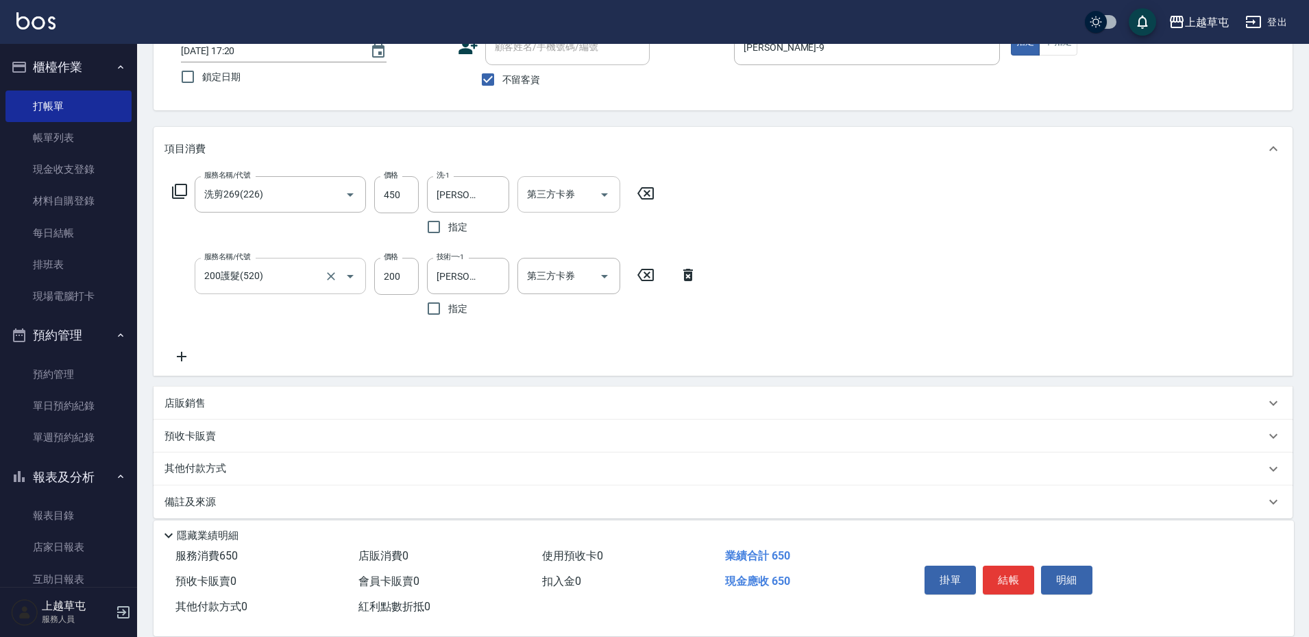
scroll to position [111, 0]
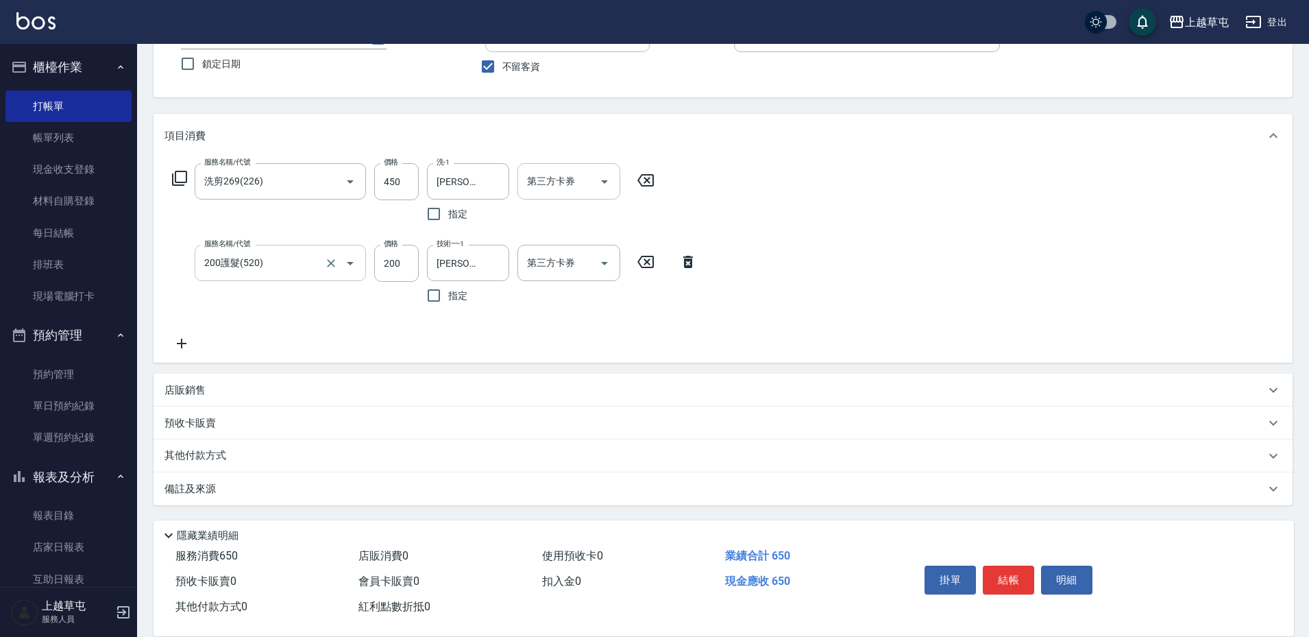
click at [186, 387] on p "店販銷售" at bounding box center [184, 390] width 41 height 14
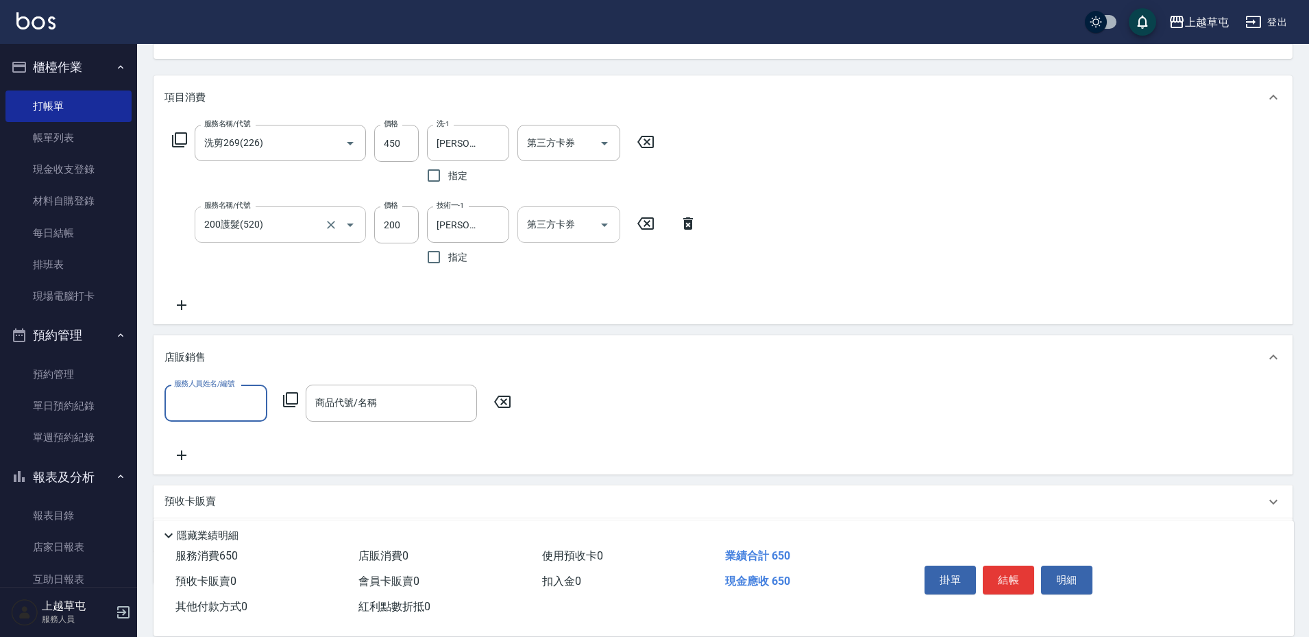
scroll to position [228, 0]
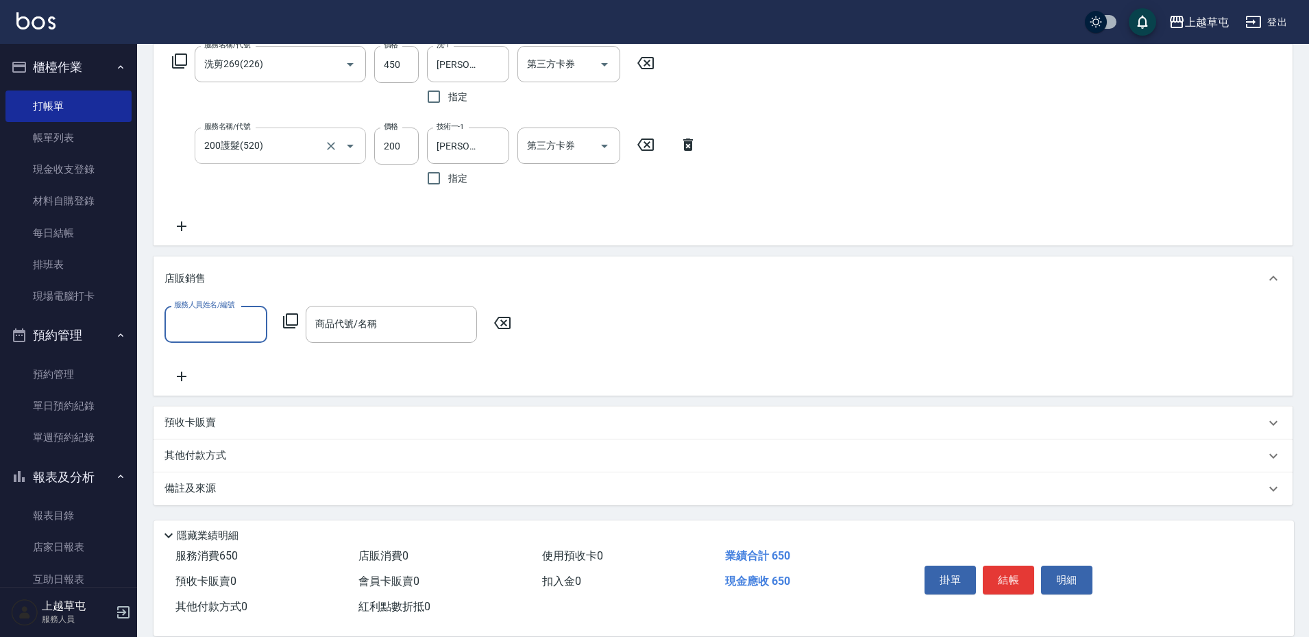
click at [183, 459] on p "其他付款方式" at bounding box center [198, 455] width 69 height 15
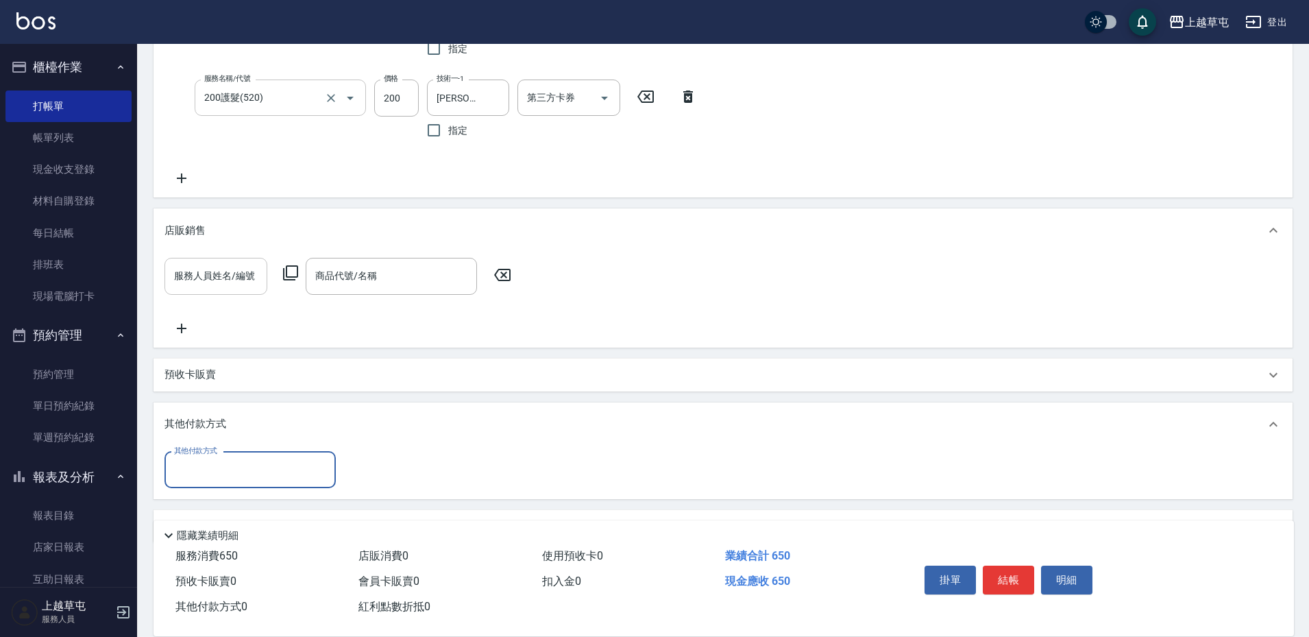
scroll to position [314, 0]
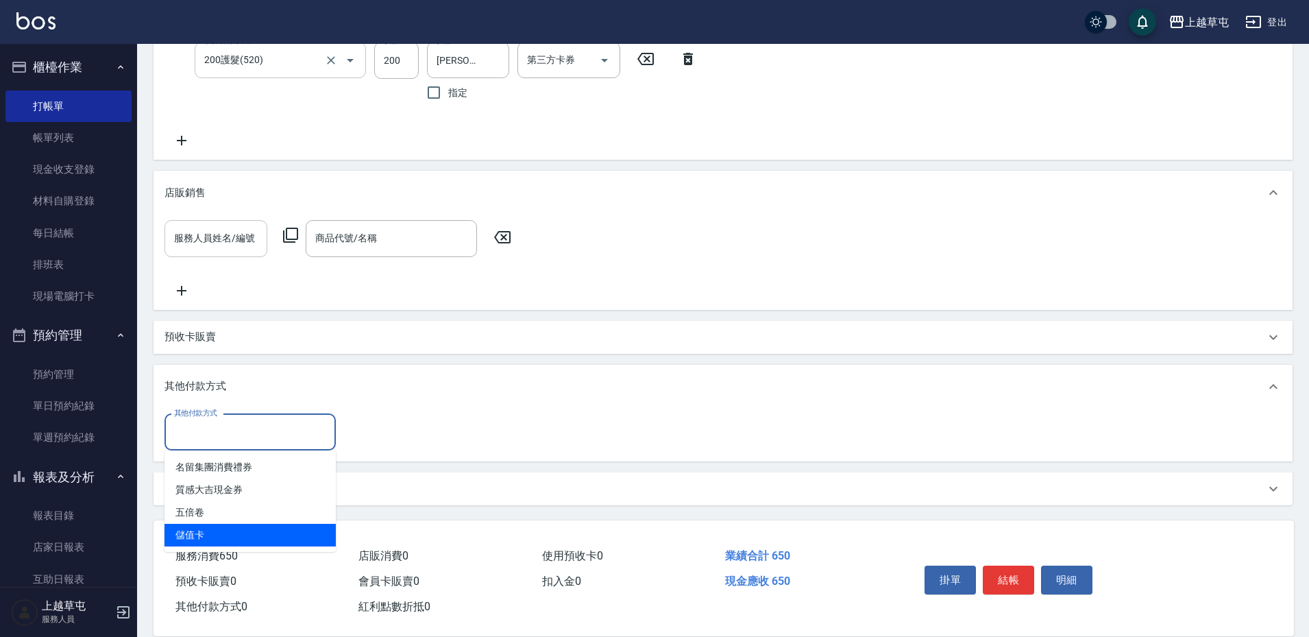
type input "儲值卡"
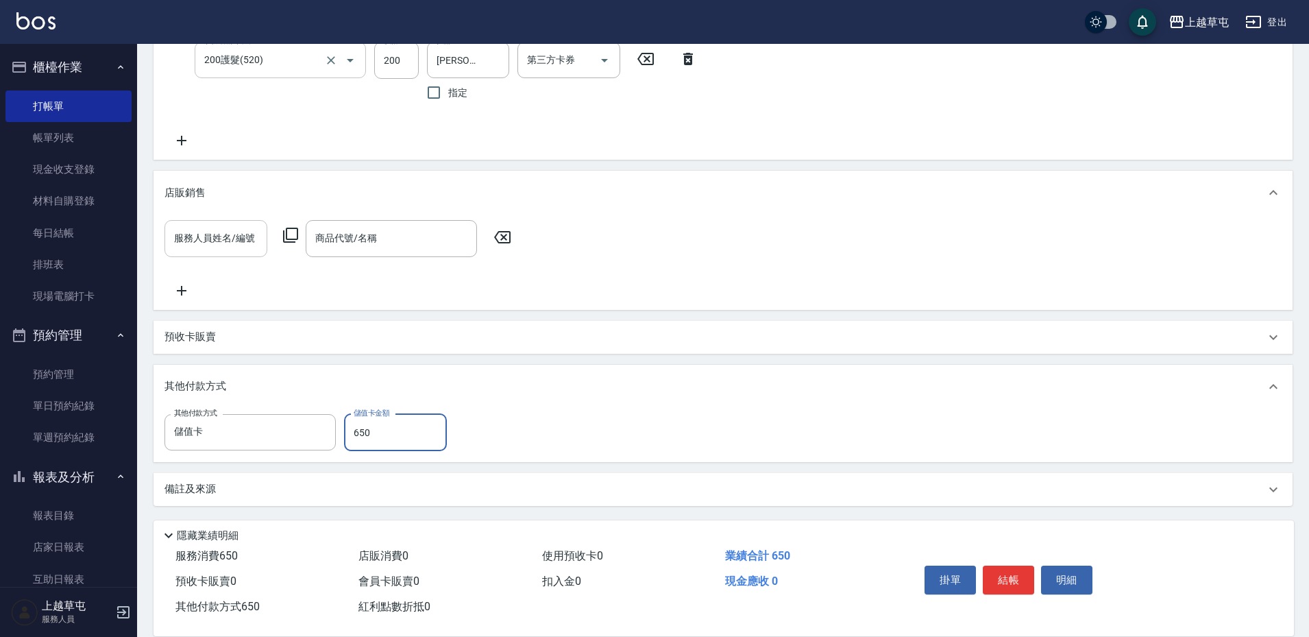
drag, startPoint x: 557, startPoint y: 358, endPoint x: 563, endPoint y: 392, distance: 34.0
click at [561, 384] on div "項目消費 服務名稱/代號 洗剪269(226) 服務名稱/代號 價格 450 價格 洗-1 程煒智-39 洗-1 指定 第三方卡券 第三方卡券 服務名稱/代號…" at bounding box center [722, 208] width 1139 height 595
click at [551, 362] on div "項目消費 服務名稱/代號 洗剪269(226) 服務名稱/代號 價格 450 價格 洗-1 程煒智-39 洗-1 指定 第三方卡券 第三方卡券 服務名稱/代號…" at bounding box center [722, 208] width 1139 height 595
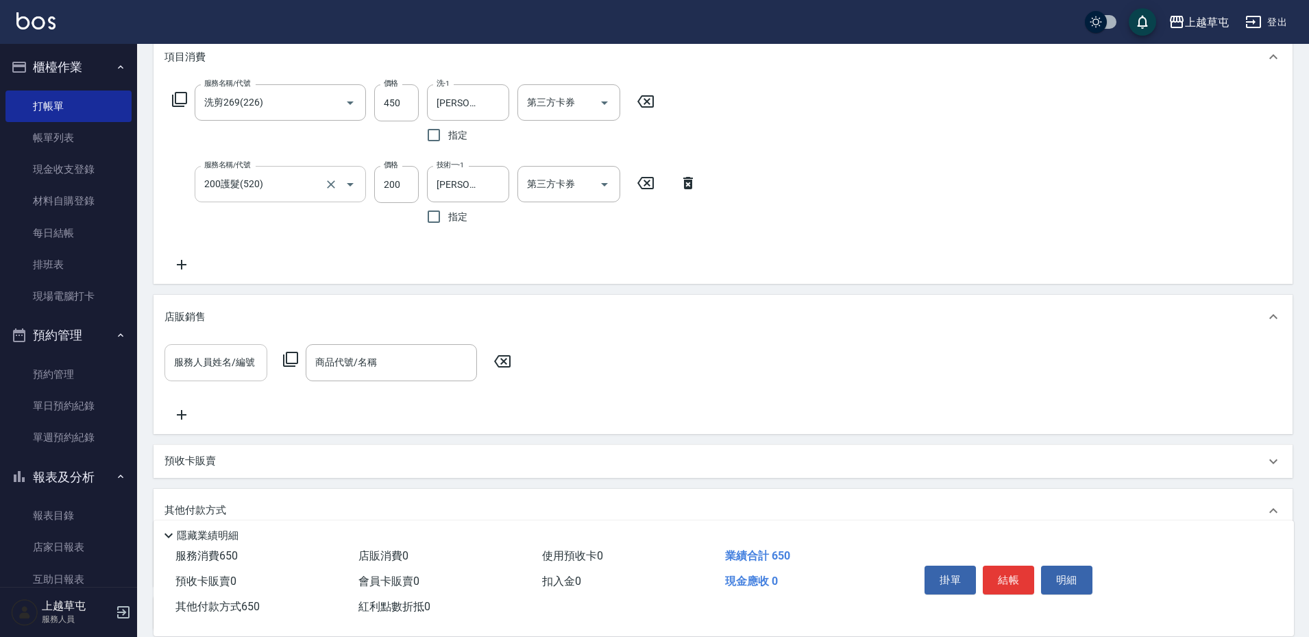
scroll to position [315, 0]
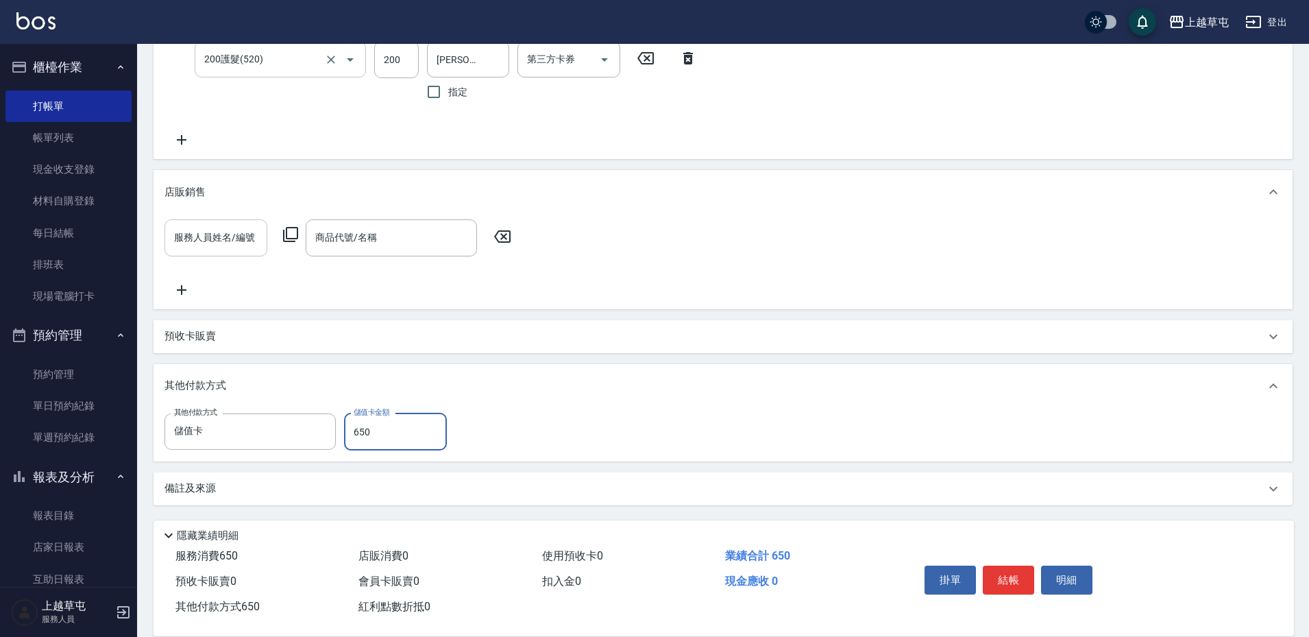
click at [393, 428] on input "650" at bounding box center [395, 431] width 103 height 37
type input "573"
click at [1000, 573] on button "結帳" at bounding box center [1008, 579] width 51 height 29
type input "2025/09/17 17:22"
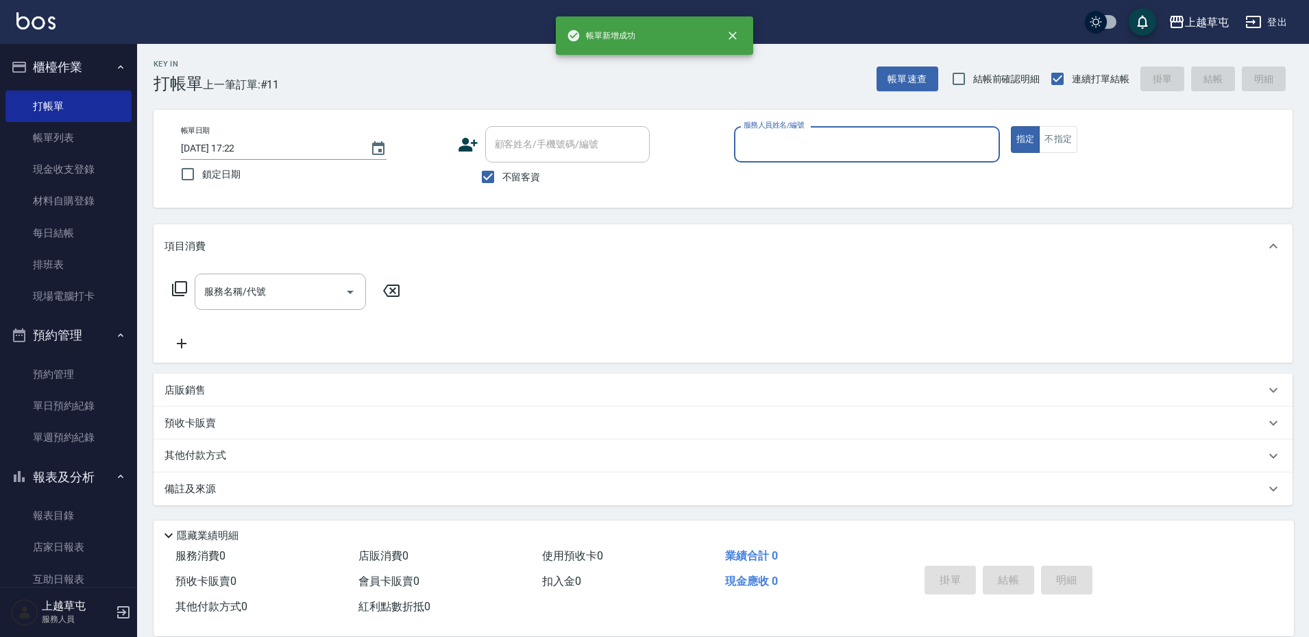
scroll to position [0, 0]
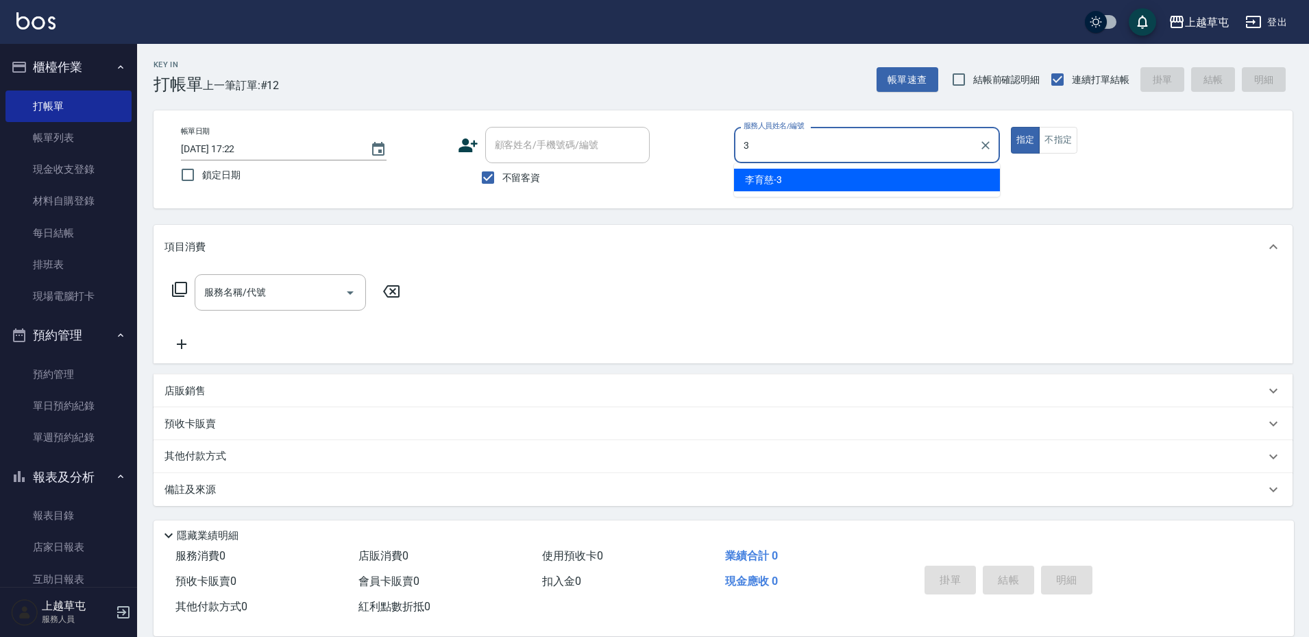
type input "李育慈-3"
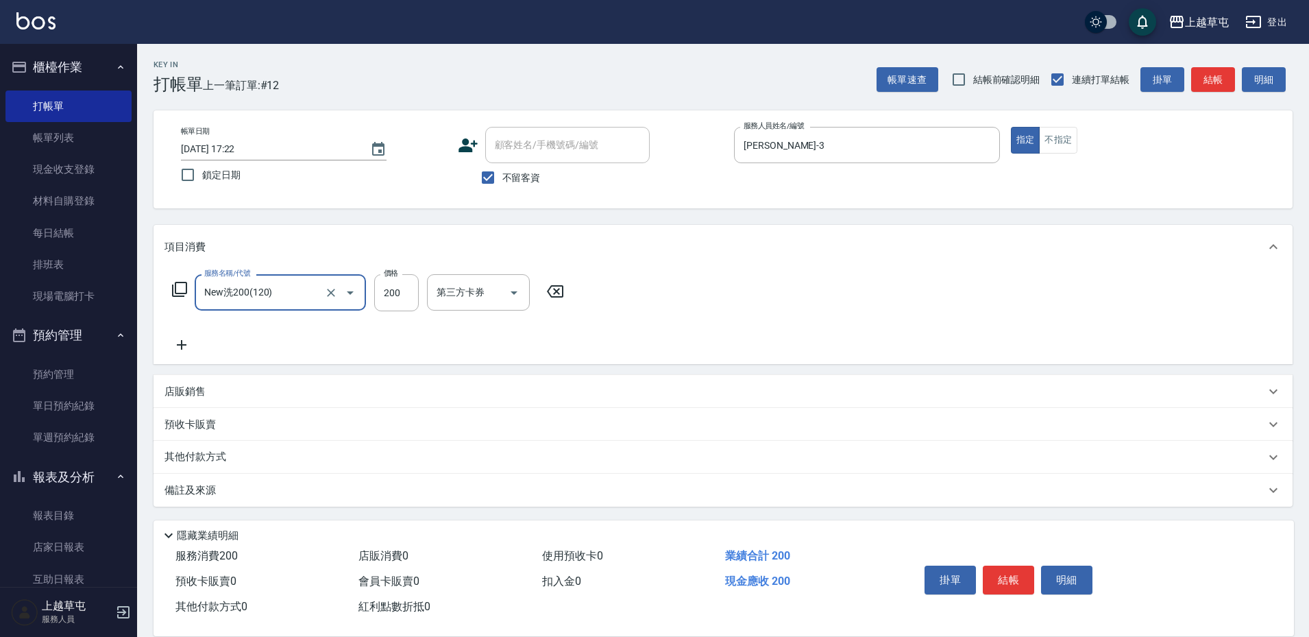
type input "New洗200(120)"
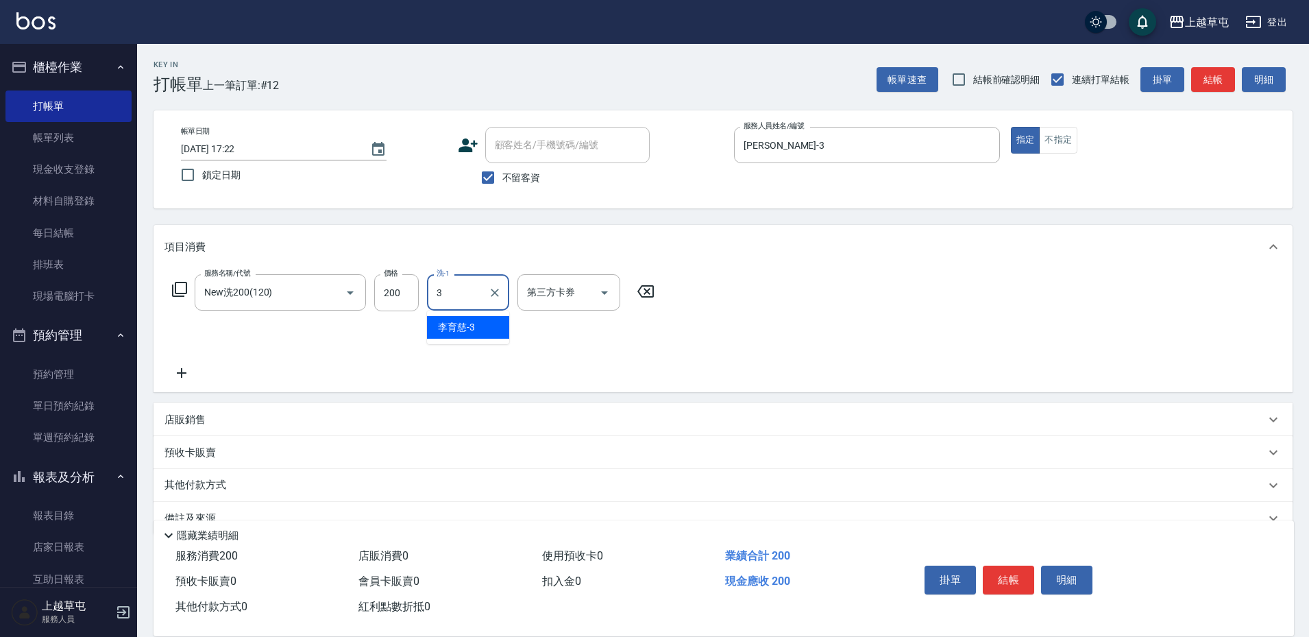
type input "李育慈-3"
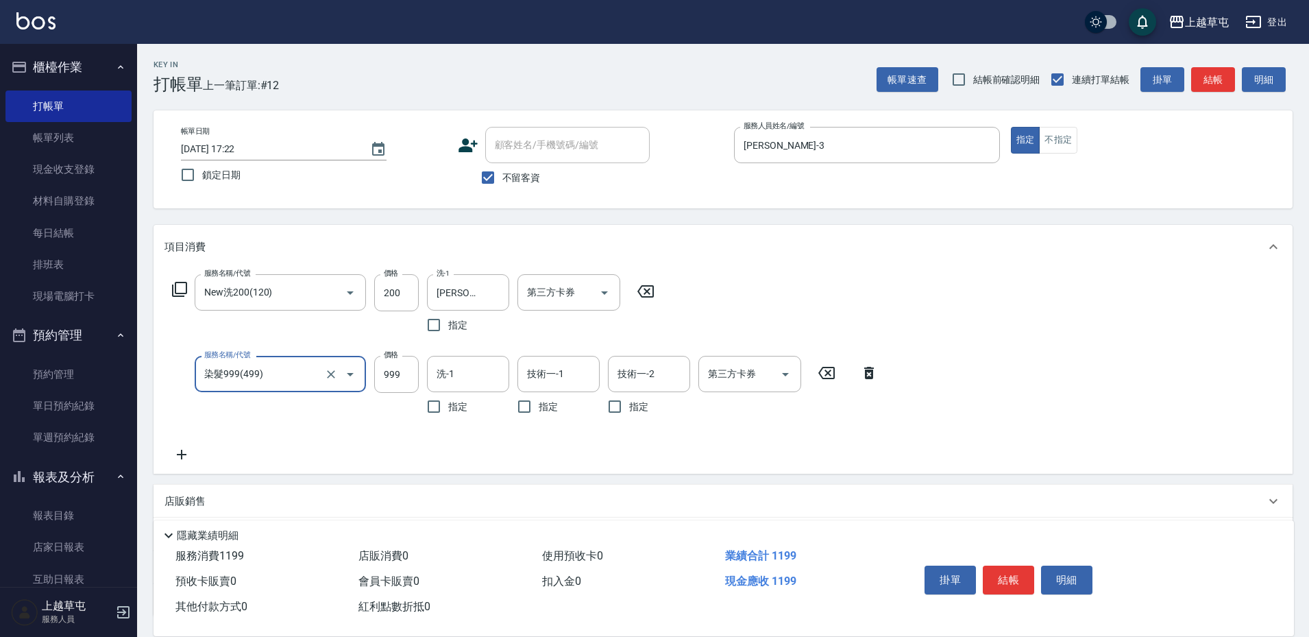
type input "染髮999(499)"
type input "200"
type input "李育慈-3"
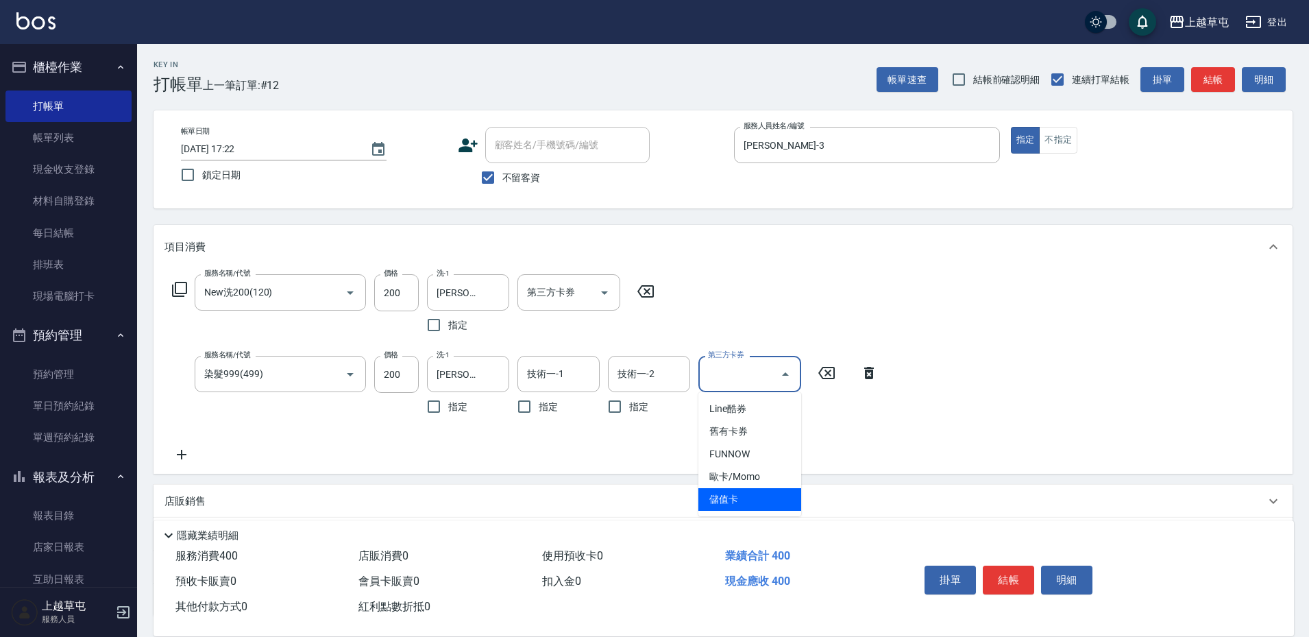
type input "儲值卡"
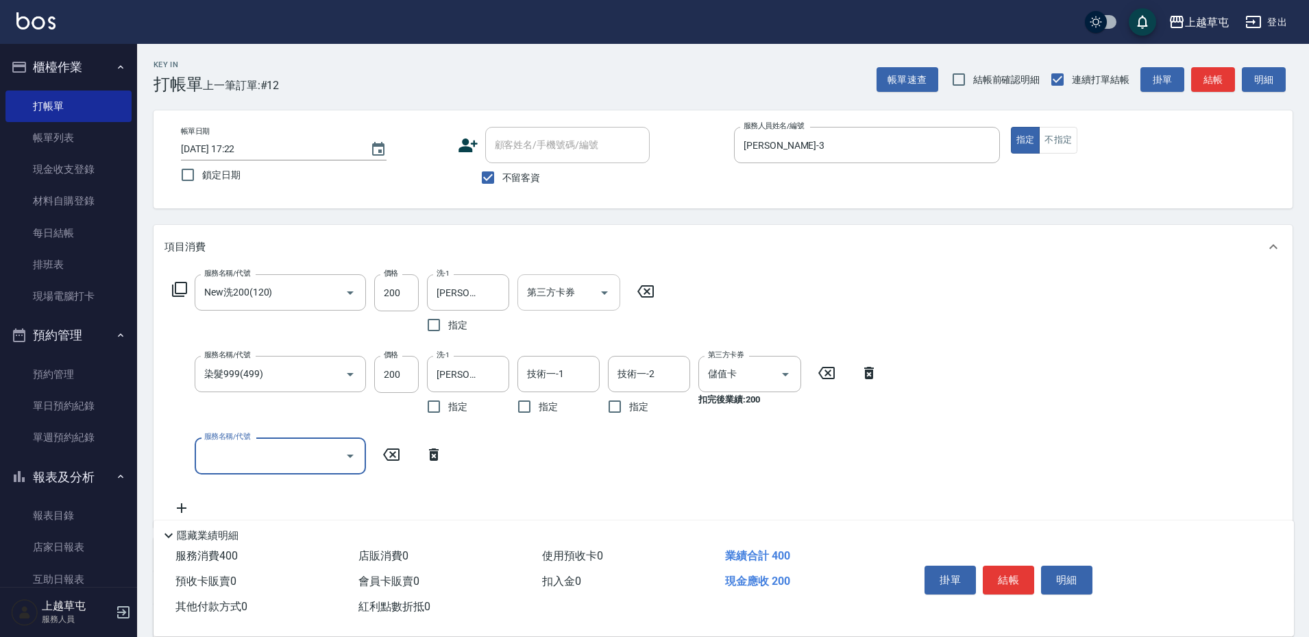
click at [561, 291] on input "第三方卡券" at bounding box center [559, 292] width 70 height 24
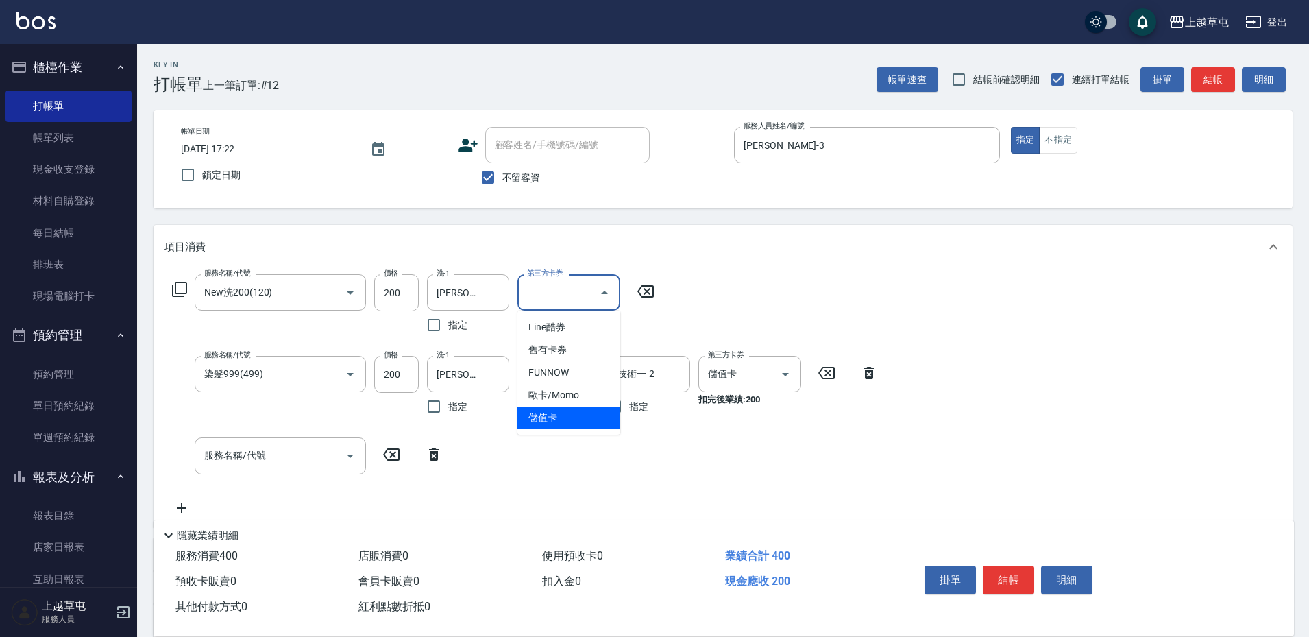
click at [575, 423] on span "儲值卡" at bounding box center [568, 417] width 103 height 23
type input "儲值卡"
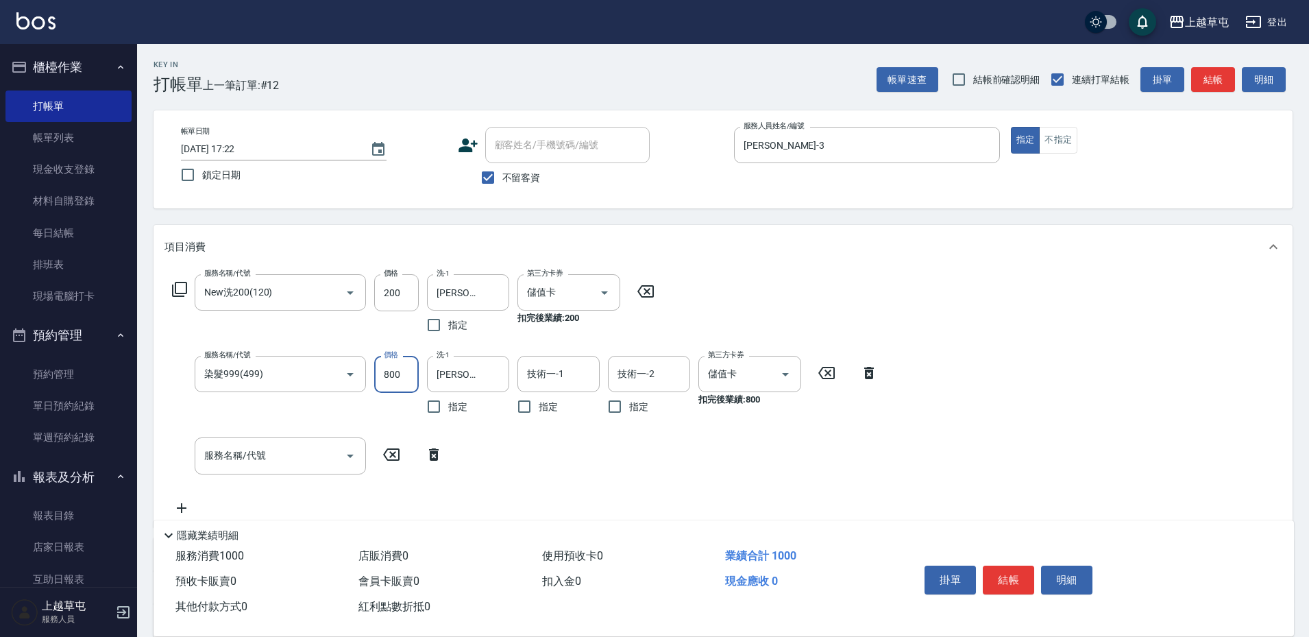
type input "800"
click at [767, 370] on icon "Clear" at bounding box center [766, 374] width 14 height 14
click at [588, 292] on icon "Clear" at bounding box center [585, 293] width 14 height 14
click at [913, 290] on div "服務名稱/代號 New洗200(120) 服務名稱/代號 價格 200 價格 洗-1 李育慈-3 洗-1 指定 第三方卡券 第三方卡券 服務名稱/代號 染髮9…" at bounding box center [722, 398] width 1139 height 258
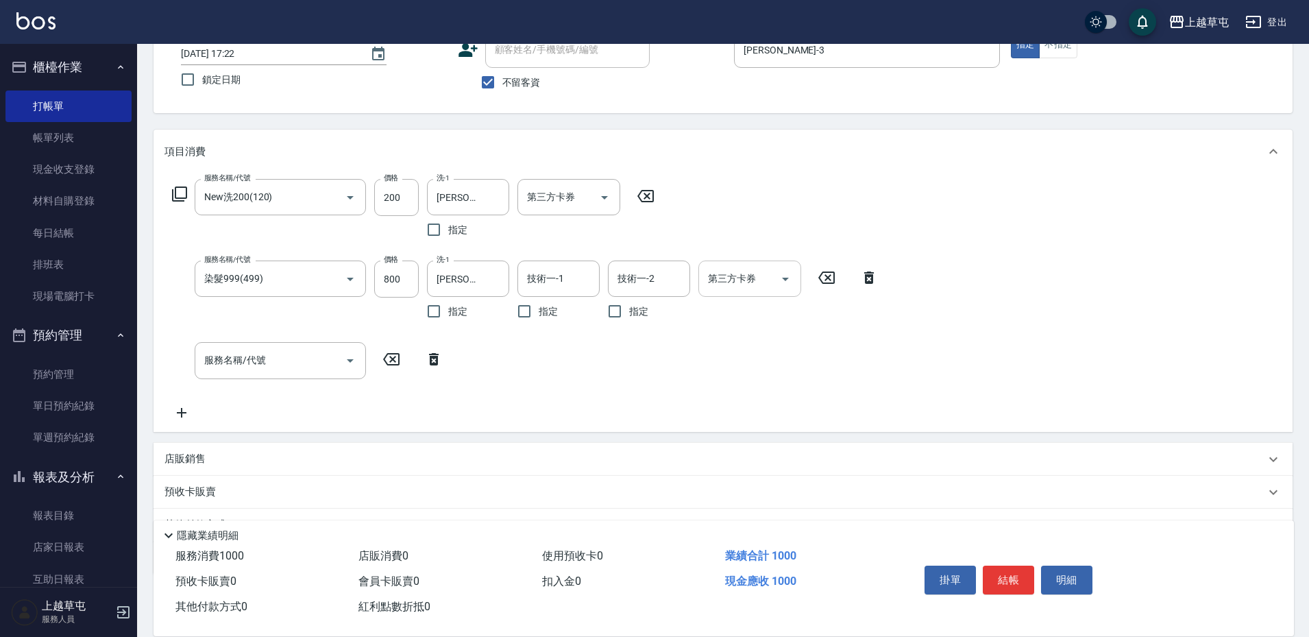
scroll to position [164, 0]
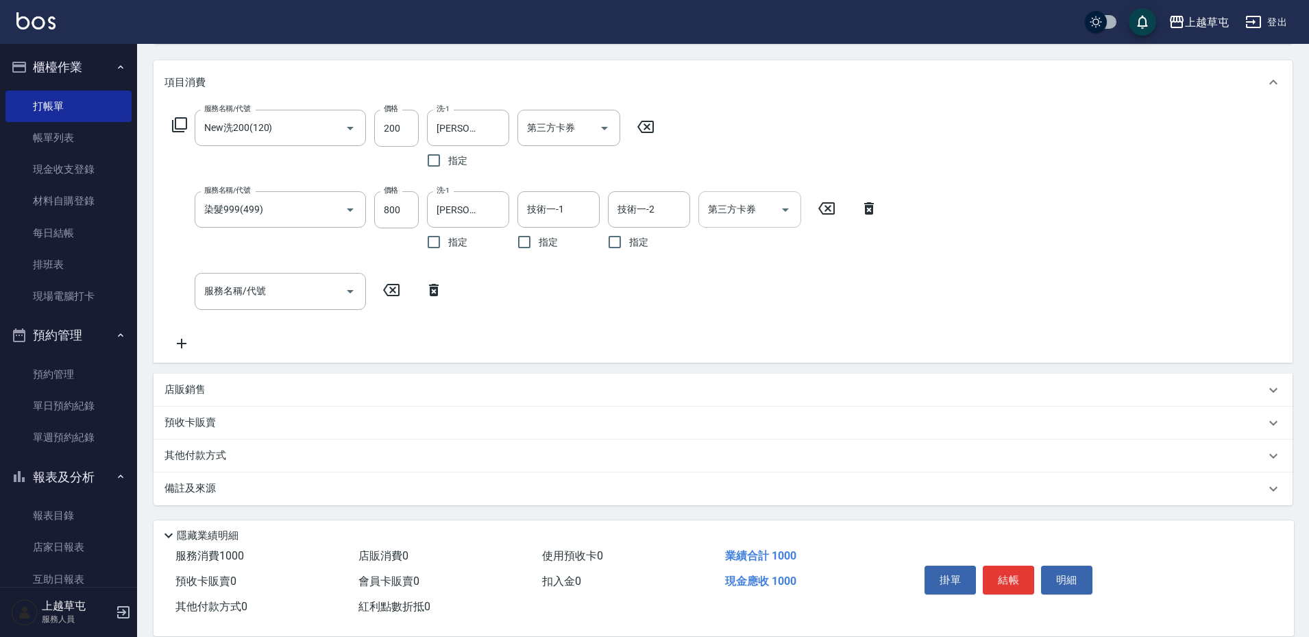
click at [186, 457] on p "其他付款方式" at bounding box center [198, 455] width 69 height 15
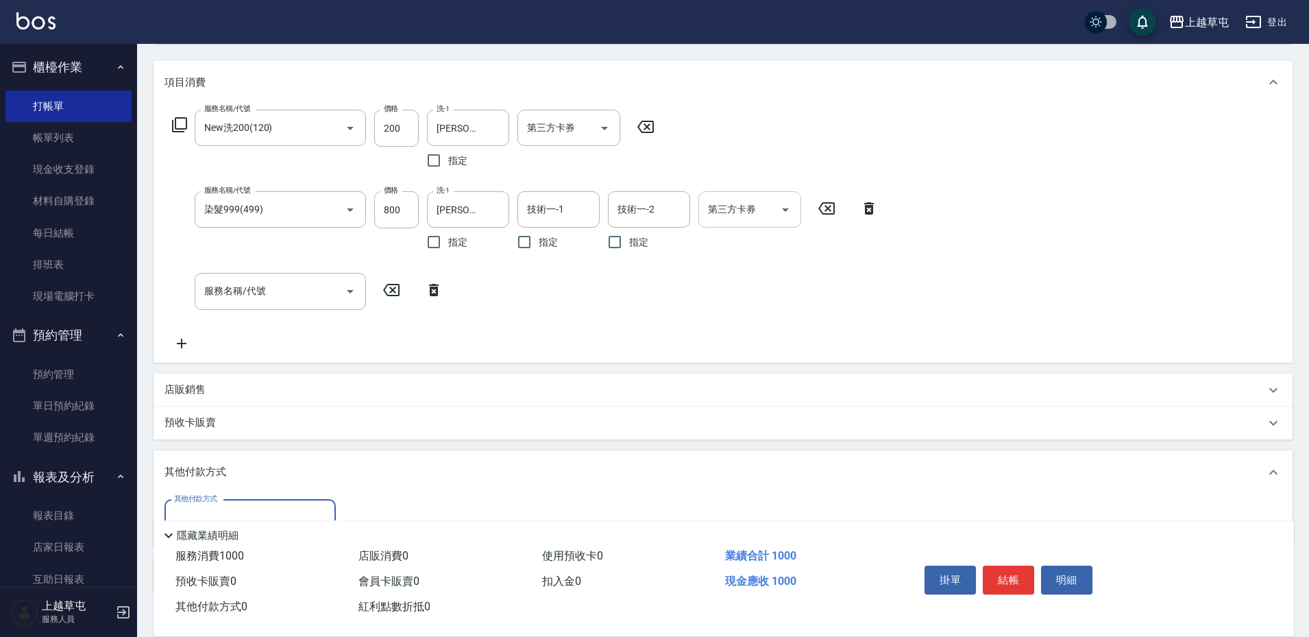
scroll to position [0, 0]
type input "儲值卡"
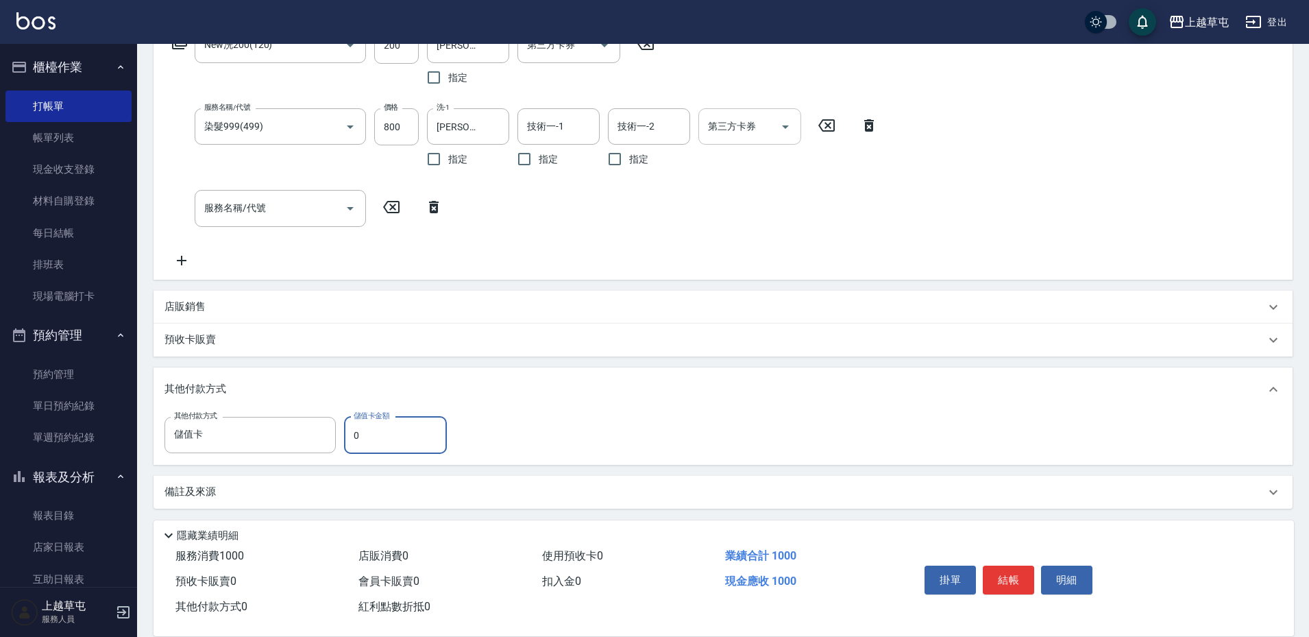
scroll to position [251, 0]
type input "900"
click at [567, 387] on div "其他付款方式" at bounding box center [714, 385] width 1100 height 15
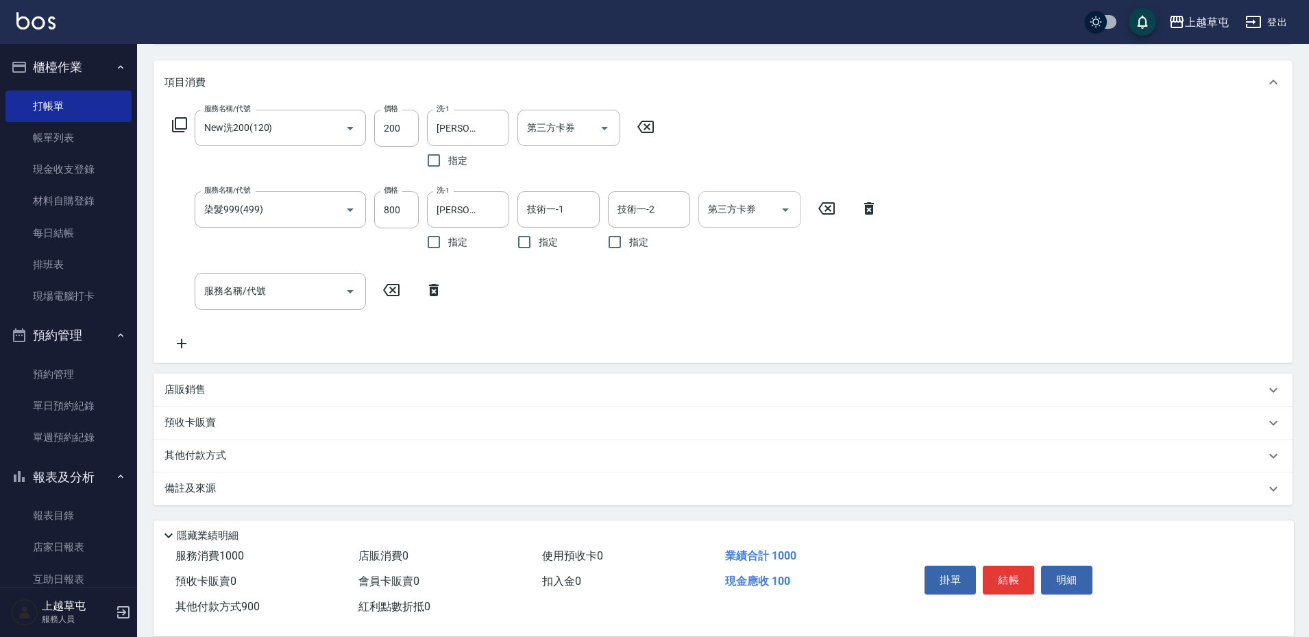
scroll to position [164, 0]
click at [1003, 576] on button "結帳" at bounding box center [1008, 579] width 51 height 29
type input "2025/09/17 17:24"
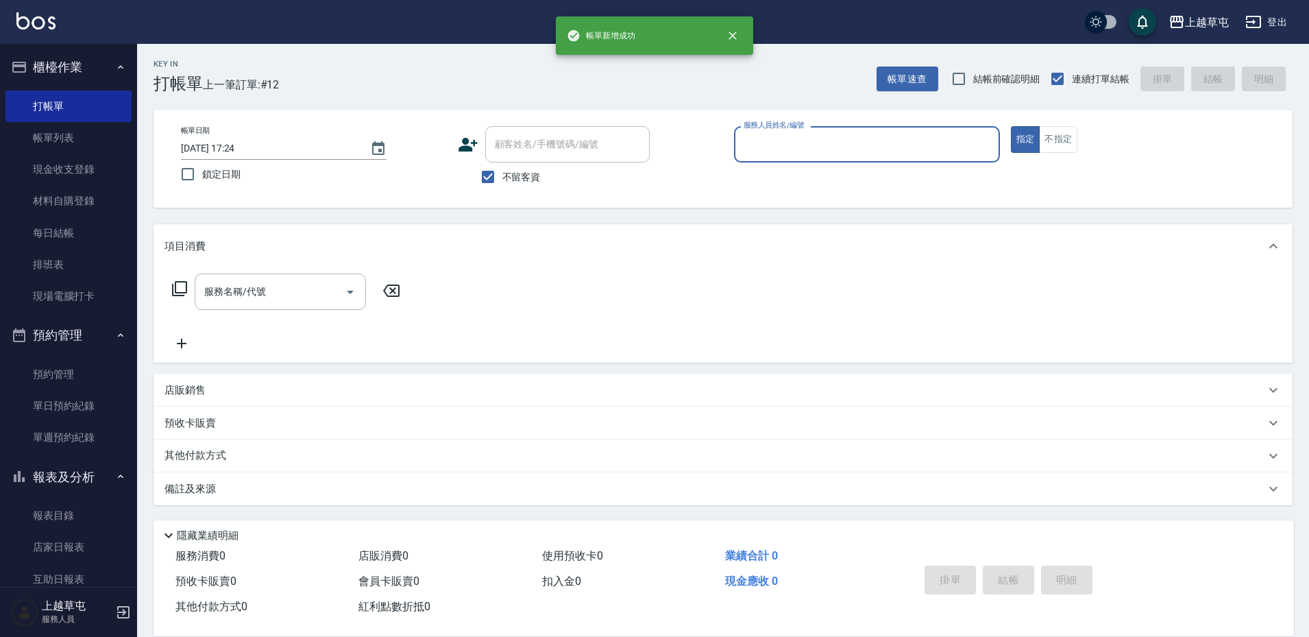
scroll to position [1, 0]
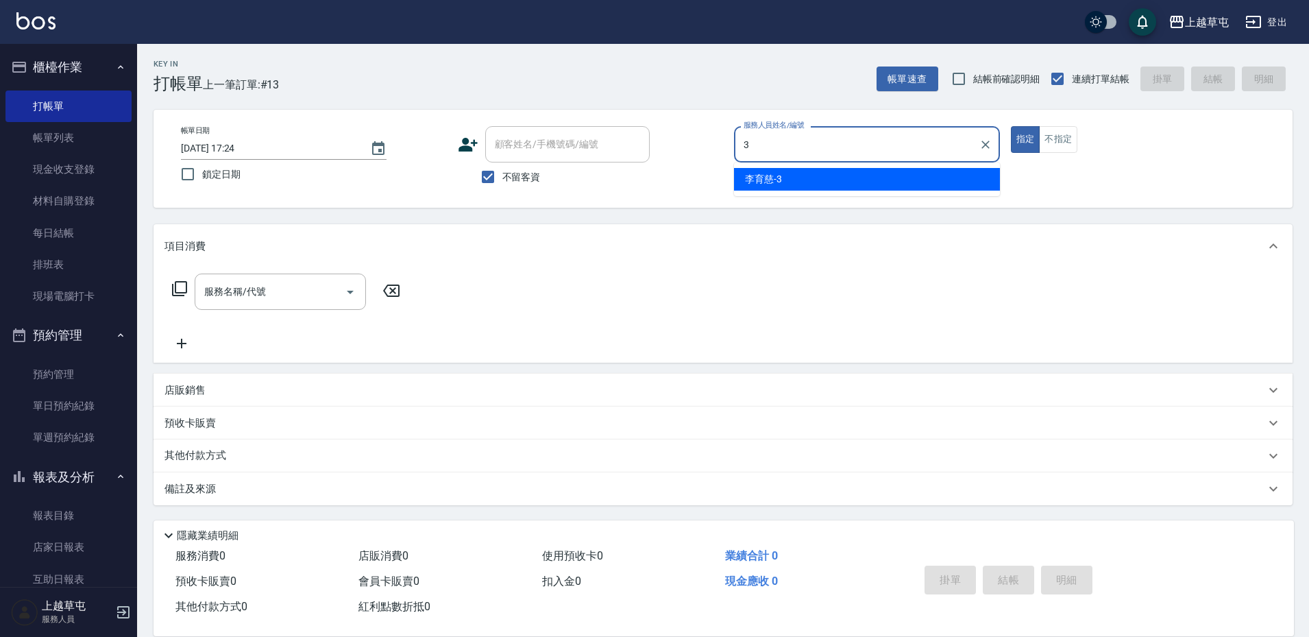
type input "李育慈-3"
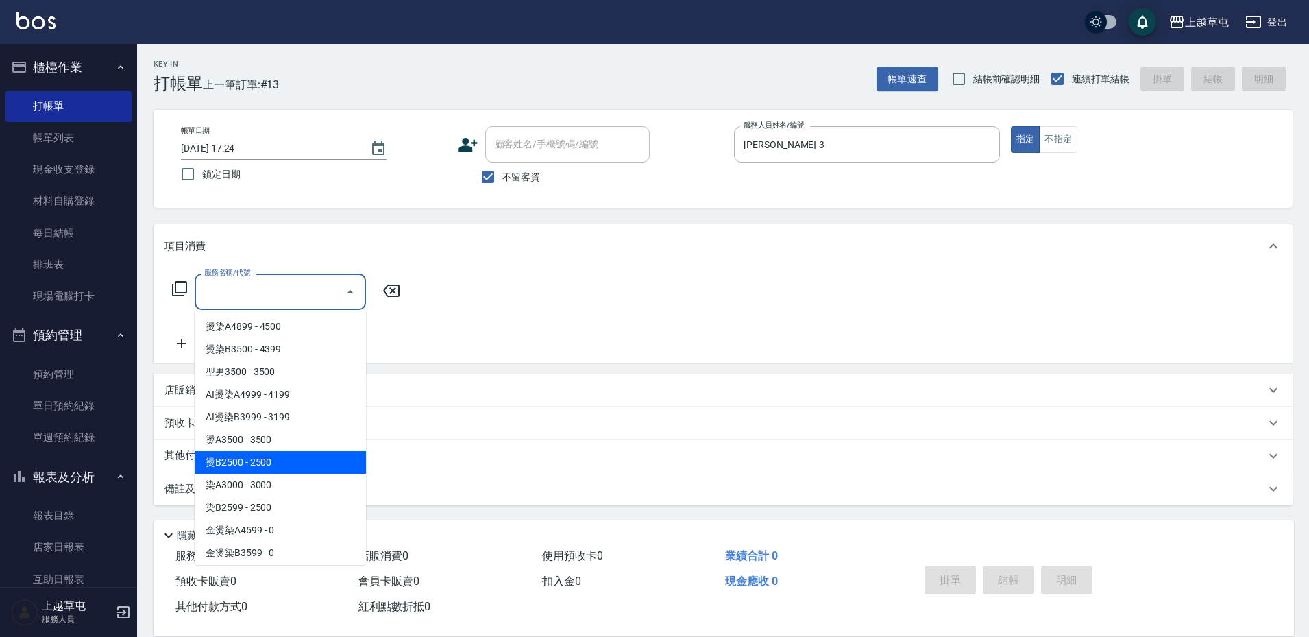
type input "燙B2500(32)"
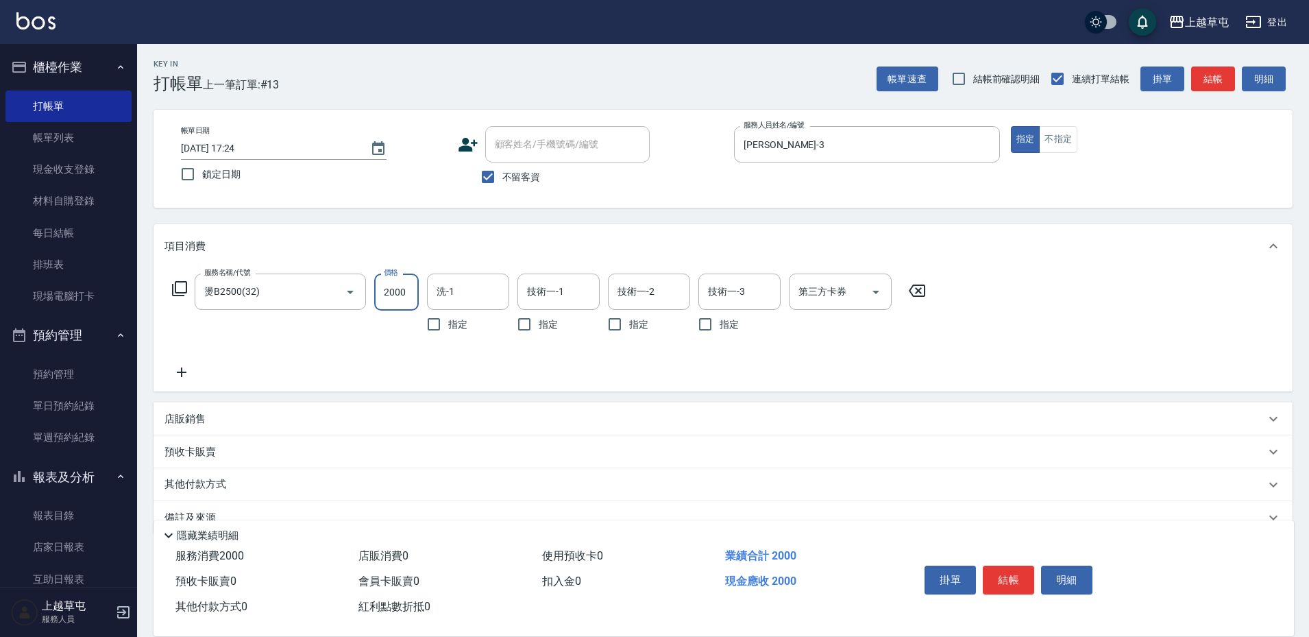
type input "2000"
type input "李育慈-3"
type input "39*"
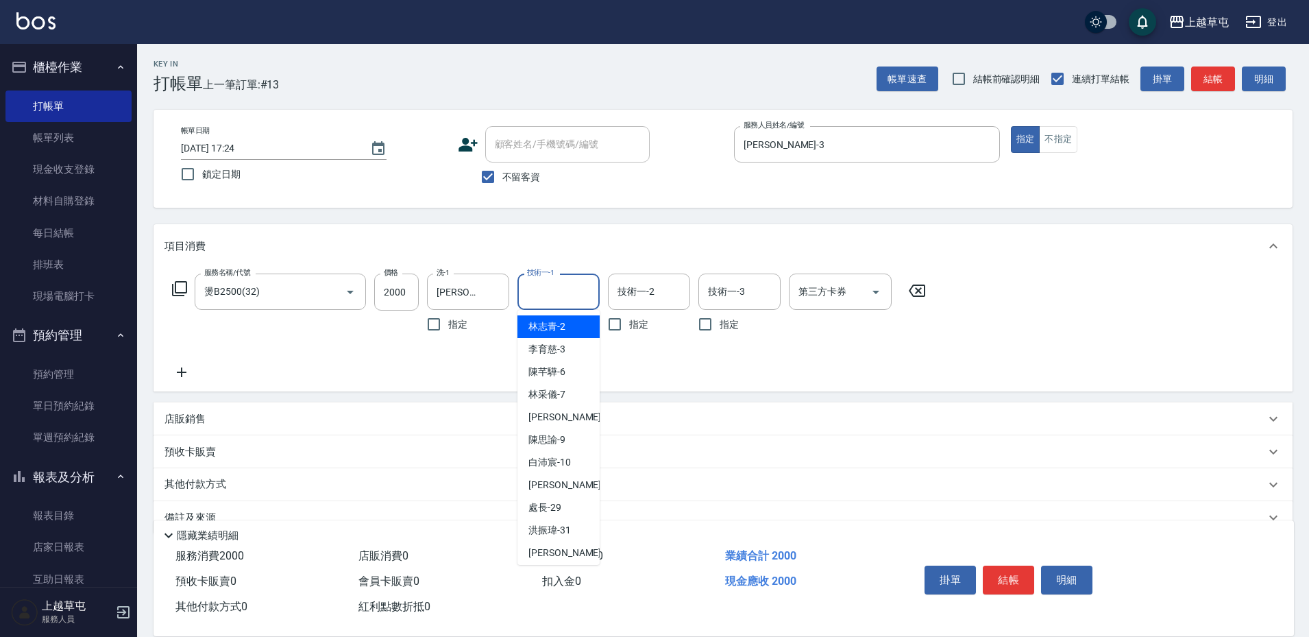
click at [558, 290] on div "技術一-1 技術一-1" at bounding box center [558, 291] width 82 height 36
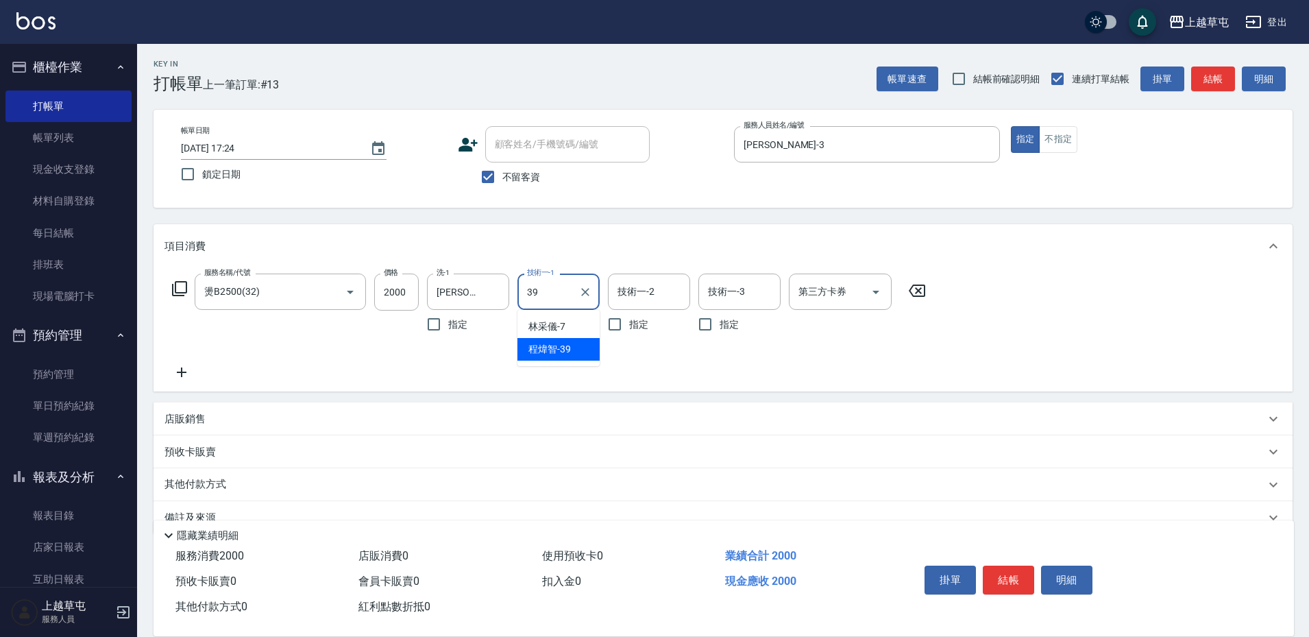
type input "程煒智-39"
